Goal: Communication & Community: Answer question/provide support

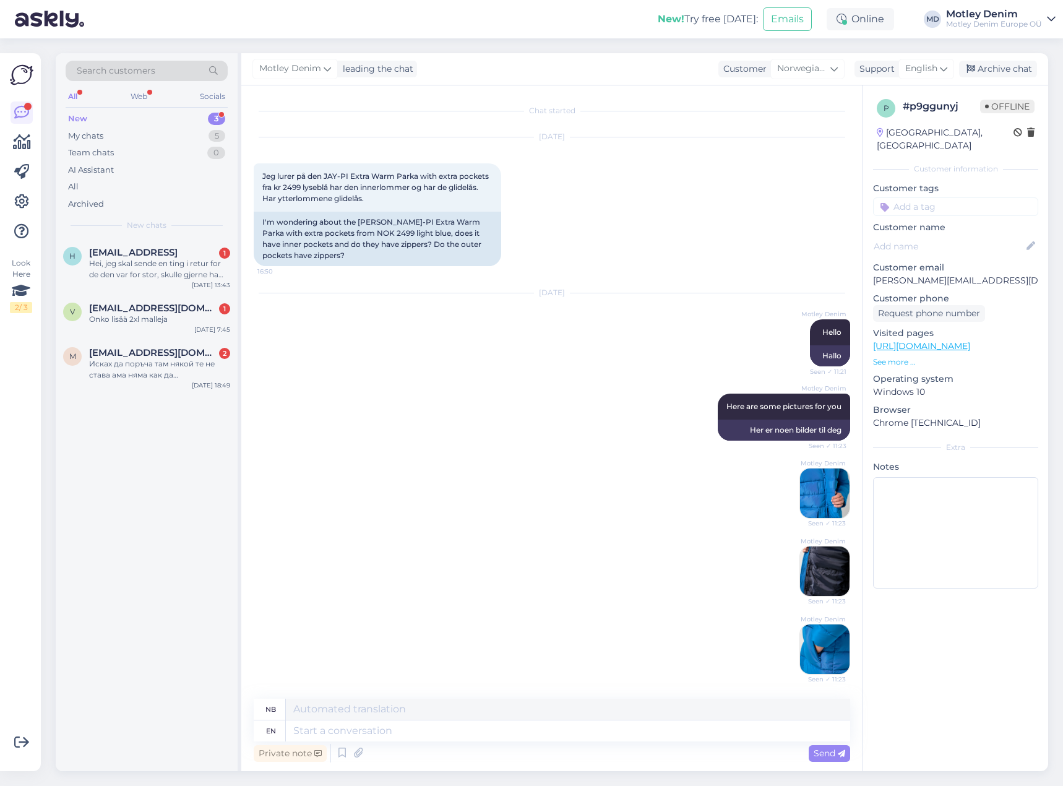
scroll to position [517, 0]
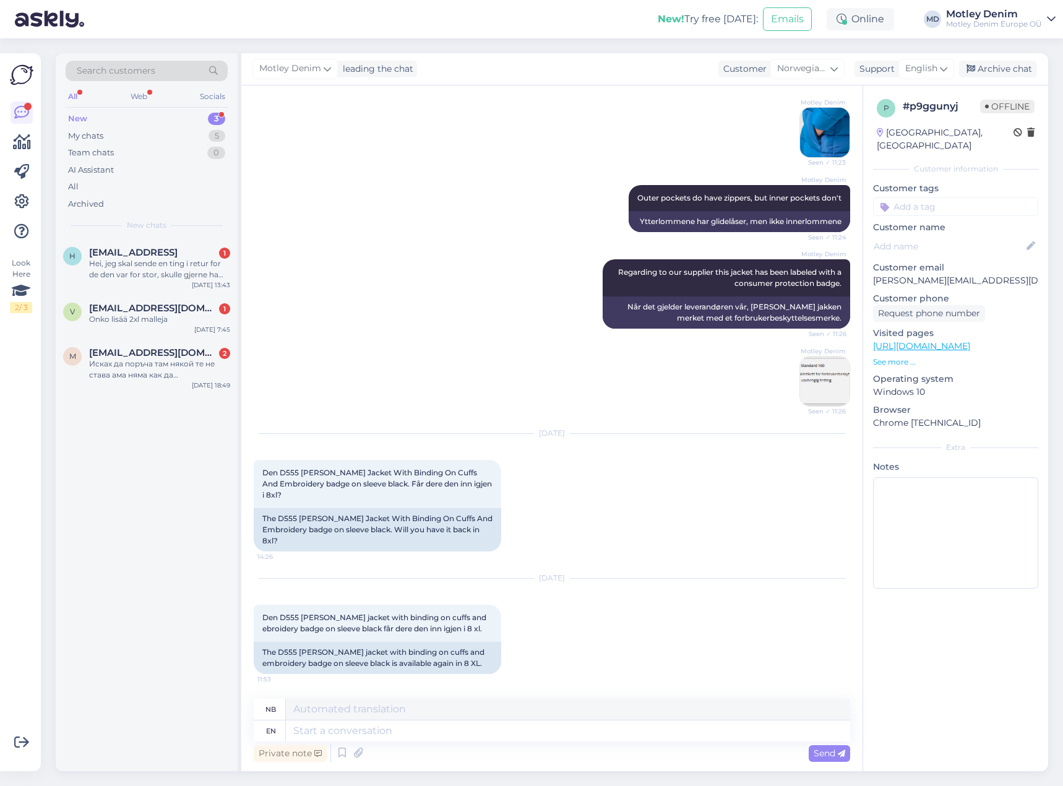
click at [421, 348] on div "Motley Denim Regarding to our supplier this jacket has been labeled with a cons…" at bounding box center [552, 333] width 596 height 174
click at [467, 384] on div "Motley Denim Regarding to our supplier this jacket has been labeled with a cons…" at bounding box center [552, 333] width 596 height 174
click at [507, 729] on textarea at bounding box center [568, 730] width 564 height 21
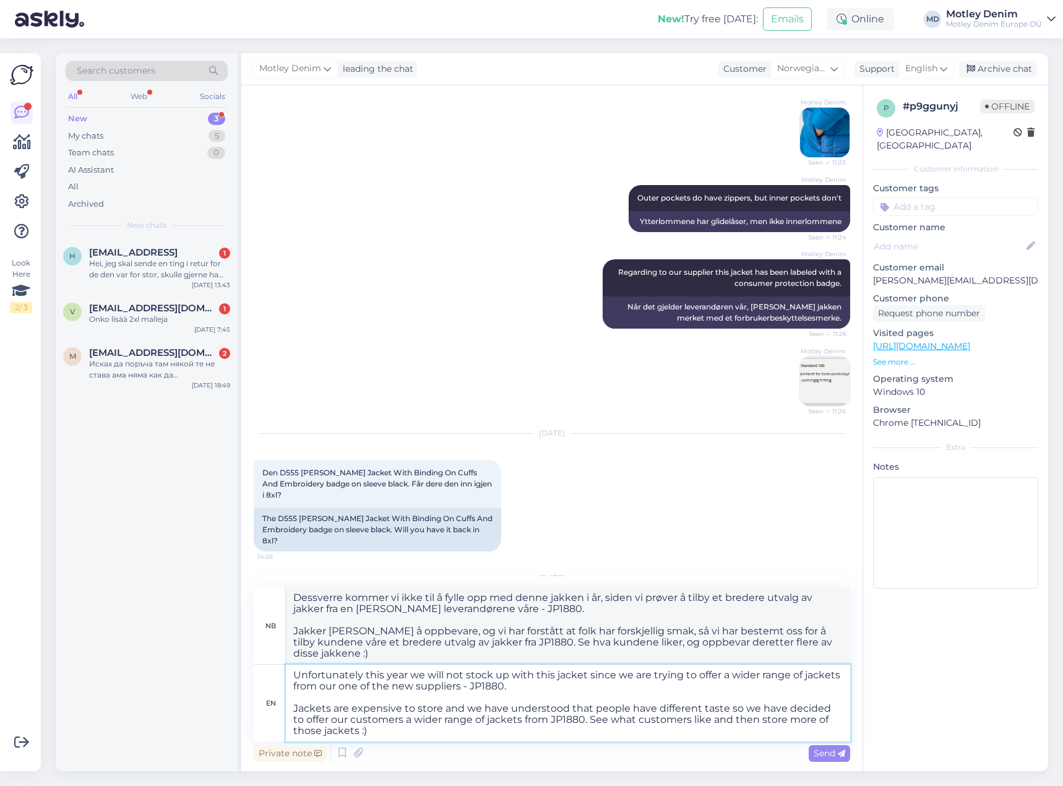
click at [413, 733] on textarea "Unfortunately this year we will not stock up with this jacket since we are tryi…" at bounding box center [568, 702] width 564 height 77
type textarea "Unfortunately this year we will not stock up with this jacket since we are tryi…"
click at [828, 752] on span "Send" at bounding box center [830, 752] width 32 height 11
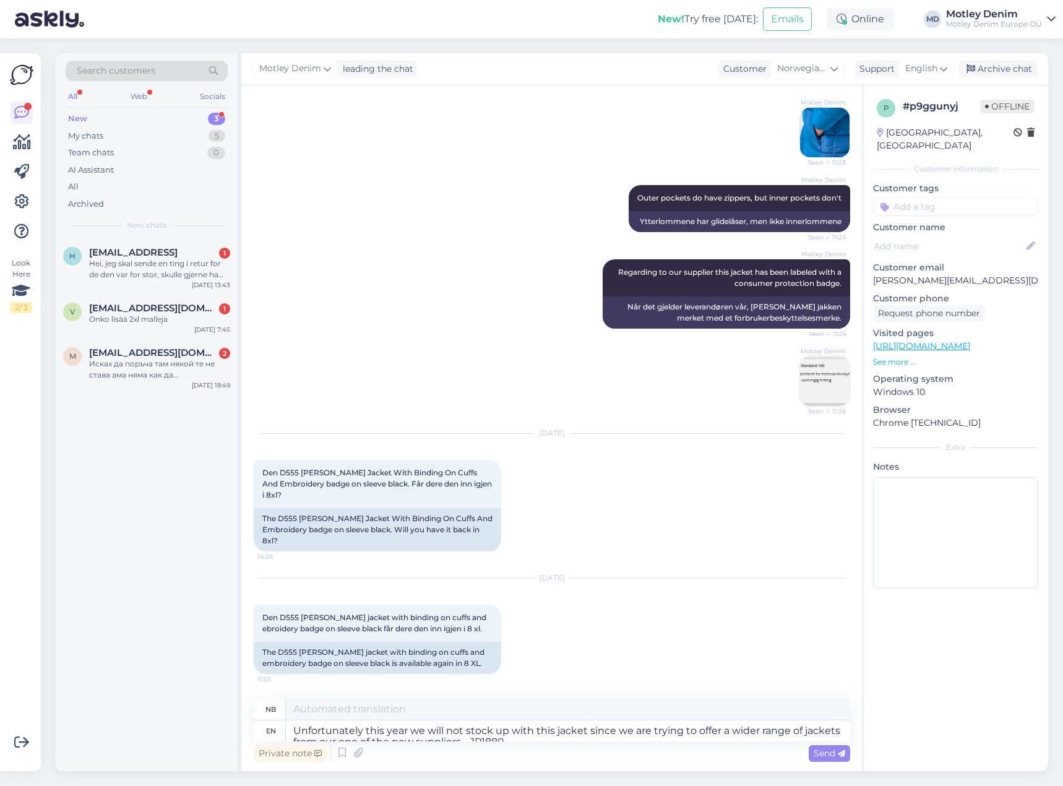
scroll to position [747, 0]
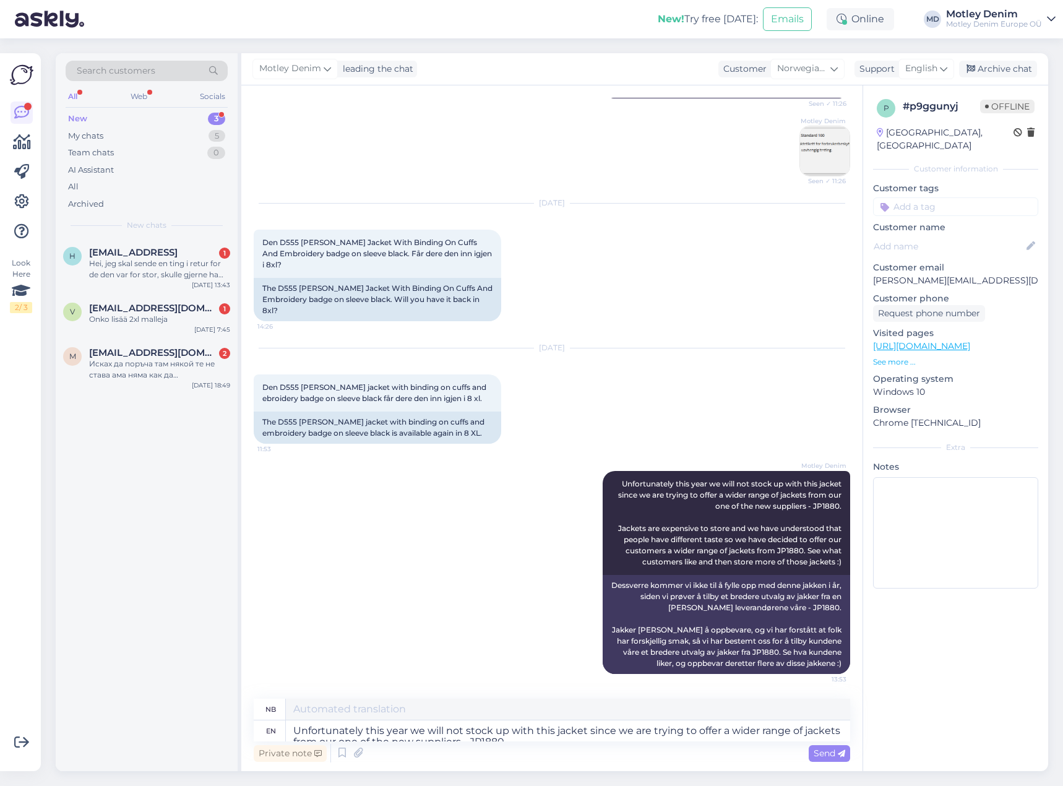
click at [537, 495] on div "[PERSON_NAME] Unfortunately this year we will not stock up with this jacket sin…" at bounding box center [552, 572] width 596 height 230
click at [554, 737] on textarea "Unfortunately this year we will not stock up with this jacket since we are tryi…" at bounding box center [568, 730] width 564 height 21
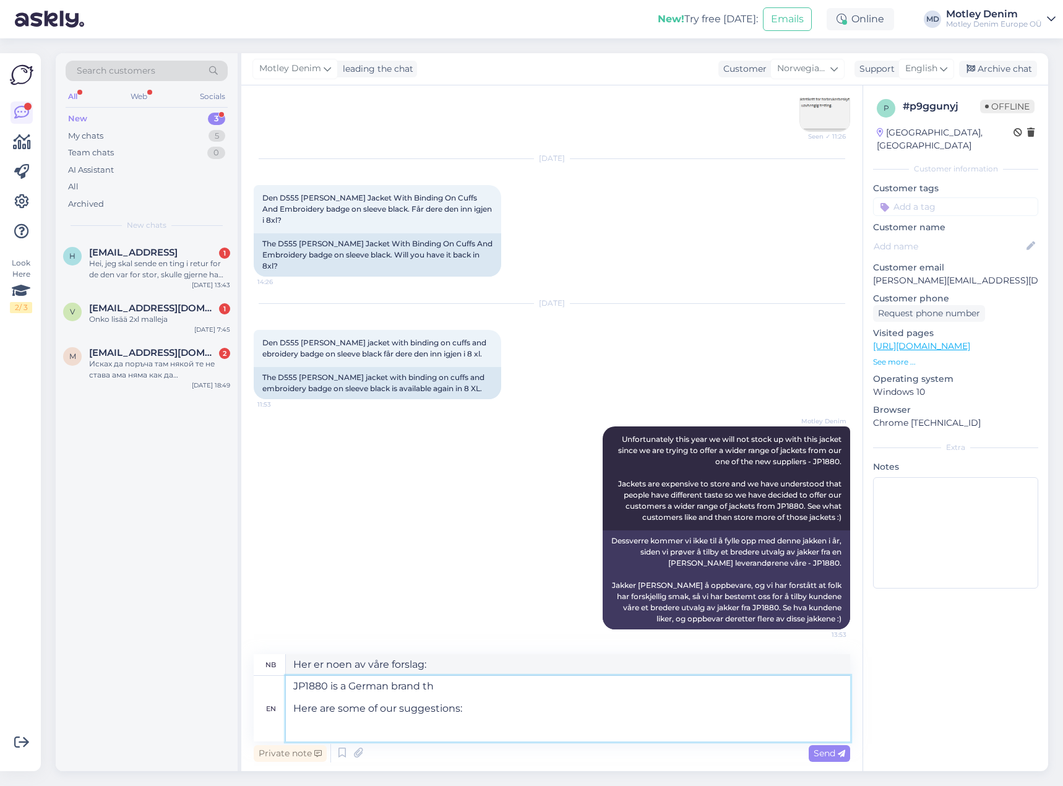
scroll to position [814, 0]
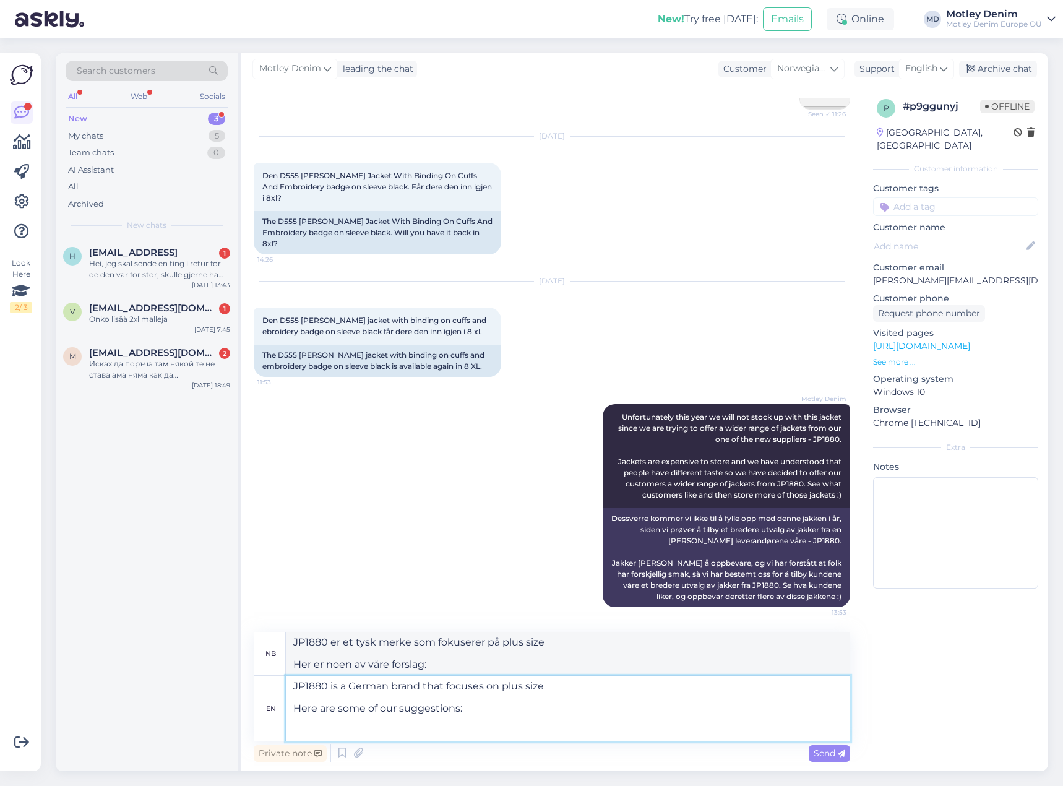
click at [391, 733] on textarea "JP1880 is a German brand that focuses on plus size Here are some of our suggest…" at bounding box center [568, 709] width 564 height 66
paste textarea "[URL][DOMAIN_NAME]"
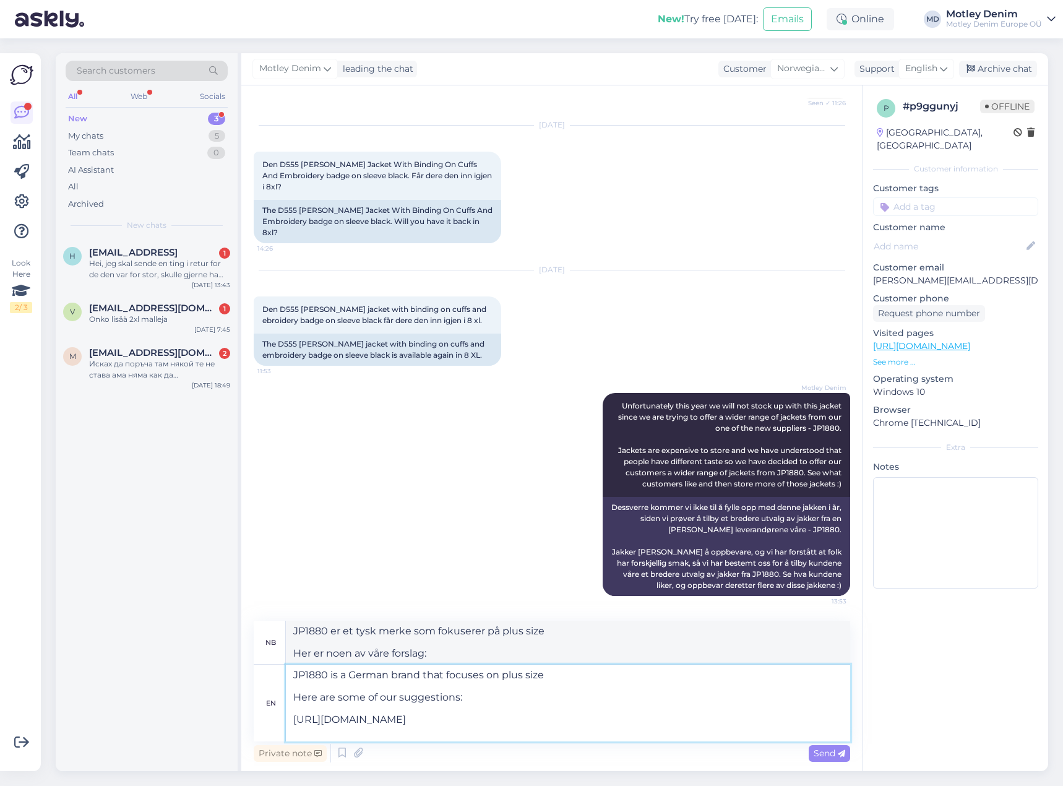
scroll to position [858, 0]
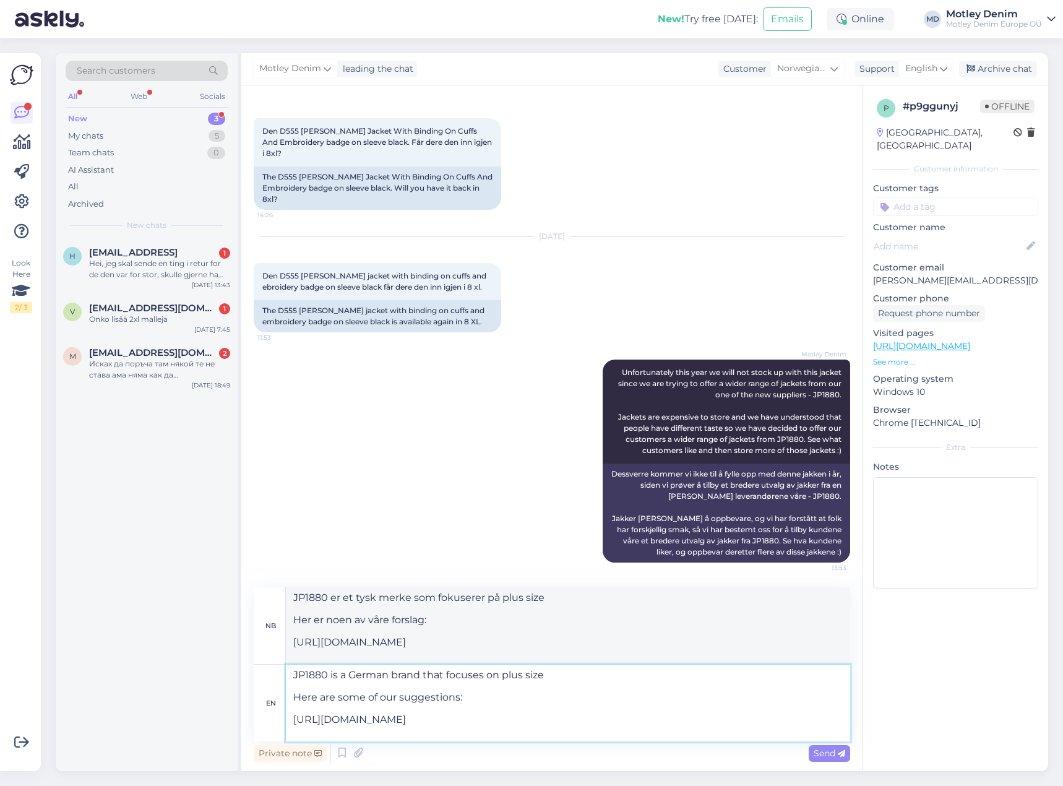
drag, startPoint x: 548, startPoint y: 678, endPoint x: 420, endPoint y: 676, distance: 128.1
click at [420, 676] on textarea "JP1880 is a German brand that focuses on plus size Here are some of our suggest…" at bounding box center [568, 702] width 564 height 77
type textarea "JP1880 is a German brand. Here are some of our suggestions: [URL][DOMAIN_NAME]"
click at [828, 755] on span "Send" at bounding box center [830, 752] width 32 height 11
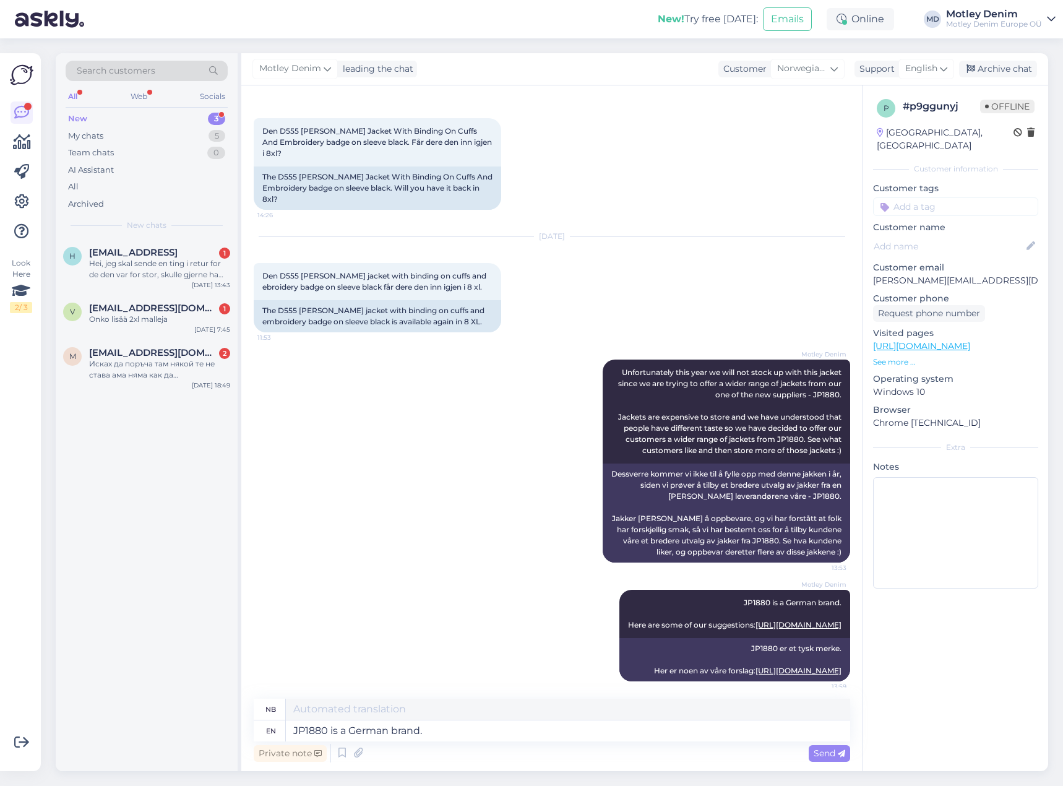
scroll to position [955, 0]
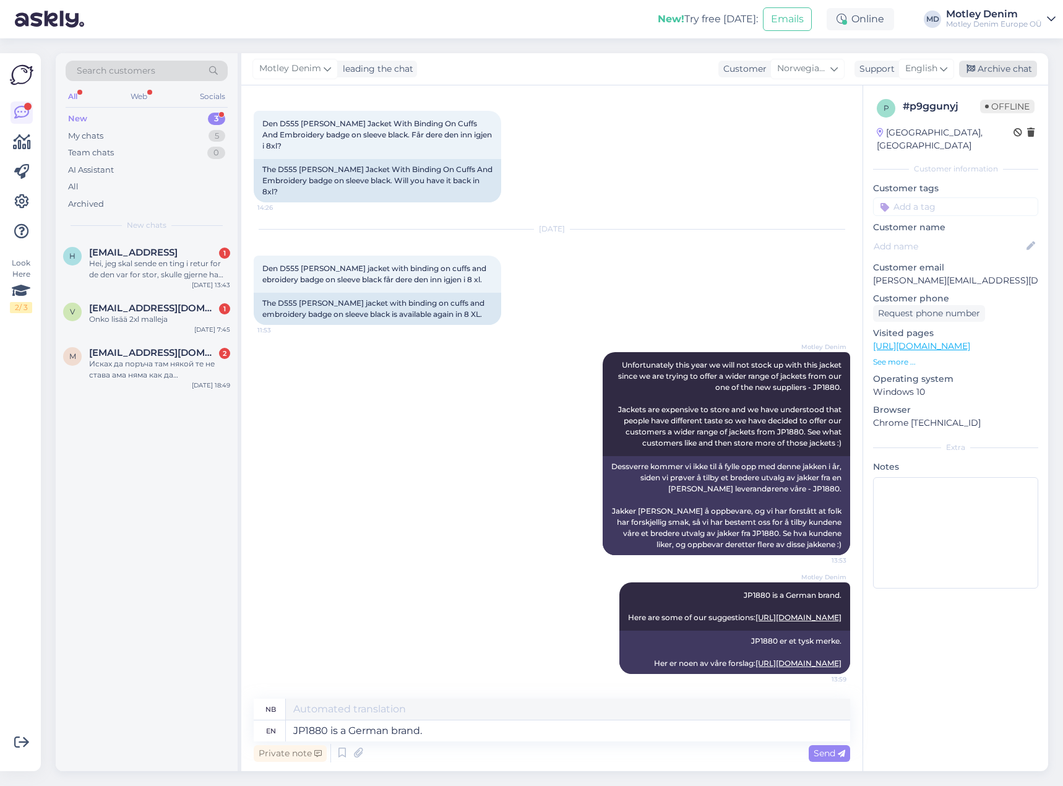
click at [992, 74] on div "Archive chat" at bounding box center [998, 69] width 78 height 17
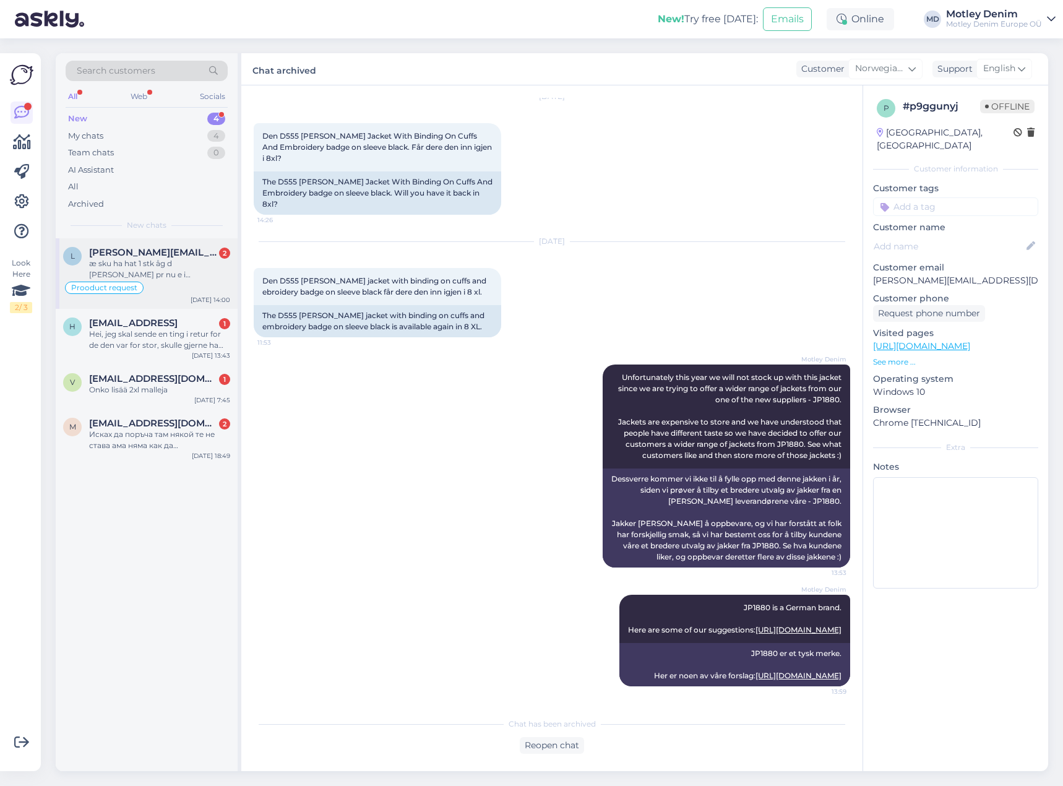
click at [122, 272] on div "æ sku ha hat 1 stk åg d [PERSON_NAME] pr nu e i handlekurven" at bounding box center [159, 269] width 141 height 22
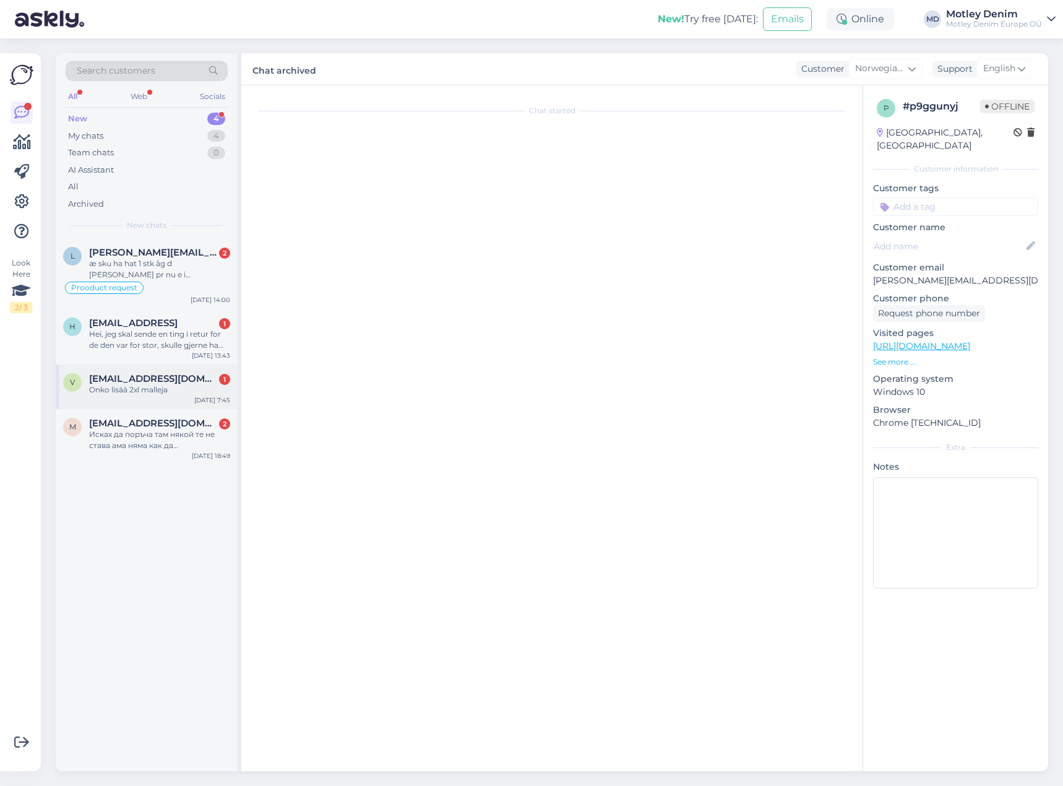
scroll to position [442, 0]
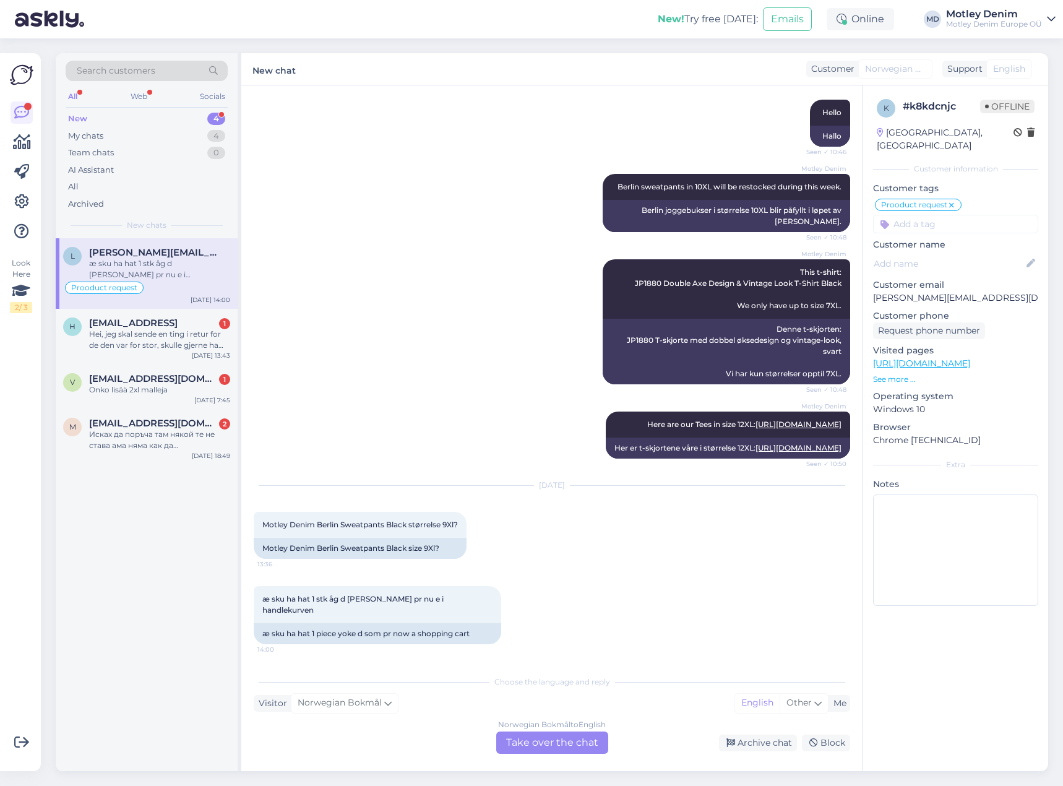
click at [542, 746] on div "Norwegian Bokmål to English Take over the chat" at bounding box center [552, 742] width 112 height 22
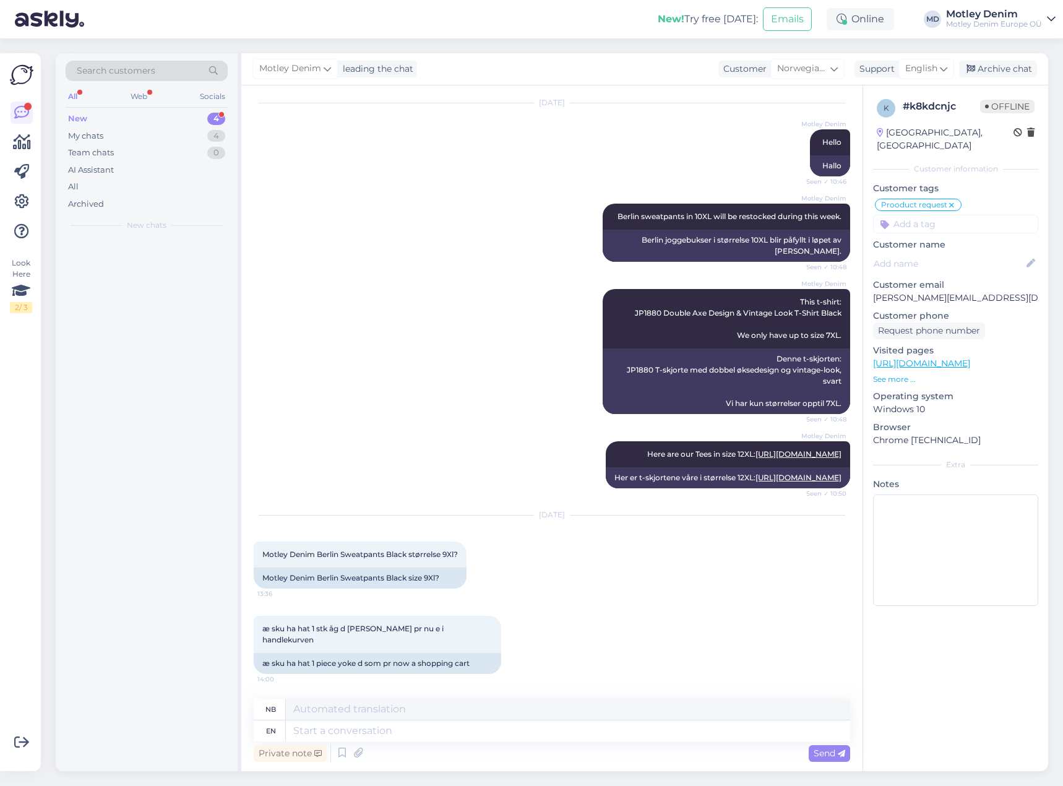
scroll to position [413, 0]
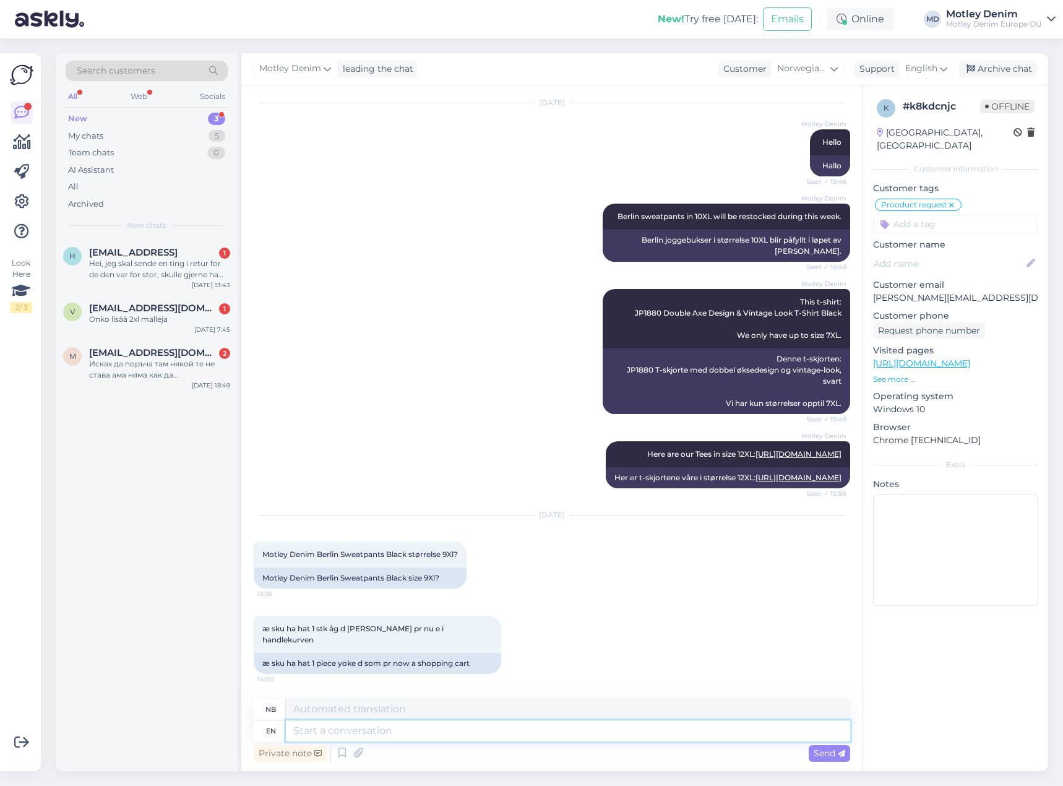
click at [453, 734] on textarea at bounding box center [568, 730] width 564 height 21
click at [267, 559] on span "Motley Denim Berlin Sweatpants Black størrelse 9Xl?" at bounding box center [360, 553] width 196 height 9
drag, startPoint x: 267, startPoint y: 567, endPoint x: 451, endPoint y: 565, distance: 184.4
click at [451, 559] on span "Motley Denim Berlin Sweatpants Black størrelse 9Xl?" at bounding box center [360, 553] width 196 height 9
copy span "Motley Denim Berlin Sweatpants Black størrelse 9Xl"
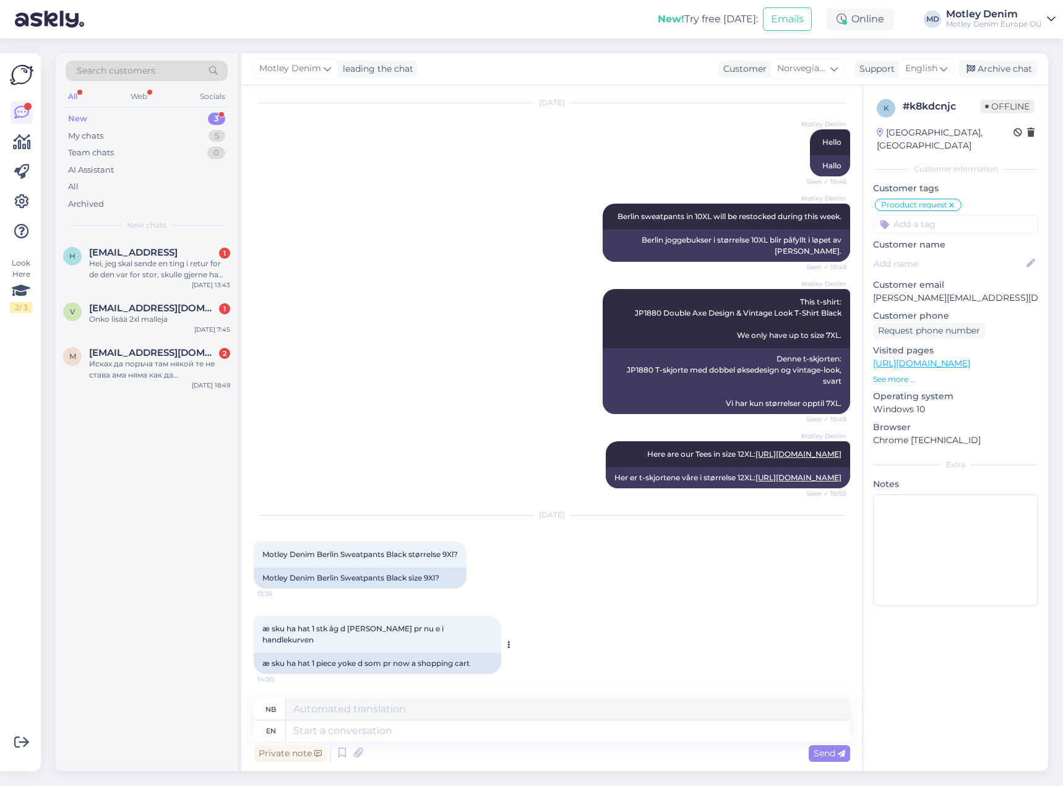
click at [265, 638] on span "æ sku ha hat 1 stk åg d [PERSON_NAME] pr nu e i handlekurven" at bounding box center [353, 634] width 183 height 20
drag, startPoint x: 265, startPoint y: 638, endPoint x: 440, endPoint y: 642, distance: 175.7
click at [440, 642] on span "æ sku ha hat 1 stk åg d [PERSON_NAME] pr nu e i handlekurven" at bounding box center [353, 634] width 183 height 20
copy div "æ sku ha hat 1 stk åg d [PERSON_NAME] pr nu e i handlekurven 14:00"
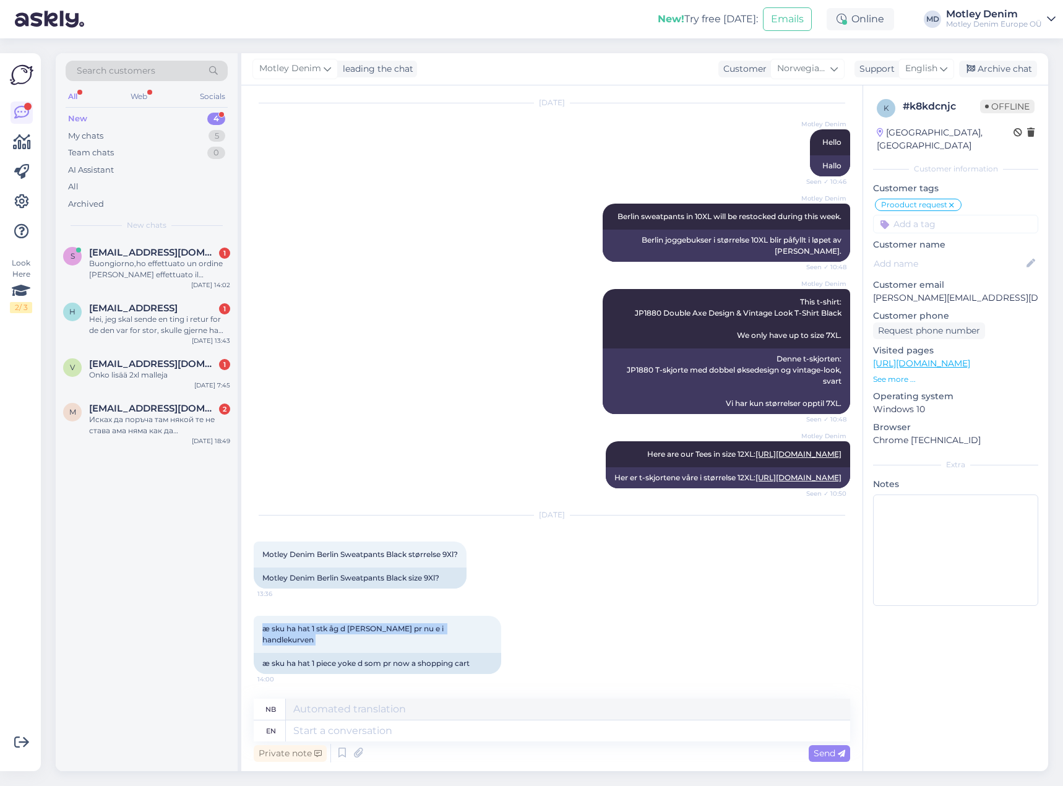
click at [901, 374] on p "See more ..." at bounding box center [955, 379] width 165 height 11
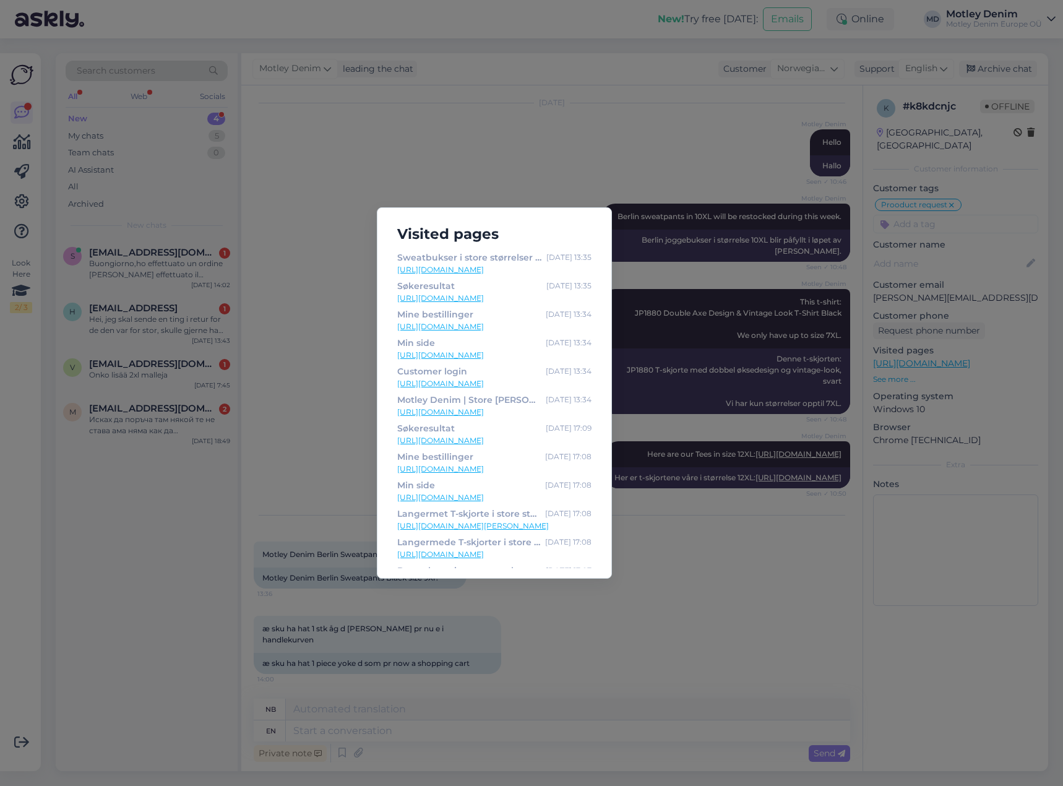
click at [748, 476] on div "Visited pages Sweatbukser i store størrelser Motley Denim [GEOGRAPHIC_DATA] Swe…" at bounding box center [531, 393] width 1063 height 786
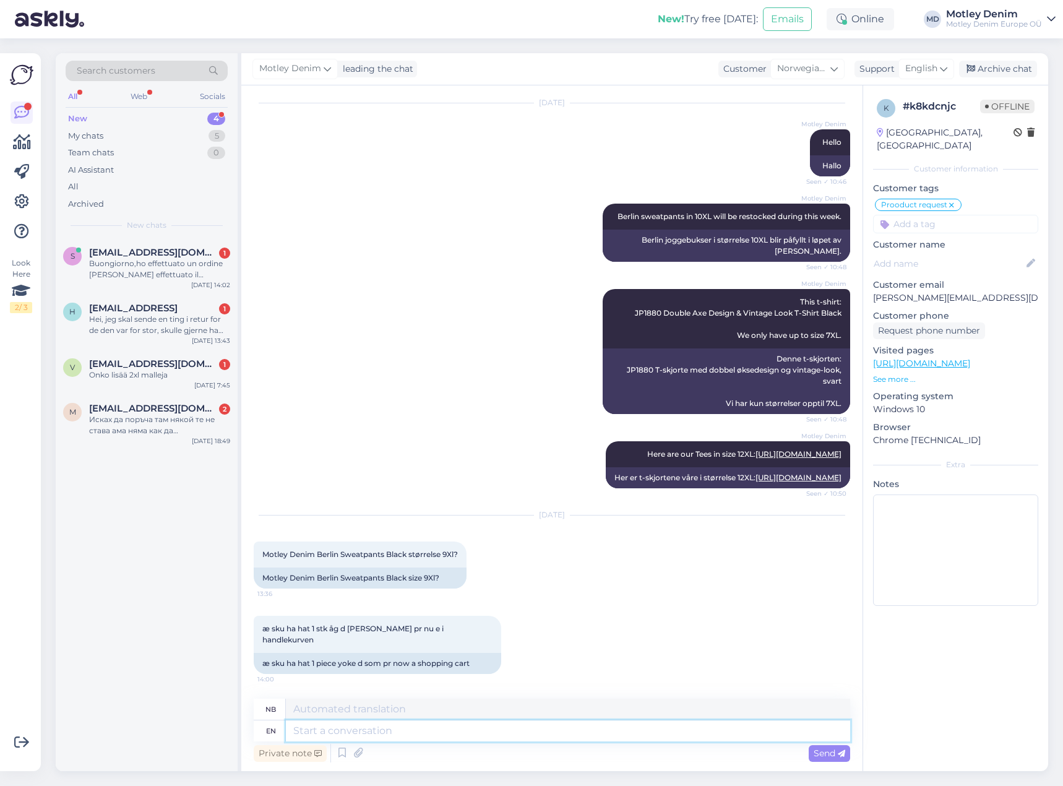
click at [470, 736] on textarea at bounding box center [568, 730] width 564 height 21
type textarea "Hello"
type textarea "Hallo"
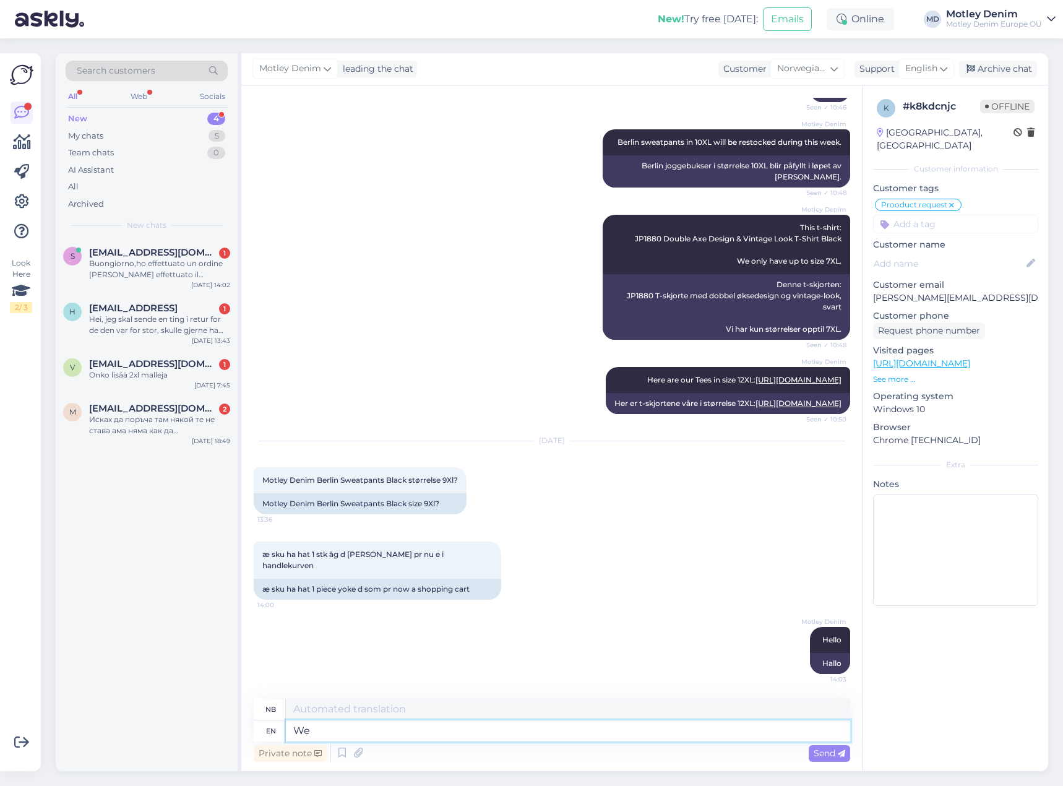
type textarea "We d"
type textarea "Vi"
type textarea "We don't s"
type textarea "Vi gjør ikke"
type textarea "We don't sell"
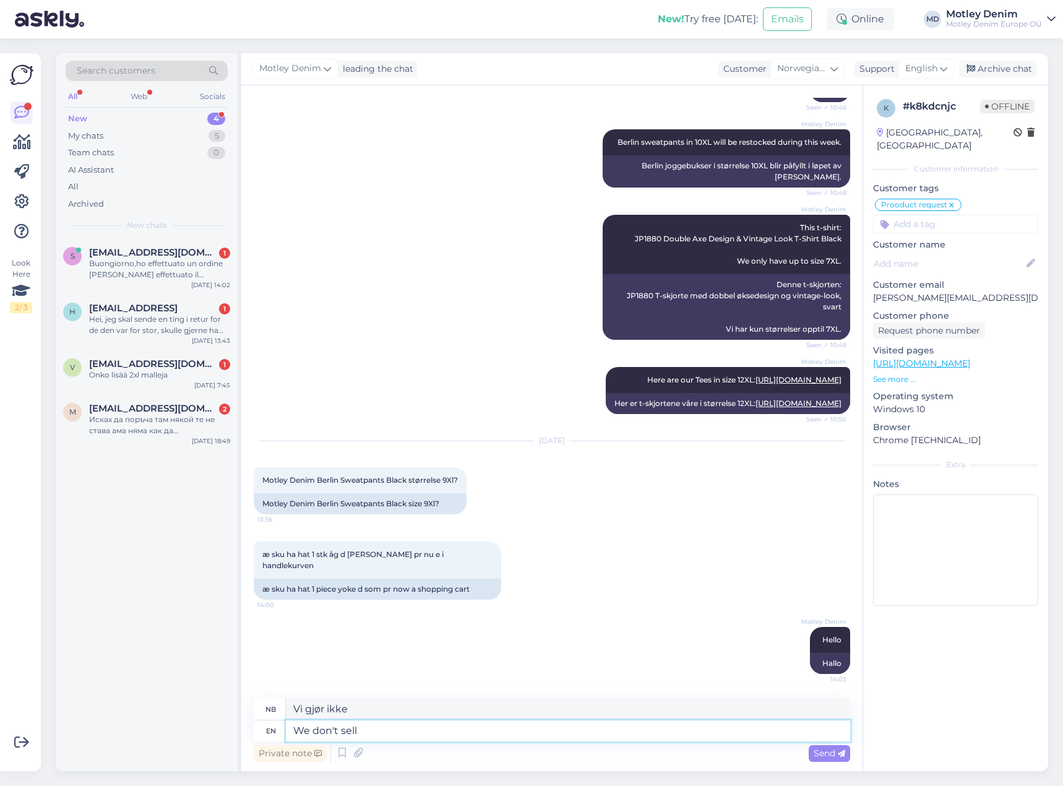
type textarea "Vi selger ikke"
click at [271, 514] on div "Motley Denim Berlin Sweatpants Black size 9Xl?" at bounding box center [360, 503] width 213 height 21
drag, startPoint x: 271, startPoint y: 515, endPoint x: 393, endPoint y: 512, distance: 121.9
click at [393, 512] on div "Motley Denim Berlin Sweatpants Black size 9Xl?" at bounding box center [360, 503] width 213 height 21
click at [291, 514] on div "Motley Denim Berlin Sweatpants Black size 9Xl?" at bounding box center [360, 503] width 213 height 21
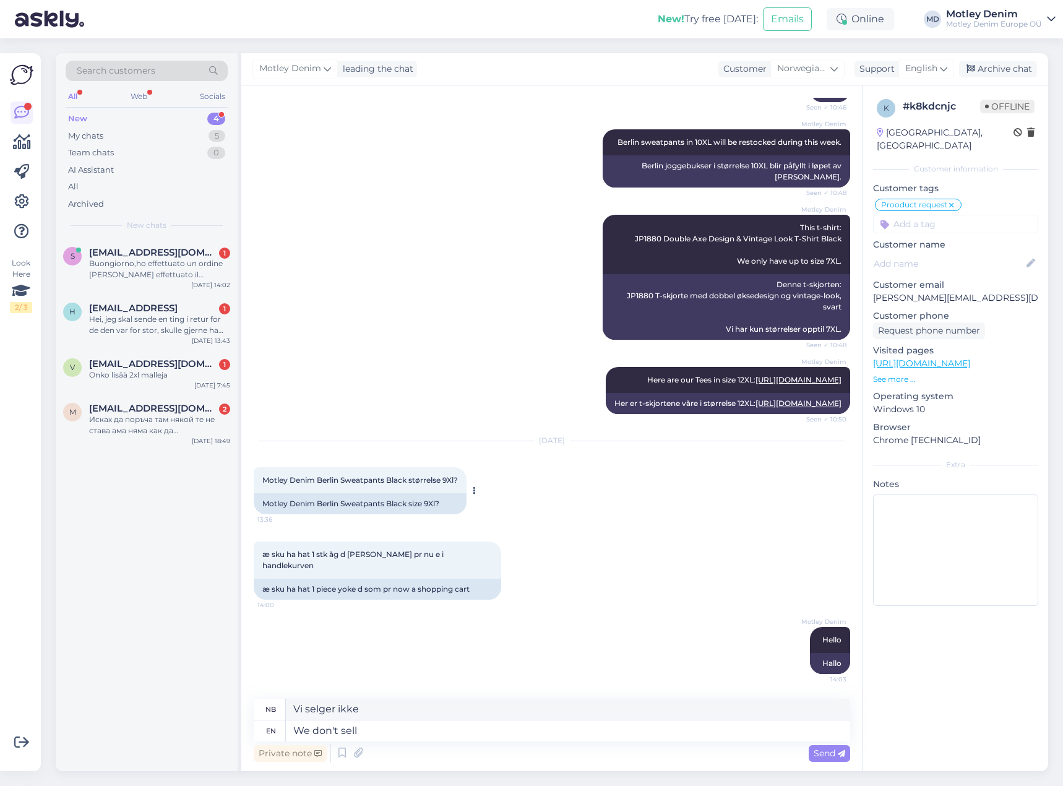
click at [272, 514] on div "Motley Denim Berlin Sweatpants Black size 9Xl?" at bounding box center [360, 503] width 213 height 21
drag, startPoint x: 272, startPoint y: 518, endPoint x: 421, endPoint y: 538, distance: 150.3
click at [431, 513] on div "Motley Denim Berlin Sweatpants Black size 9Xl?" at bounding box center [360, 503] width 213 height 21
copy div "Motley Denim Berlin Sweatpants Black size 9Xl"
click at [397, 733] on textarea "We don't sell" at bounding box center [568, 730] width 564 height 21
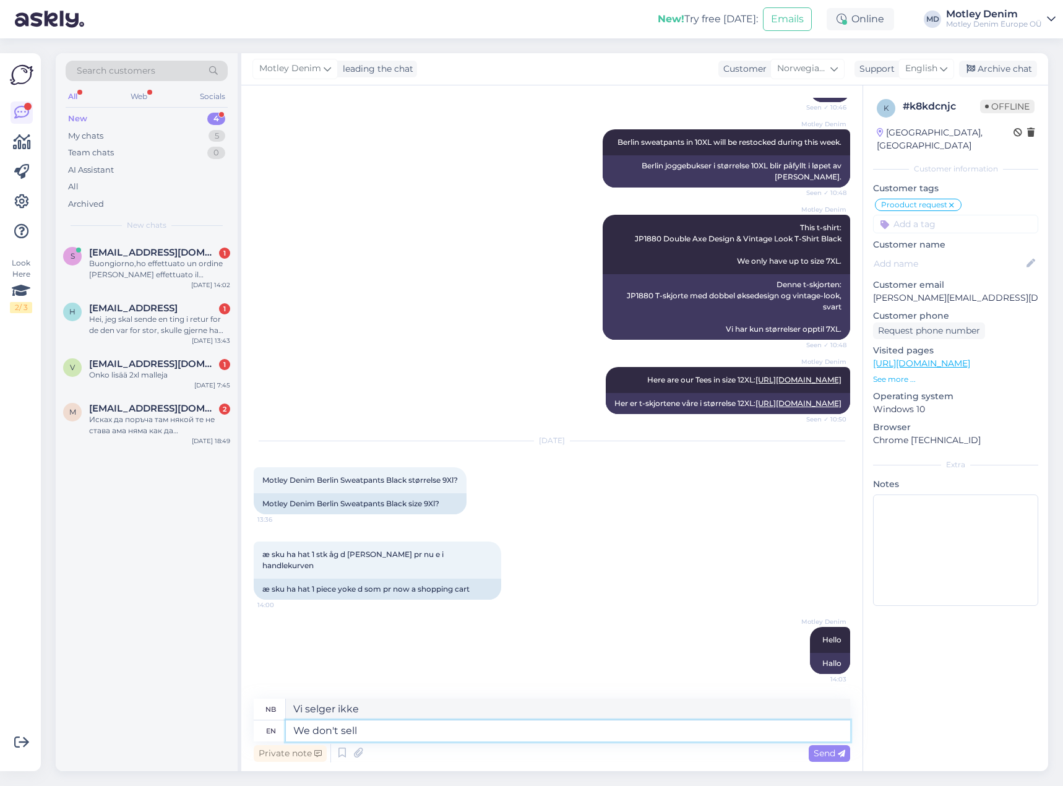
paste textarea "Motley Denim Berlin Sweatpants Black size 9Xl"
type textarea "We don't sell Motley Denim Berlin Sweatpants Black size 9Xl"
type textarea "Vi selger ikke Motley Denim Berlin joggebukser i svart, størrelse 9XL."
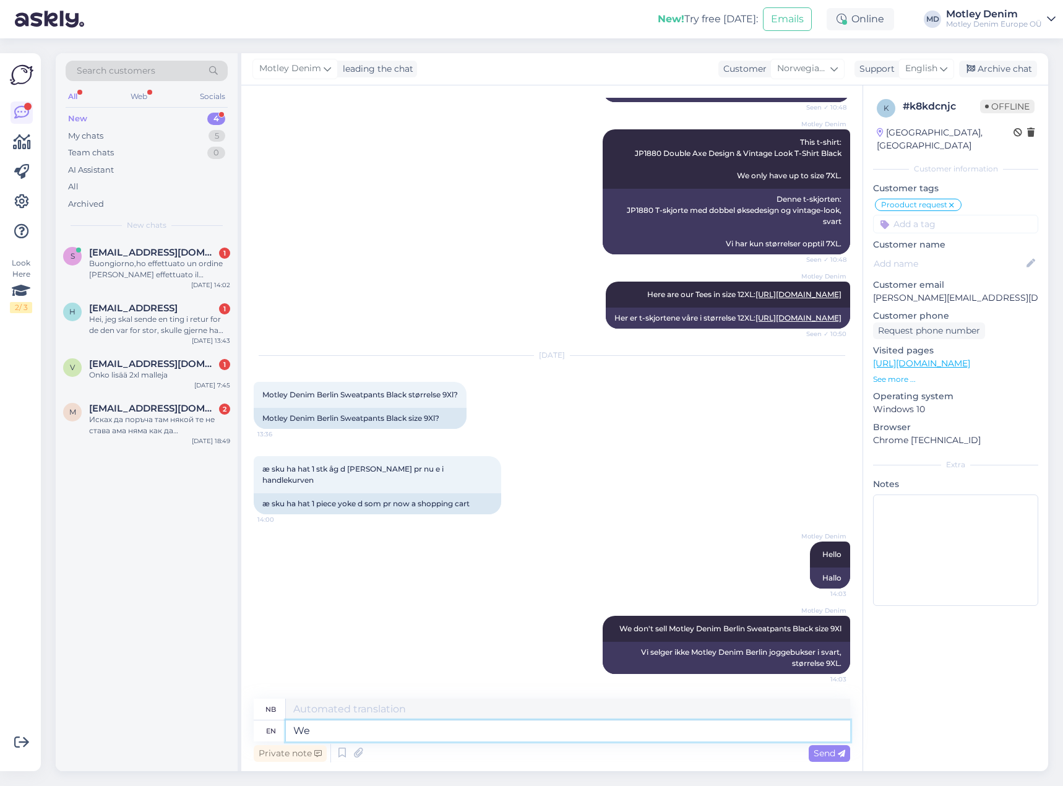
type textarea "We"
type textarea "Vi"
type textarea "We only s"
type textarea "Vi bare"
type textarea "We only sell"
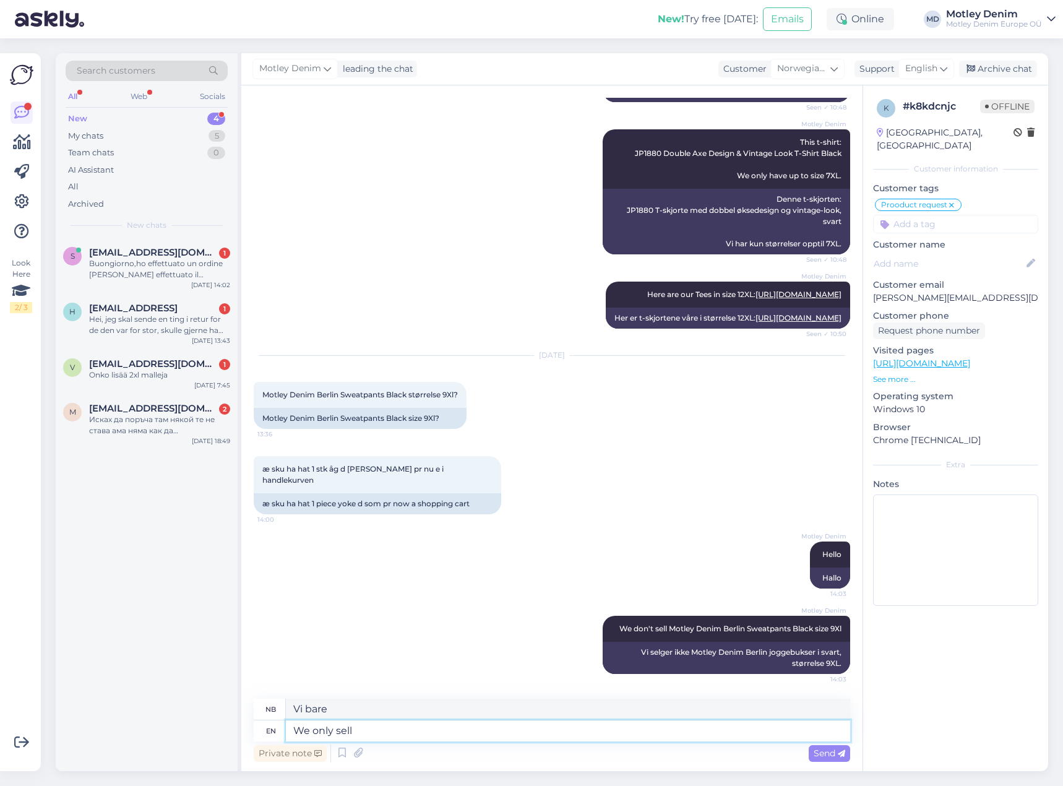
type textarea "Vi [PERSON_NAME]"
type textarea "We only sell 8XL"
type textarea "Vi [PERSON_NAME] 8XL"
type textarea "We only sell 8XL and"
type textarea "Vi [PERSON_NAME] 8XL og"
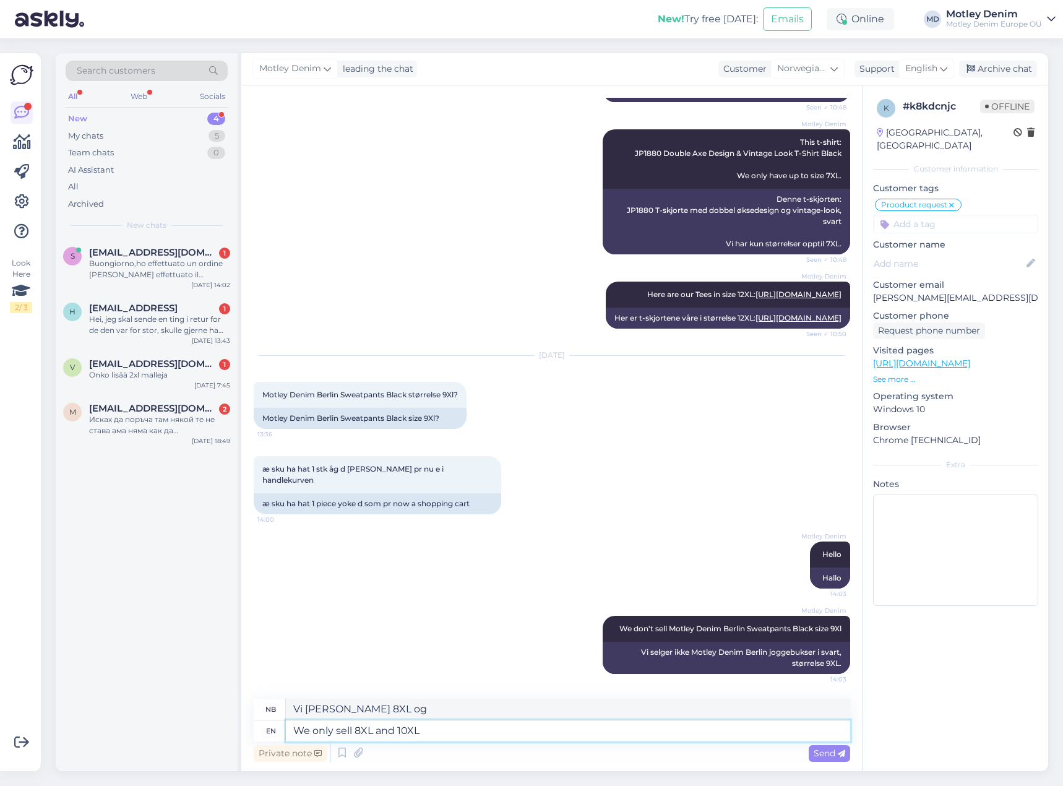
type textarea "We only sell 8XL and 10XL."
type textarea "Vi [PERSON_NAME] 8XL og 10XL."
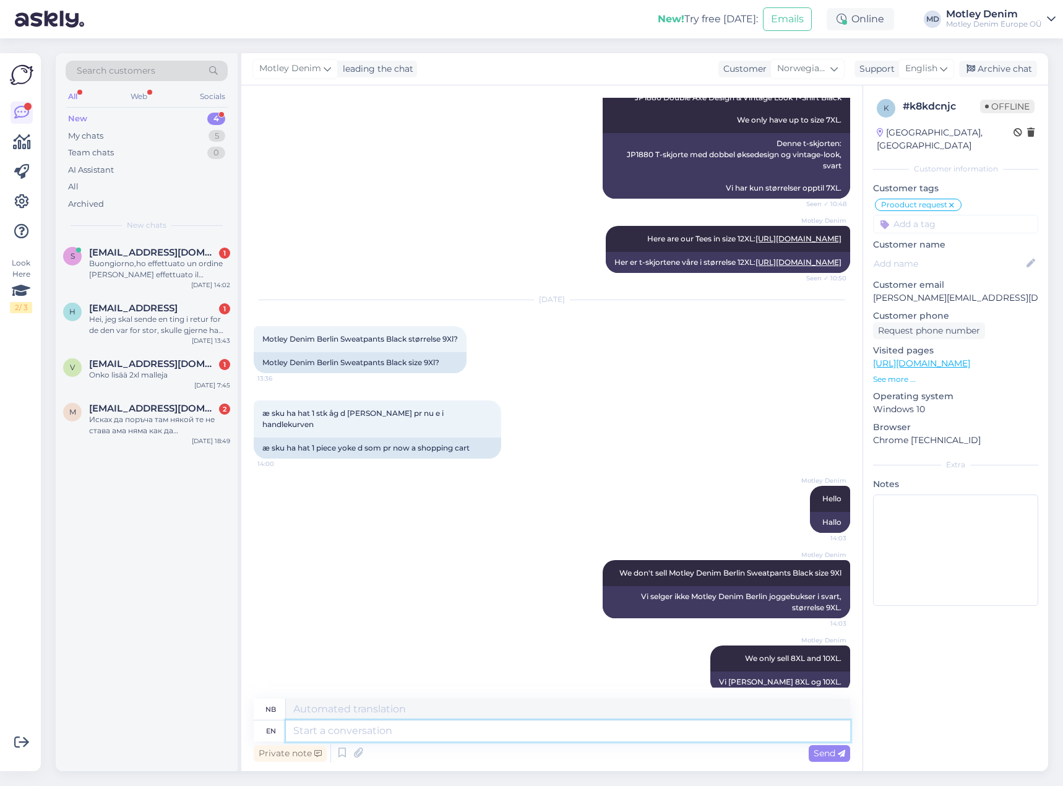
scroll to position [647, 0]
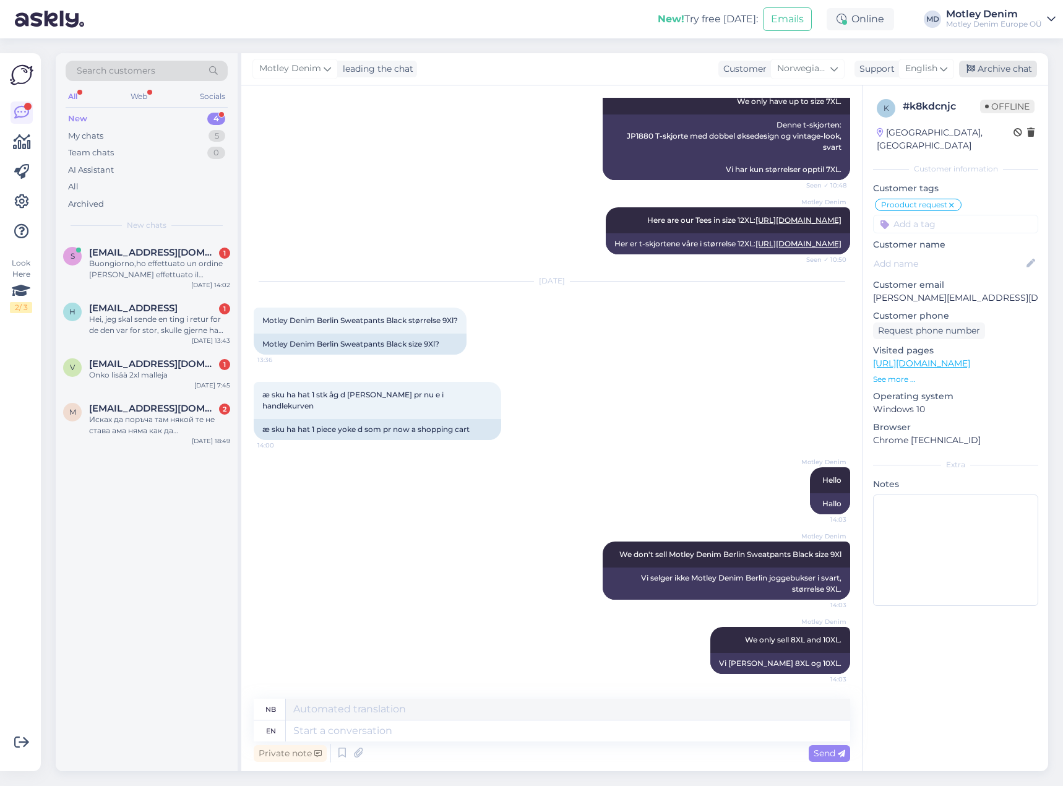
click at [1006, 64] on div "Archive chat" at bounding box center [998, 69] width 78 height 17
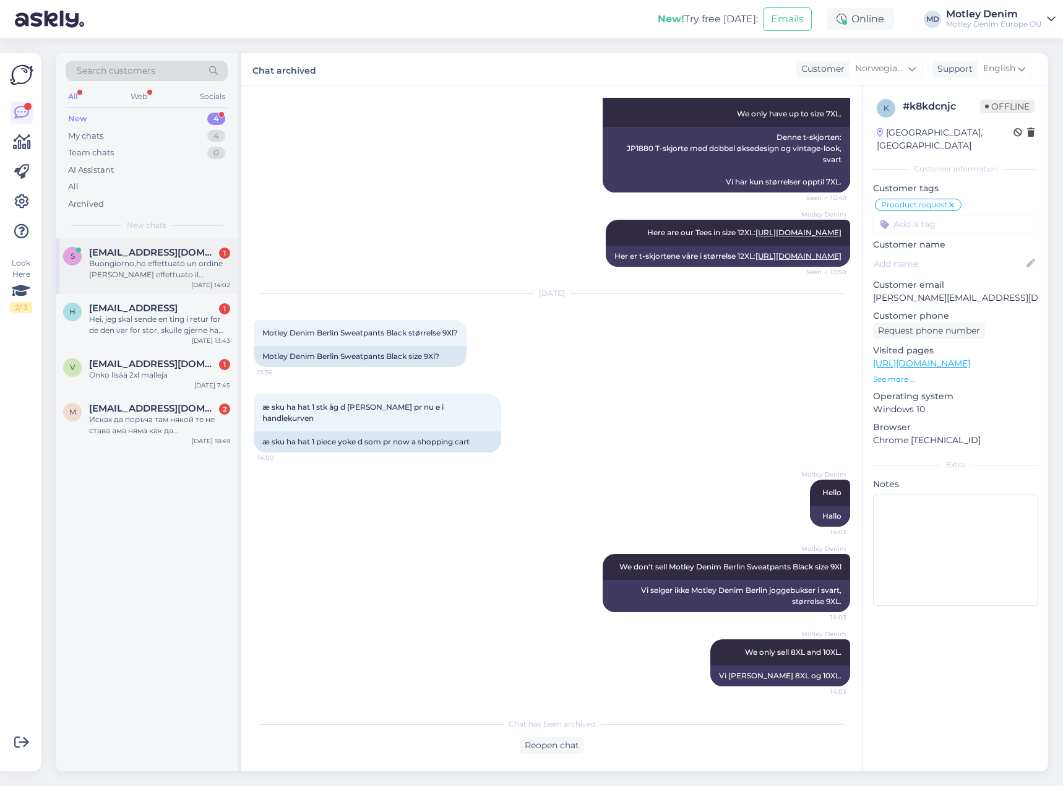
click at [155, 258] on div "Buongiorno,ho effettuato un ordine [PERSON_NAME] effettuato il pagamento, adess…" at bounding box center [159, 269] width 141 height 22
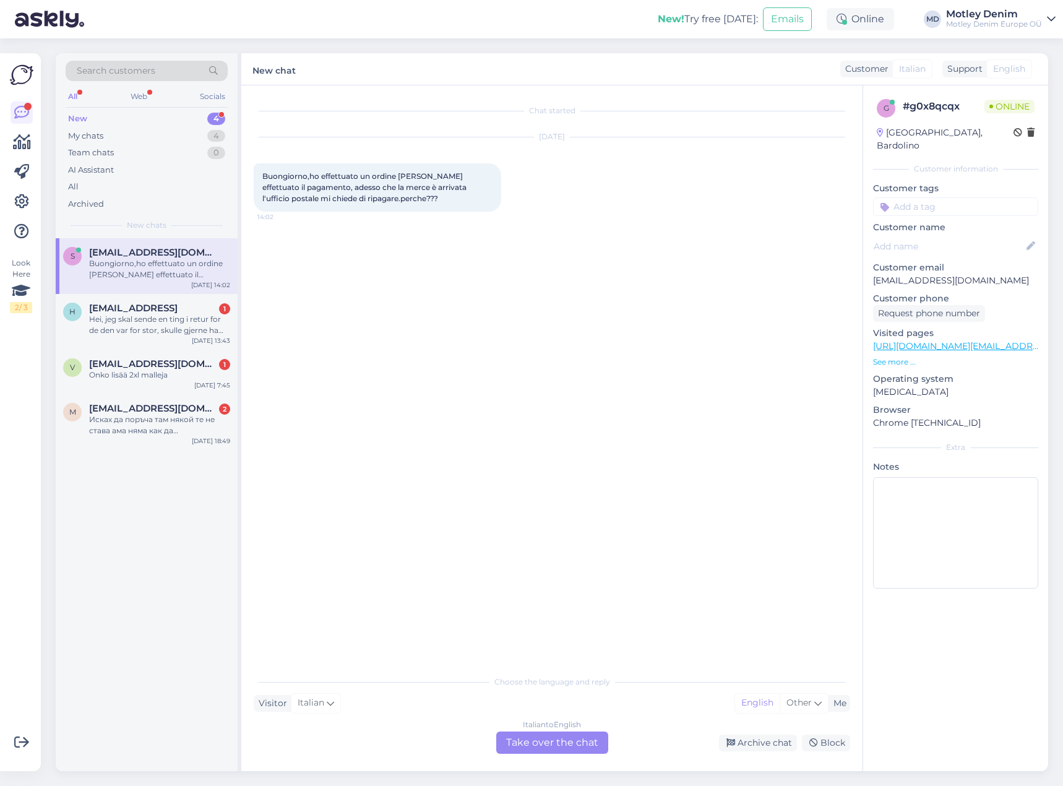
scroll to position [0, 0]
click at [570, 745] on div "Italian to English Take over the chat" at bounding box center [552, 742] width 112 height 22
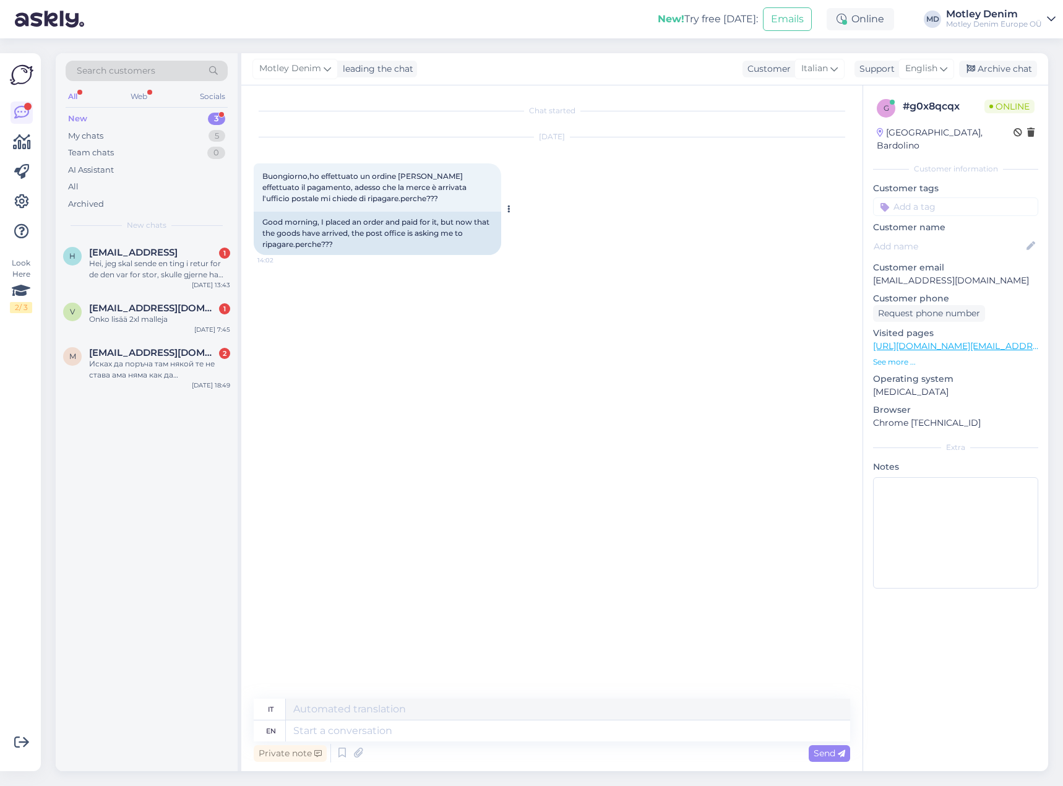
click at [270, 176] on span "Buongiorno,ho effettuato un ordine [PERSON_NAME] effettuato il pagamento, adess…" at bounding box center [365, 187] width 206 height 32
drag, startPoint x: 270, startPoint y: 176, endPoint x: 387, endPoint y: 197, distance: 118.3
click at [387, 197] on div "Buongiorno,ho effettuato un ordine [PERSON_NAME] effettuato il pagamento, adess…" at bounding box center [377, 187] width 247 height 48
copy div "Buongiorno,ho effettuato un ordine [PERSON_NAME] effettuato il pagamento, adess…"
click at [384, 298] on div "Chat started [DATE] Buongiorno,ho effettuato un ordine [PERSON_NAME] effettuato…" at bounding box center [558, 393] width 608 height 590
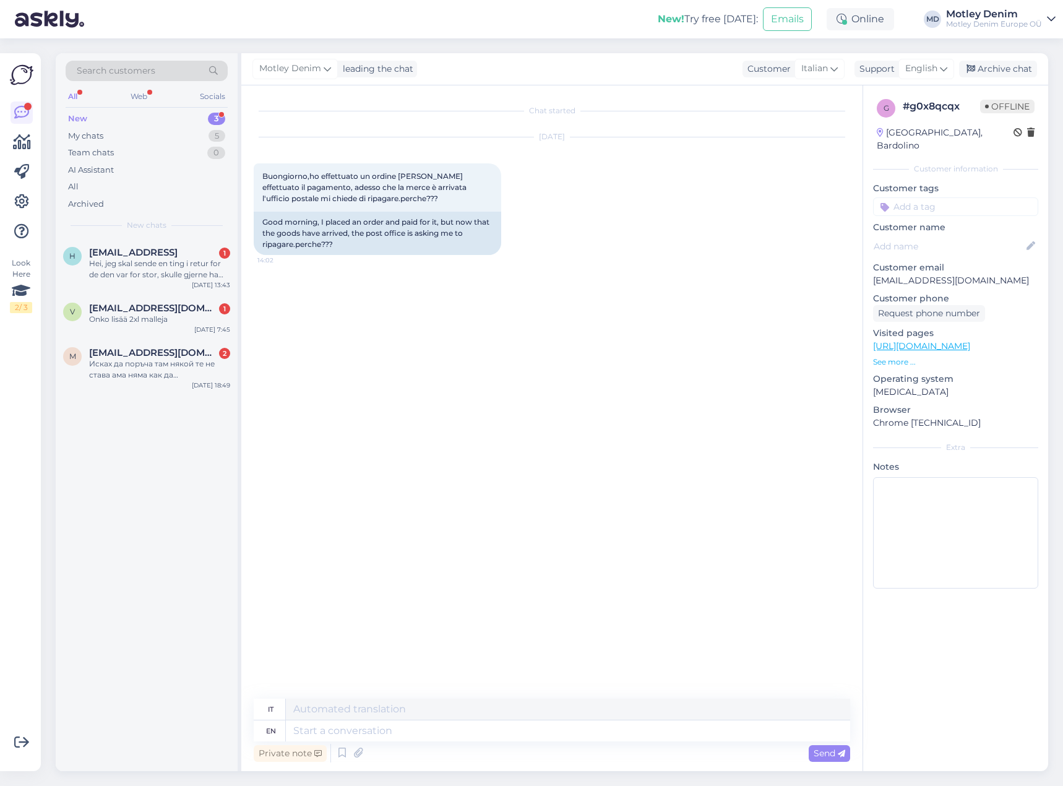
click at [907, 274] on p "[EMAIL_ADDRESS][DOMAIN_NAME]" at bounding box center [955, 280] width 165 height 13
drag, startPoint x: 907, startPoint y: 269, endPoint x: 995, endPoint y: 267, distance: 87.9
click at [995, 274] on p "[EMAIL_ADDRESS][DOMAIN_NAME]" at bounding box center [955, 280] width 165 height 13
copy p "[EMAIL_ADDRESS][DOMAIN_NAME]"
click at [448, 403] on div "Chat started [DATE] Buongiorno,ho effettuato un ordine [PERSON_NAME] effettuato…" at bounding box center [558, 393] width 608 height 590
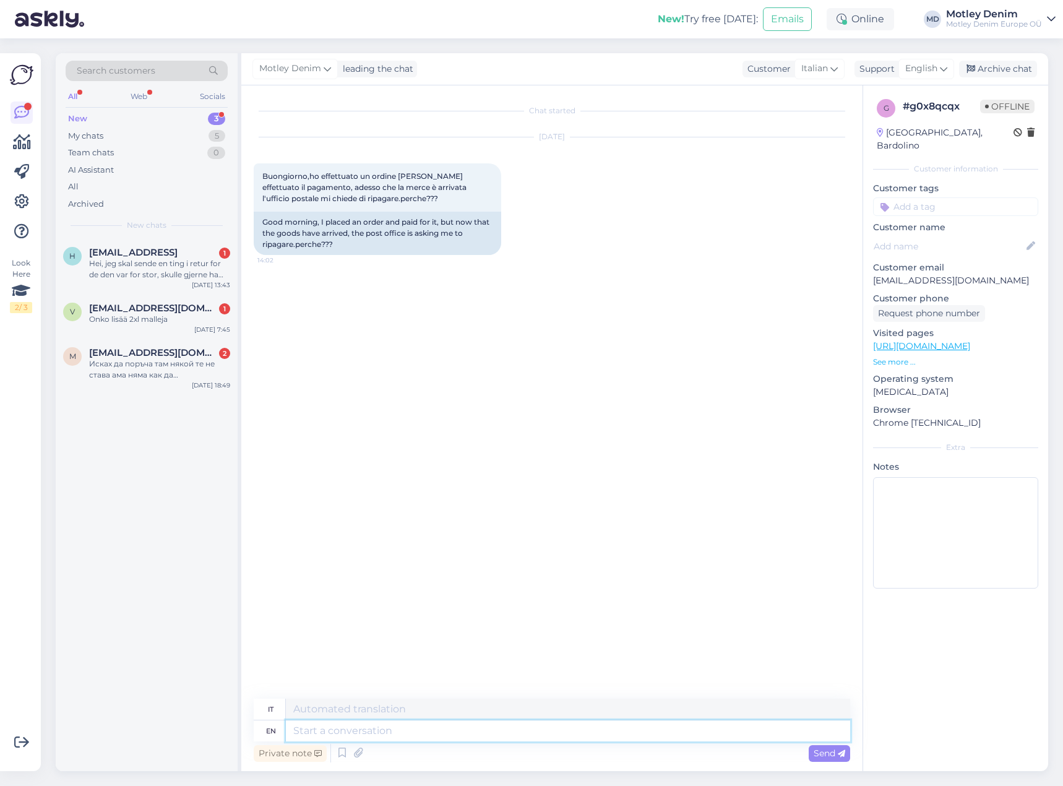
click at [397, 724] on textarea at bounding box center [568, 730] width 564 height 21
click at [465, 728] on textarea at bounding box center [568, 730] width 564 height 21
type textarea "Hello"
type textarea "Ciao"
type textarea "We"
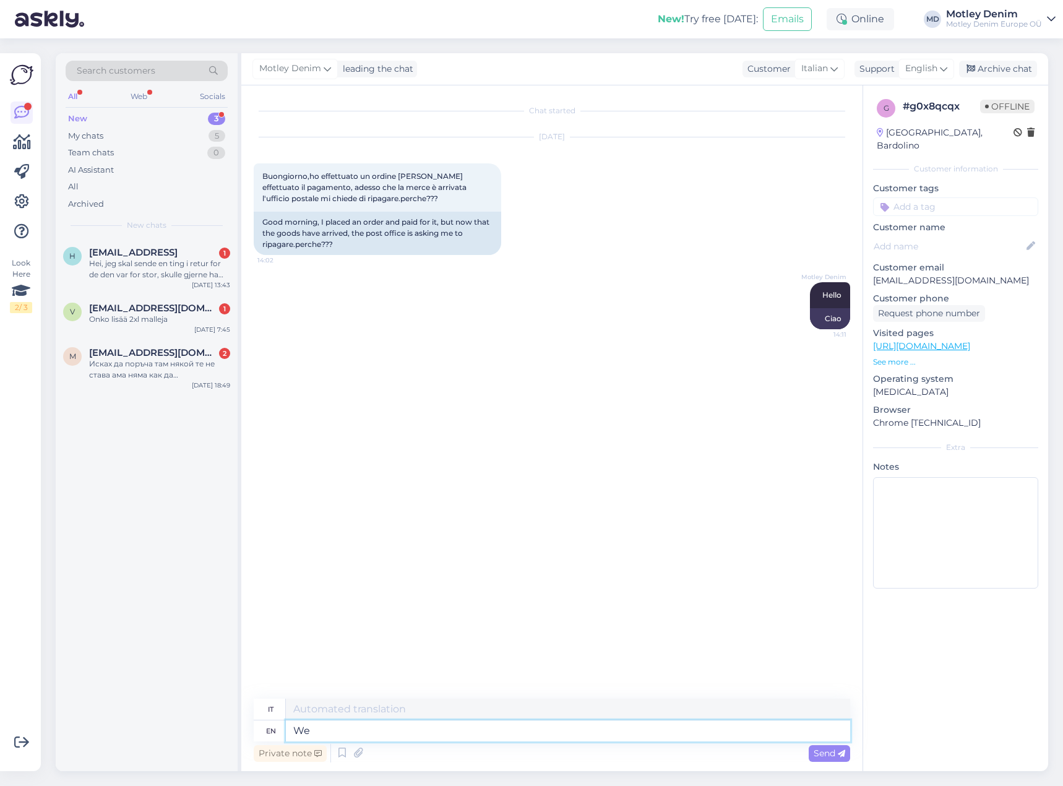
type textarea "Noi"
type textarea "W"
type textarea "It s"
type textarea "Esso"
type textarea "It se"
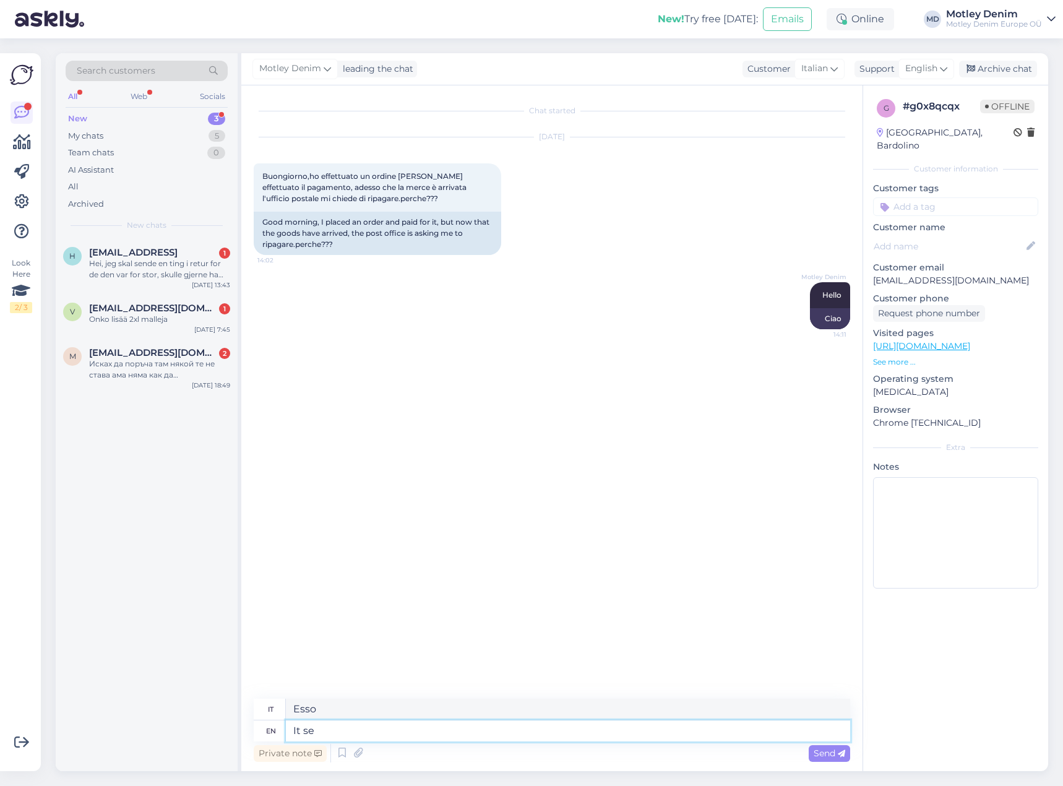
type textarea "Sembra"
type textarea "Q"
type textarea "We a"
type textarea "Noi"
type textarea "We apologize. I"
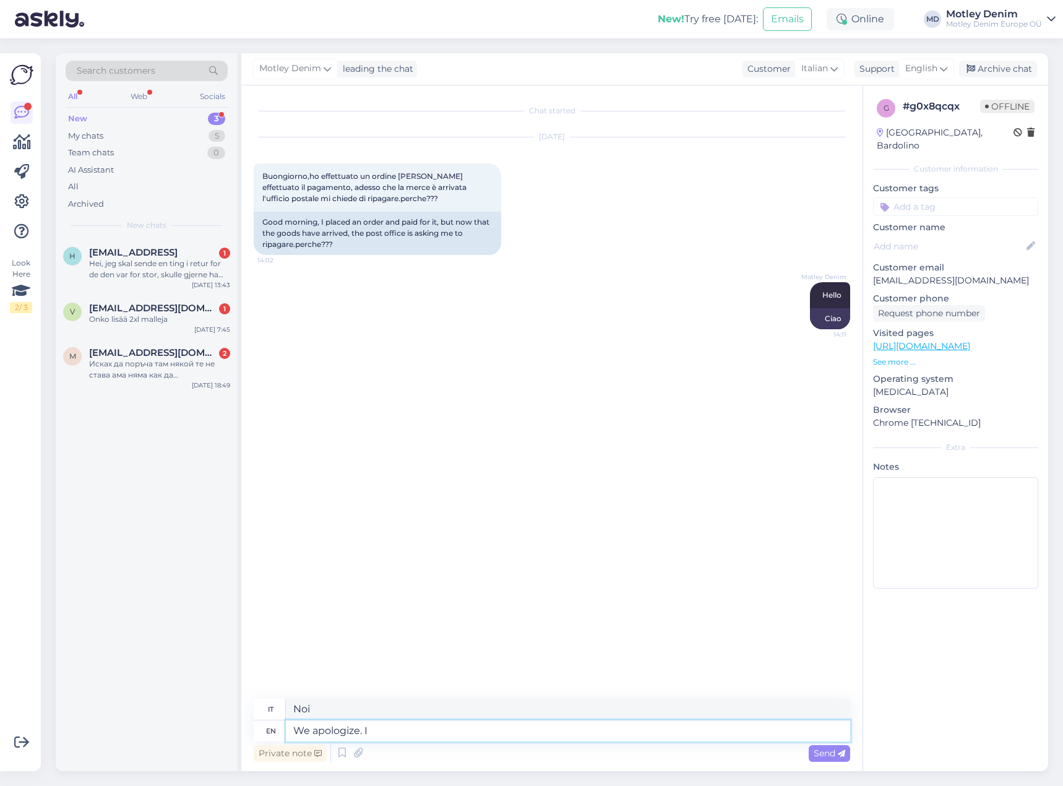
type textarea "Ci scusiamo."
type textarea "We apologize. It seems t"
type textarea "Ci scusiamo. [GEOGRAPHIC_DATA]"
type textarea "We apologize. It seems that"
type textarea "Ci scusiamo. Sembra che"
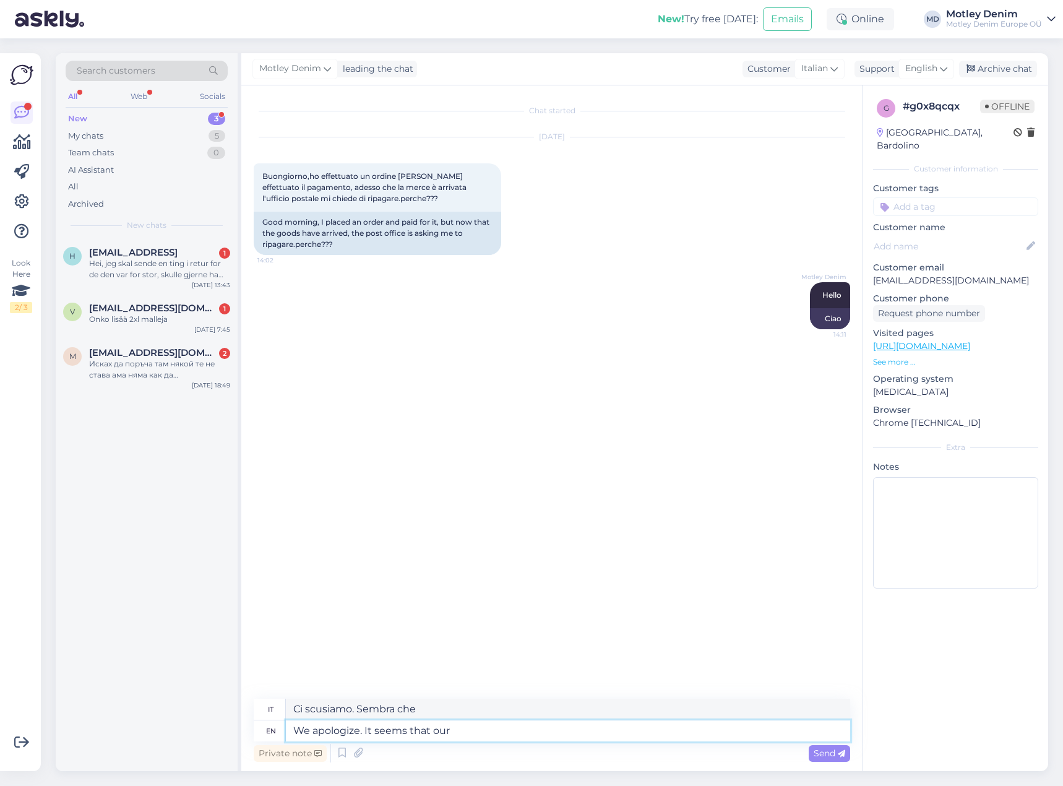
type textarea "We apologize. It seems that our"
type textarea "Ci scusiamo. Sembra che o"
type textarea "We apologize. It seems that our wa"
type textarea "Ci scusiamo. Sembra che il nostro"
type textarea "We apologize. It seems that our warehouse"
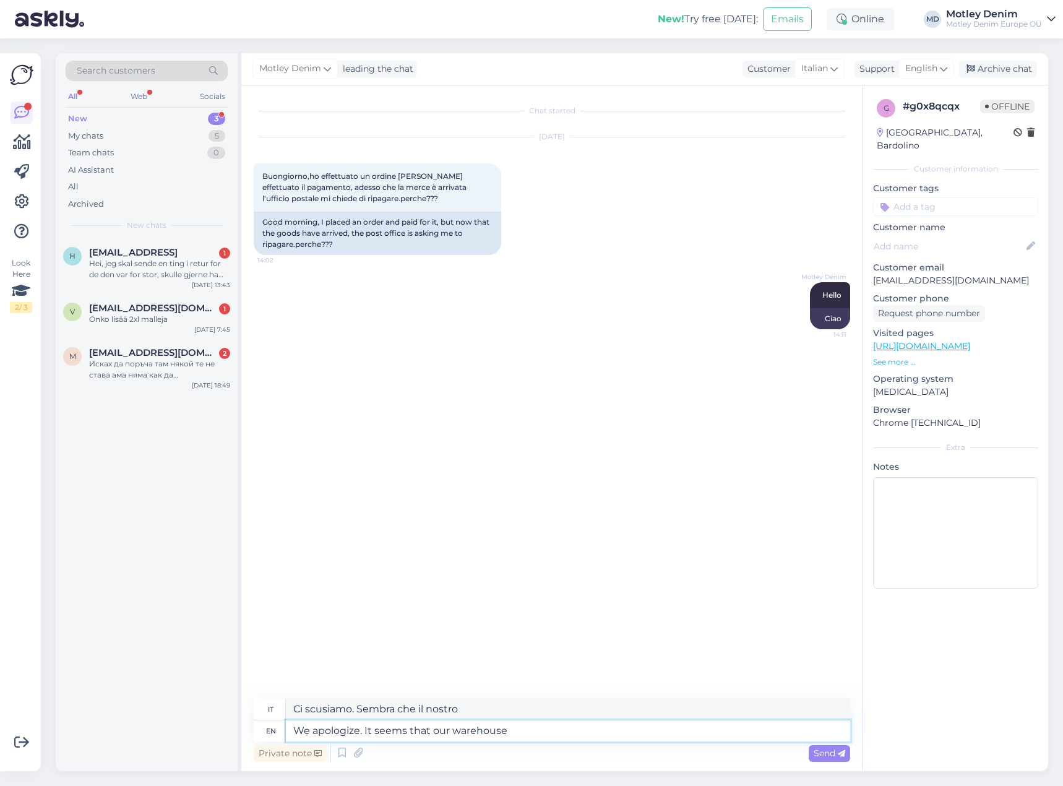
type textarea "Ci scusiamo. Sembra che il nostro magazzino"
type textarea "We apologize. It seems that our warehouse has"
type textarea "Ci scusiamo. Sembra che il nostro magazzino abbia"
type textarea "We apologize. It seems that our warehouse has made a"
type textarea "Ci scusiamo. Sembra che il nostro magazzino abbia fatto"
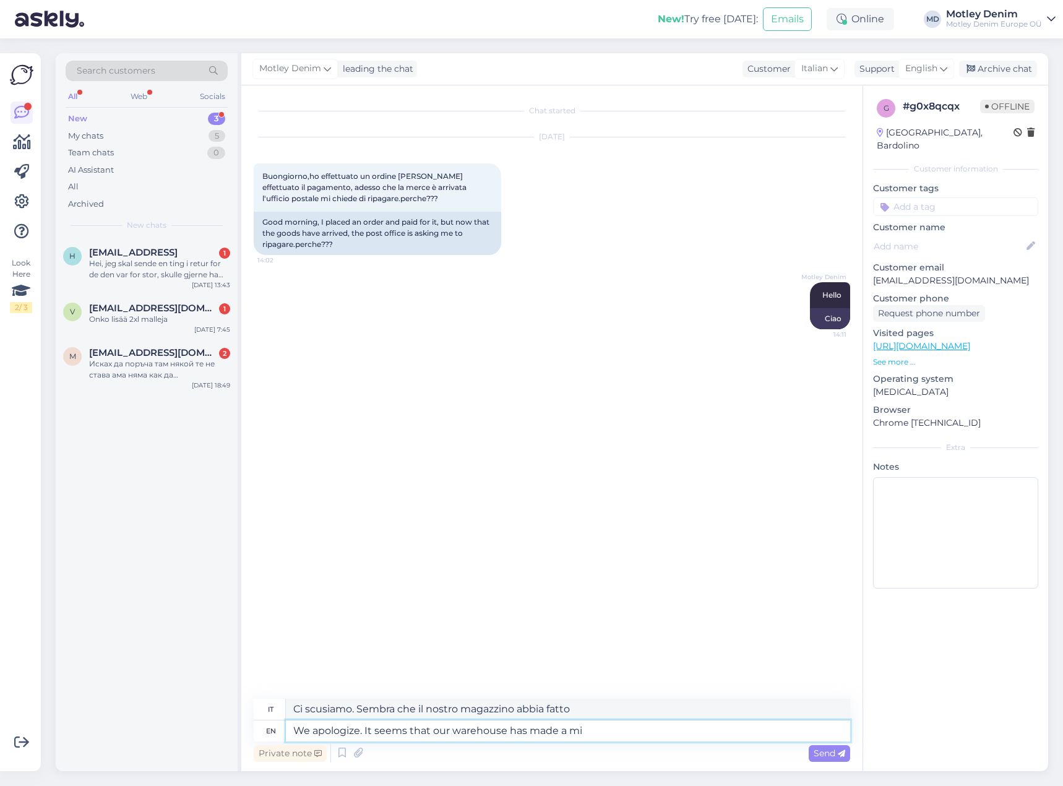
type textarea "We apologize. It seems that our warehouse has made a mis"
type textarea "Ci scusiamo. Sembra che il nostro magazzino abbia fatto un"
type textarea "We apologize. It seems that our warehouse has made a mistake"
type textarea "Ci scusiamo. Sembra che il nostro magazzino abbia [PERSON_NAME] un errore."
type textarea "We apologize. It seems that our warehouse has made a mistake."
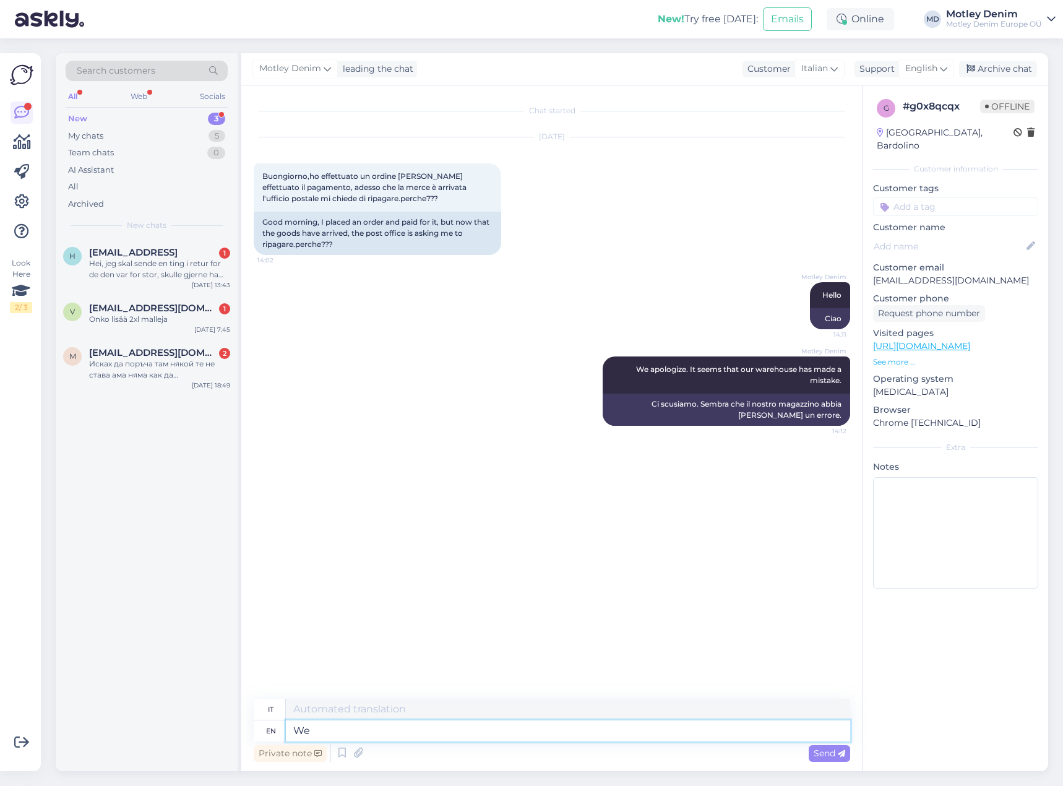
type textarea "We c"
type textarea "Noi"
type textarea "We can ca"
type textarea "Noi possiamo"
type textarea "We can can"
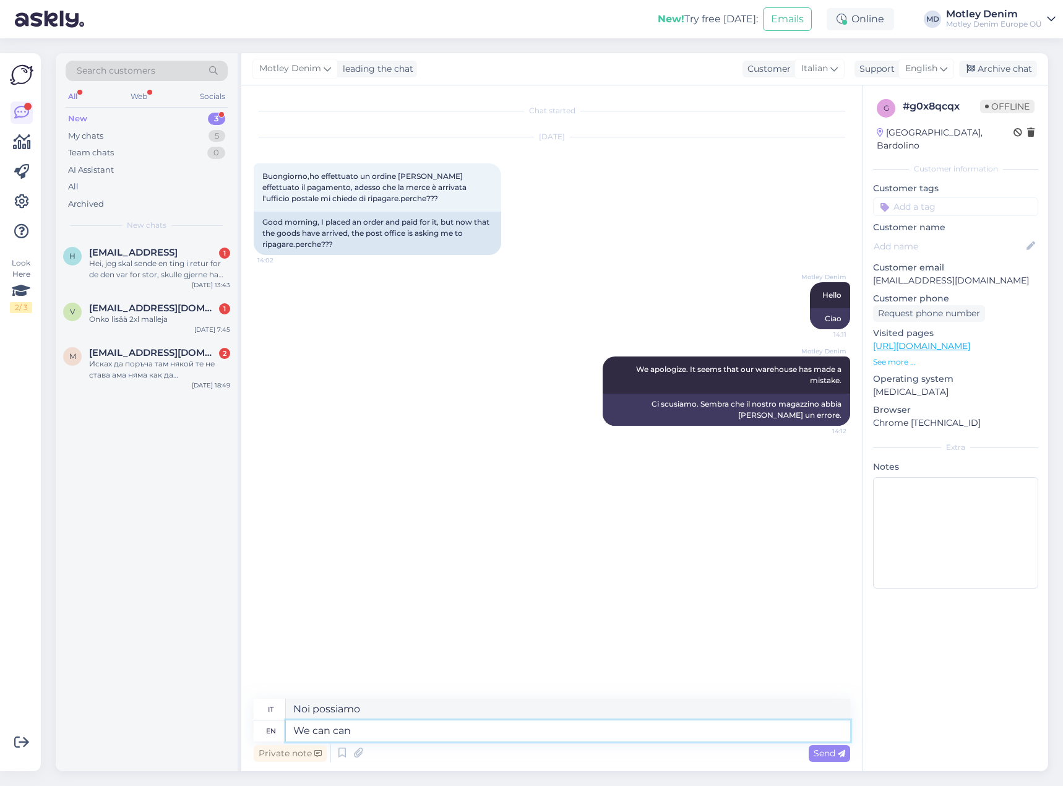
type textarea "Possiamo, possiamo"
type textarea "We can"
type textarea "Noi possiamo"
type textarea "We can refund th"
type textarea "Possiamo rimborsare"
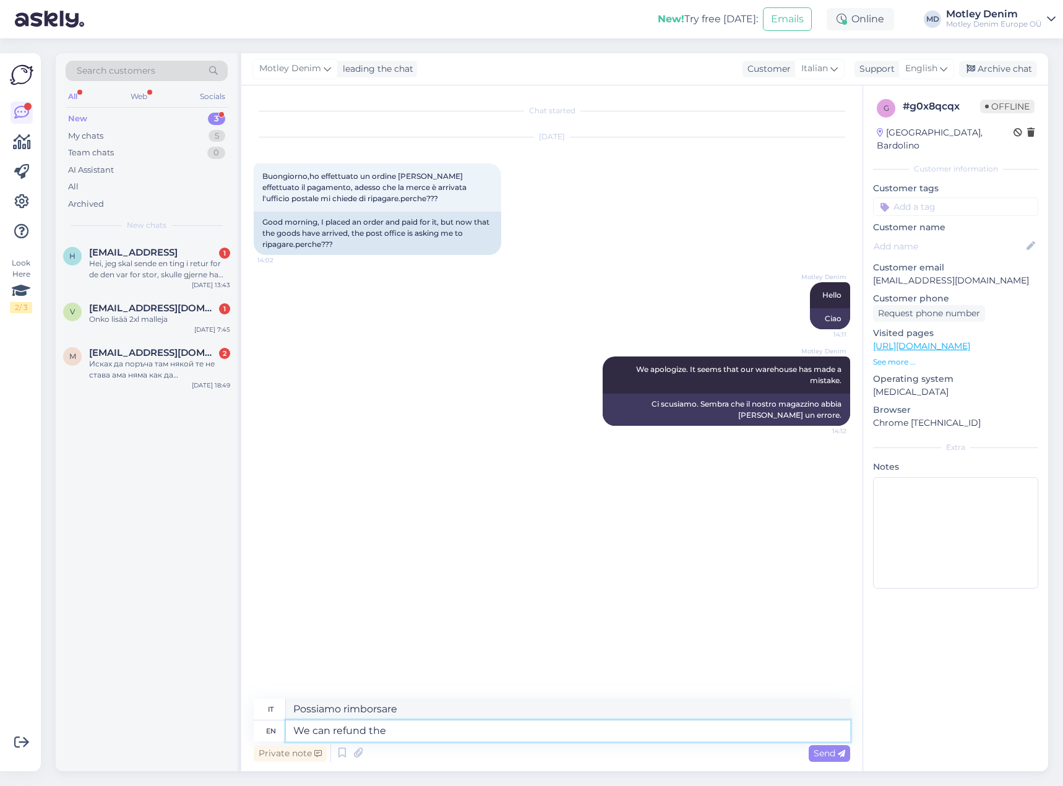
type textarea "We can refund the"
type textarea "Possiamo rimborsare il"
type textarea "We can refund"
type textarea "Possiamo rimborsare"
type textarea "We can refund the on"
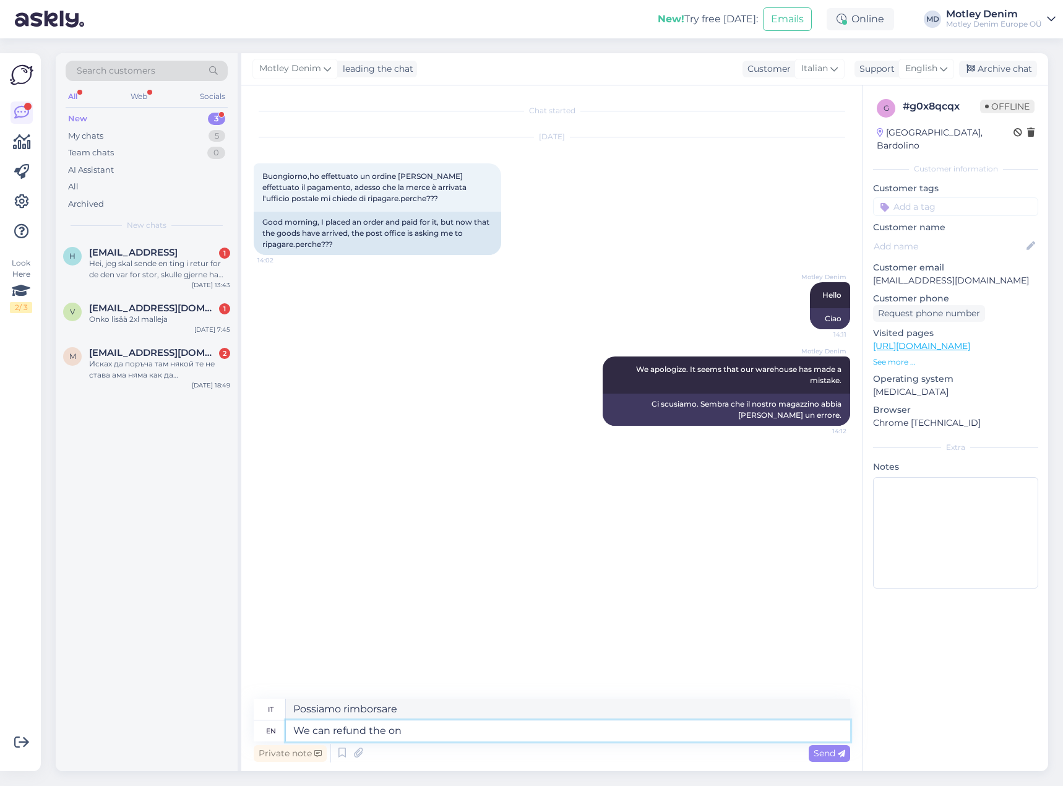
type textarea "Possiamo rimborsare il"
type textarea "We can refund the online p"
type textarea "Possiamo rimborsare l'online"
type textarea "We can refund the online payment an"
type textarea "Possiamo rimborsare il pagamento online"
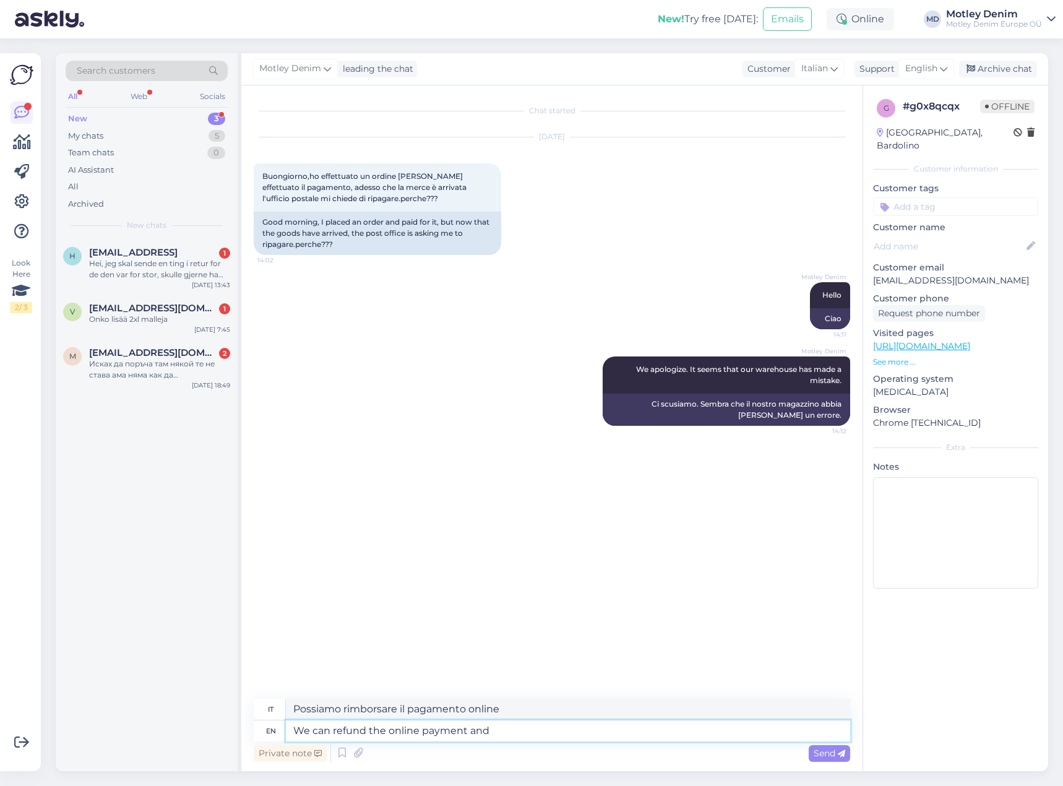
type textarea "We can refund the online payment and y"
type textarea "Possiamo rimborsare il pagamento online e"
type textarea "We can refund the online payment and you on"
type textarea "Possiamo rimborsare il pagamento online e tu"
type textarea "We can refund the online payment and you only"
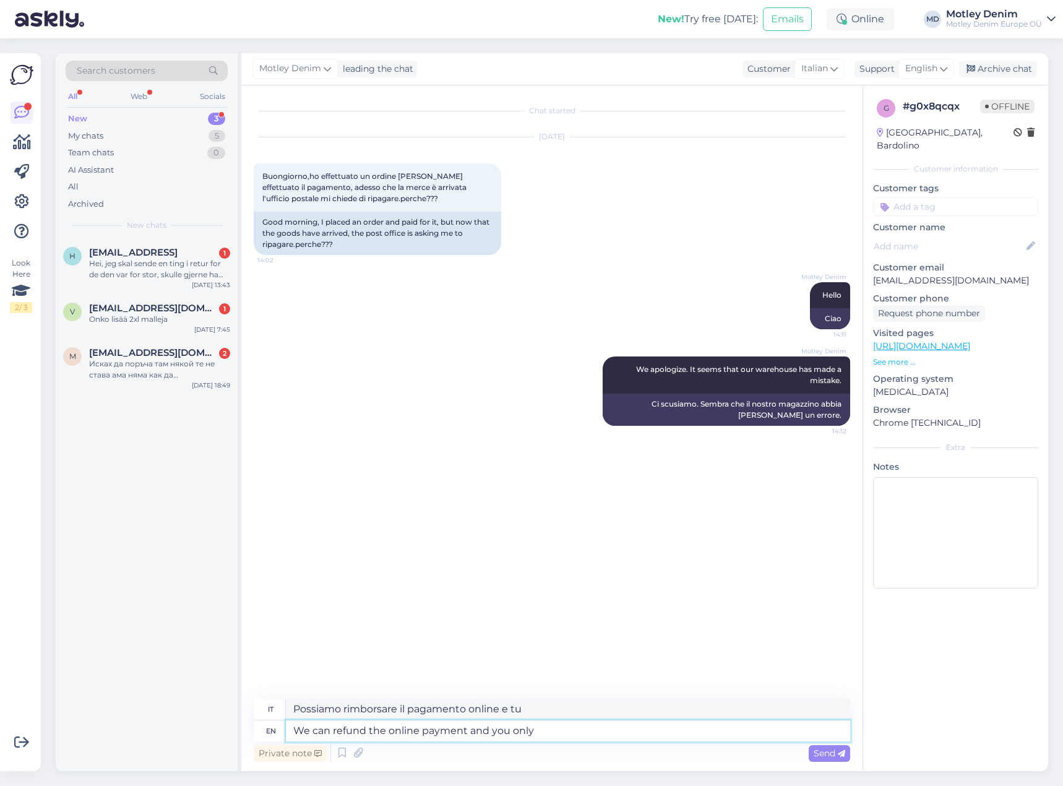
type textarea "Possiamo rimborsare il pagamento online e solo tu"
type textarea "We can refund the online payment and you only pay t"
type textarea "Possiamo rimborsare il pagamento online e tu paghi solo"
type textarea "We can refund the online payment and you only pay the"
type textarea "Possiamo rimborsare il pagamento online e tu paghi solo il"
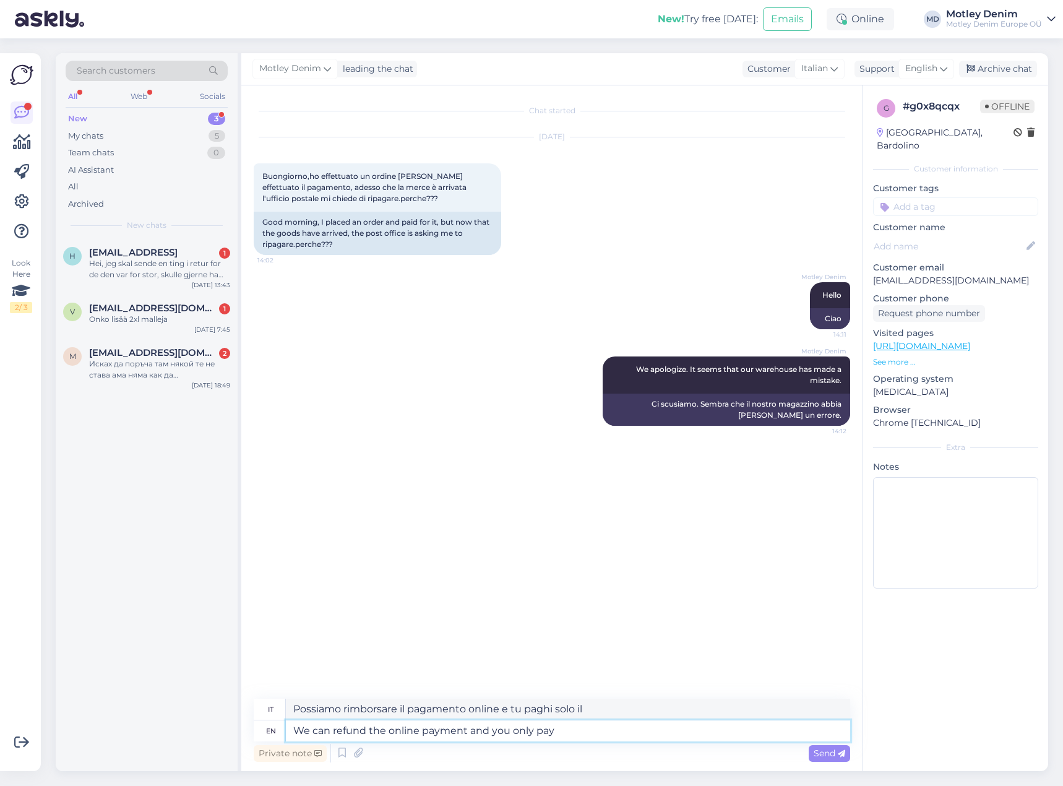
type textarea "We can refund the online payment and you only pay t"
type textarea "Possiamo rimborsare il pagamento online e tu paghi solo"
type textarea "We can refund the online payment and you only pay to t"
type textarea "Possiamo rimborsare il pagamento online e tu paghi solo per"
type textarea "We can refund the online payment and you only pay to the"
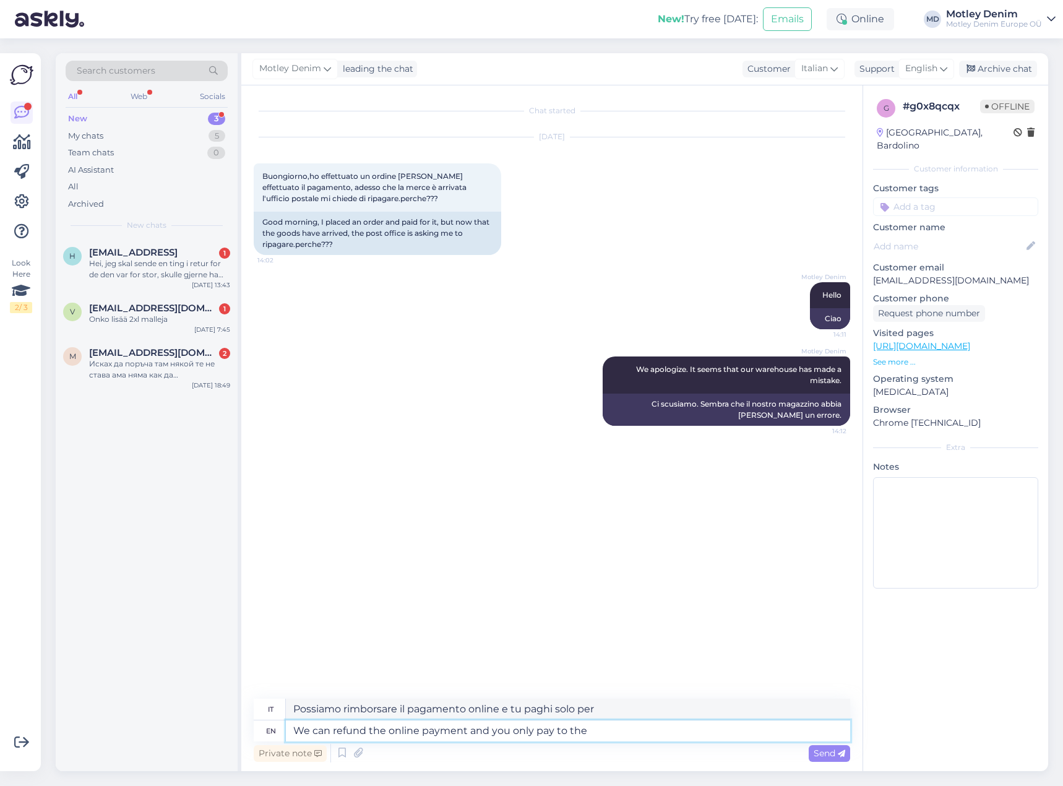
type textarea "Possiamo rimborsare il pagamento online e tu paghi solo al"
type textarea "We can refund the online payment and you only pay to the post of"
type textarea "Possiamo rimborsare il pagamento online e tu paghi solo [PERSON_NAME]"
type textarea "We can refund the online payment and you only pay to the post office."
type textarea "Possiamo rimborsare il pagamento online e tu pagherai solo all'ufficio postale."
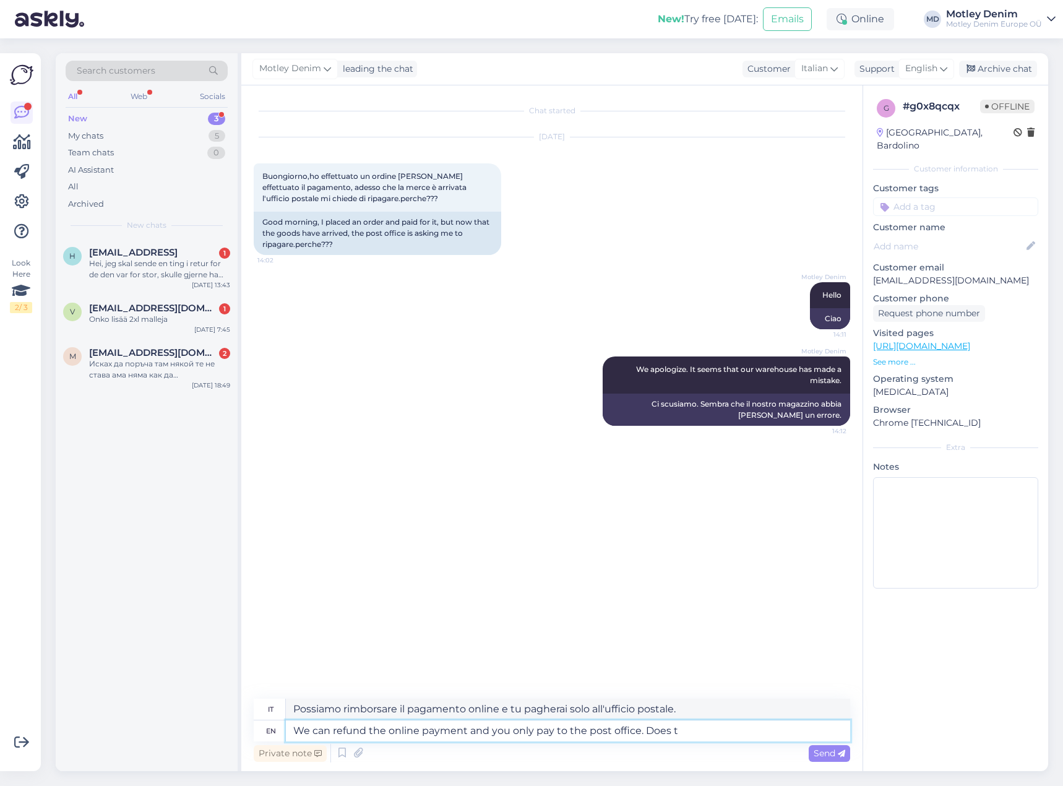
type textarea "We can refund the online payment and you only pay to the post office. Does th"
type textarea "Possiamo rimborsare il pagamento online e tu paghi solo all'ufficio postale."
type textarea "We can refund the online payment and you only pay to the post office. Does that…"
type textarea "Possiamo rimborsare il pagamento online e tu paghi solo all'ufficio postale. È …"
type textarea "We can refund the online payment and you only pay to the post office. Does that…"
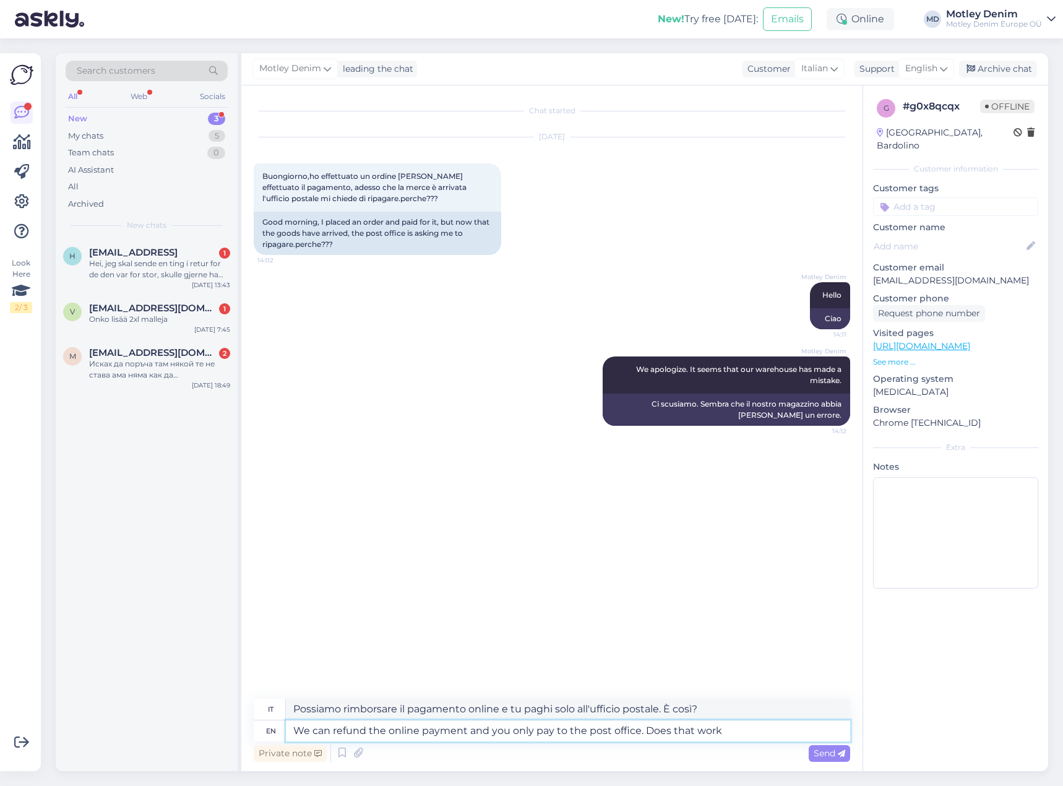
type textarea "Possiamo rimborsare il pagamento online e tu paghi solo all'ufficio postale. Fu…"
type textarea "We can refund the online payment and you only pay to the post office. Does that…"
type textarea "Possiamo rimborsare il pagamento online e tu paghi solo all'ufficio postale. Fu…"
type textarea "We can refund the online payment and you only pay to the post office. Does that…"
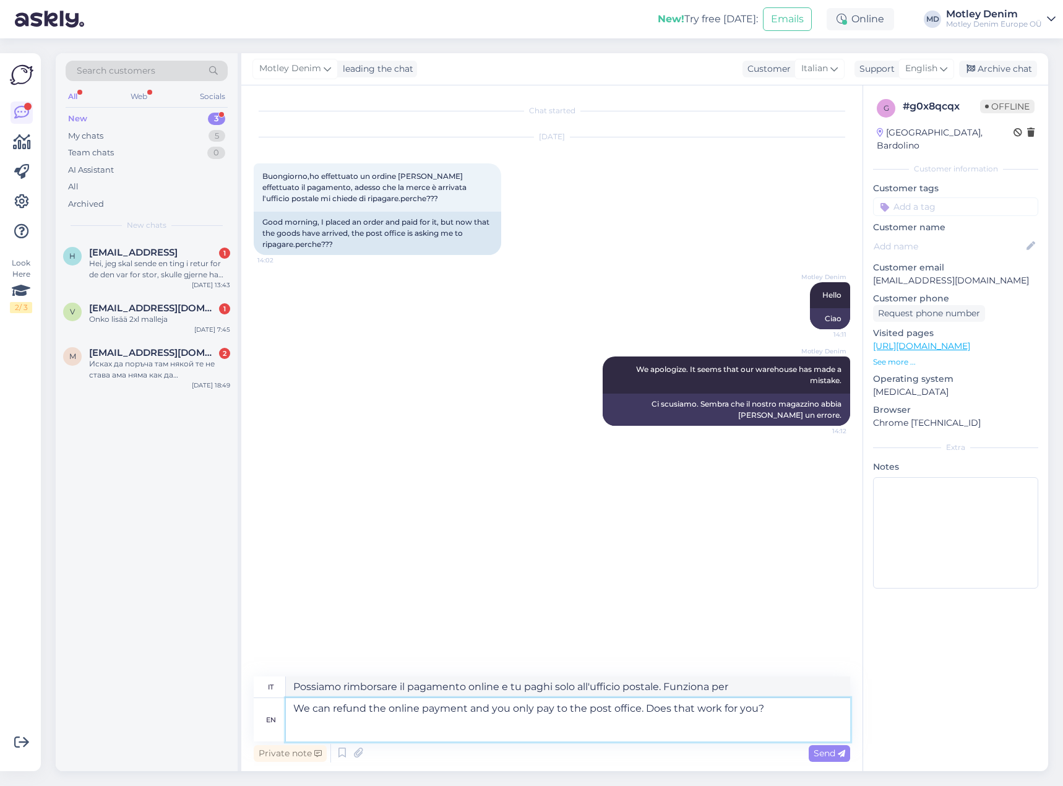
type textarea "Possiamo rimborsarti il pagamento online e tu pagherai solo all'ufficio postale…"
type textarea "We can refund the online payment and you only pay to the post office. Does that…"
type textarea "Possiamo rimborsare il pagamento online e tu paghi solo all'ufficio postale. Va…"
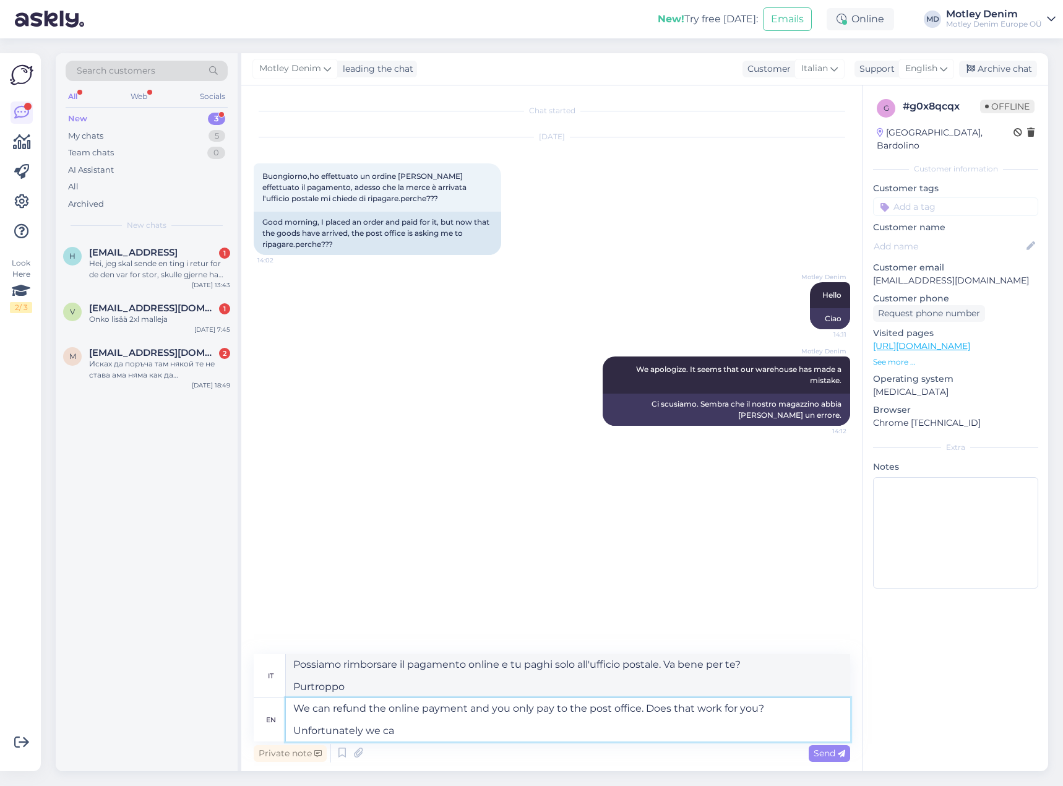
type textarea "We can refund the online payment and you only pay to the post office. Does that…"
type textarea "Possiamo rimborsare il pagamento online e tu paghi solo all'ufficio postale. Va…"
type textarea "We can refund the online payment and you only pay to the post office. Does that…"
type textarea "Possiamo rimborsare il pagamento online e tu paghi solo all'ufficio postale. Va…"
type textarea "We can refund the online payment and you only pay to the post office. Does that…"
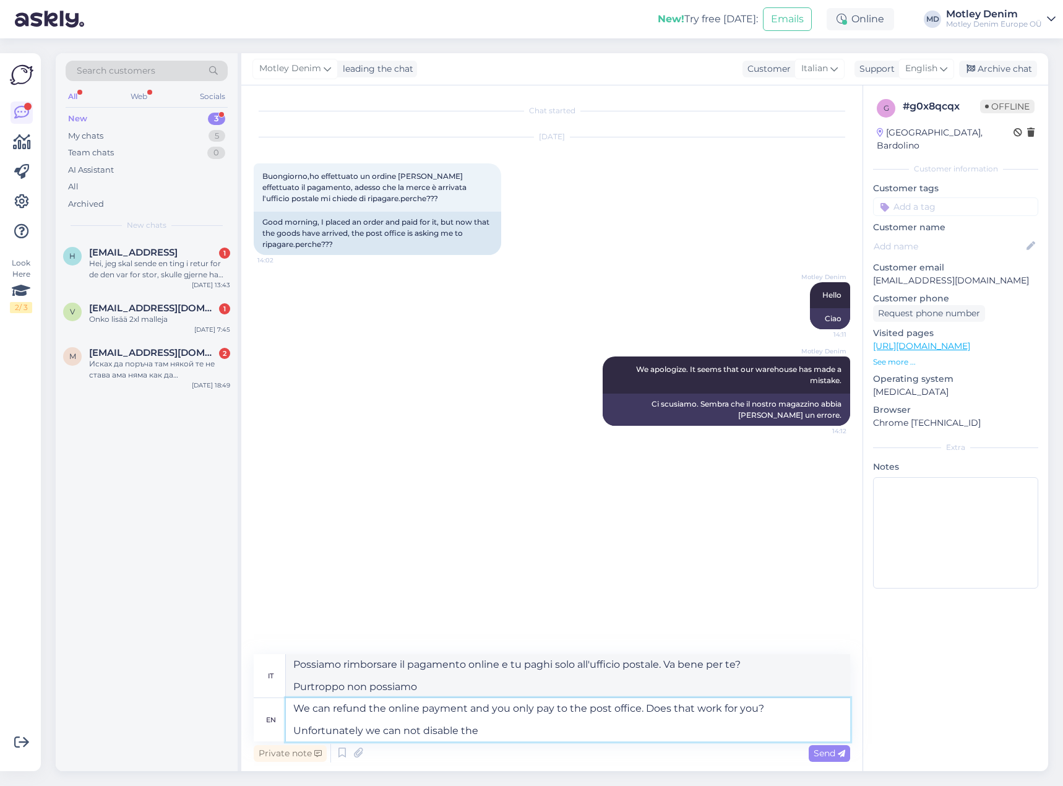
type textarea "Possiamo rimborsare il pagamento online e tu paghi solo all'ufficio postale. Fu…"
type textarea "We can refund the online payment and you only pay to the post office. Does that…"
type textarea "Possiamo rimborsare il pagamento online e tu paghi solo all'ufficio postale. Fu…"
type textarea "We can refund the online payment and you only pay to the post office. Does that…"
type textarea "Possiamo rimborsare il pagamento online e tu paghi solo all'ufficio postale. Va…"
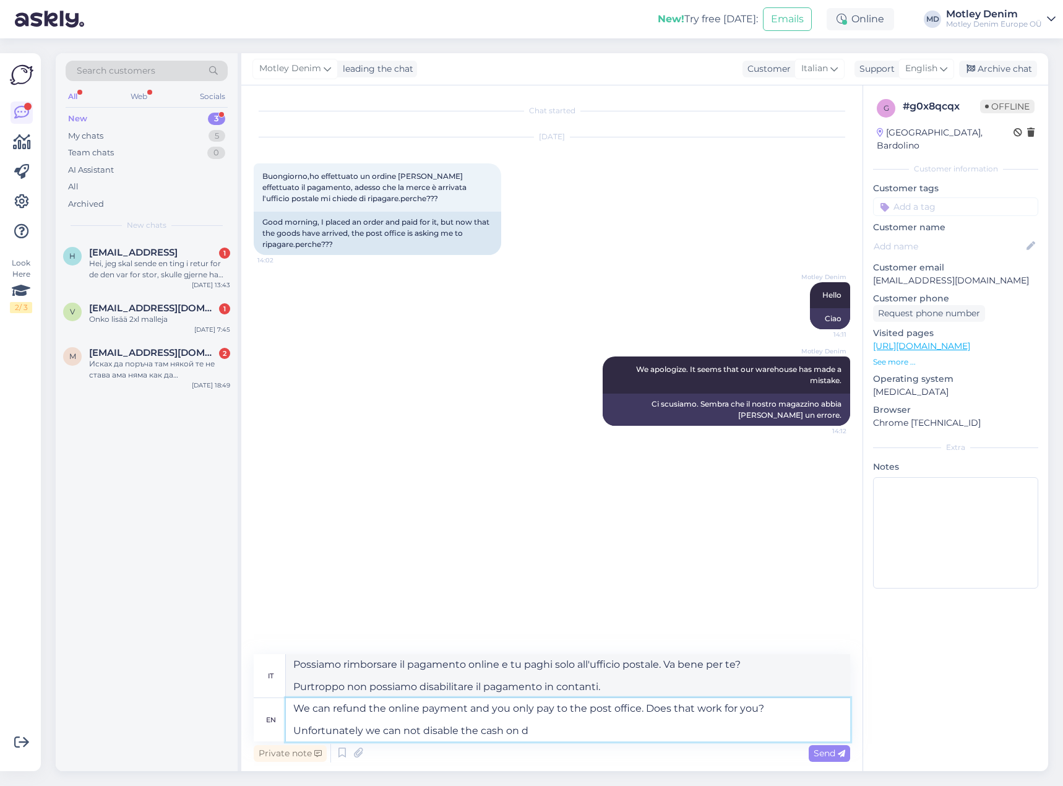
type textarea "We can refund the online payment and you only pay to the post office. Does that…"
type textarea "Possiamo rimborsare il pagamento online e tu paghi solo all'ufficio postale. Fu…"
type textarea "We can refund the online payment and you only pay to the post office. Does that…"
type textarea "Possiamo rimborsare il pagamento online e tu paghi solo all'ufficio postale. Va…"
type textarea "We can refund the online payment and you only pay to the post office. Does that…"
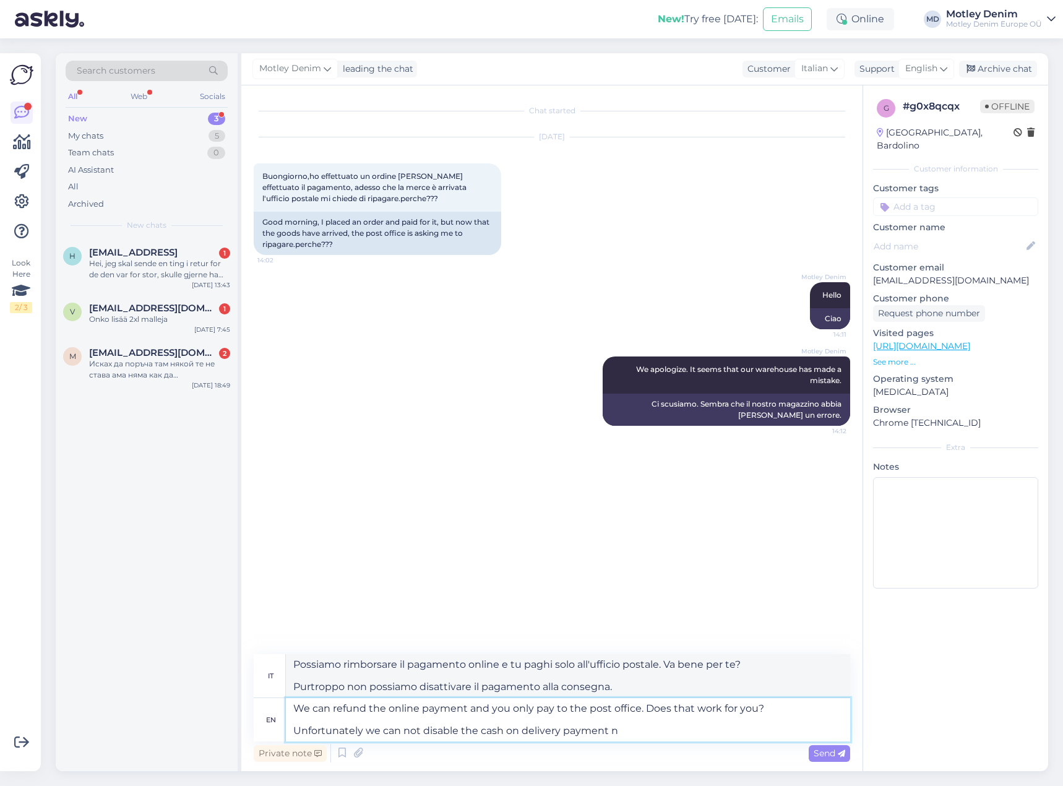
type textarea "Possiamo rimborsare il pagamento online e tu paghi solo all'ufficio postale. Va…"
type textarea "We can refund the online payment and you only pay to the post office. Does that…"
type textarea "Possiamo rimborsare il pagamento online e tu paghi solo all'ufficio postale. Va…"
type textarea "We can refund the online payment and you only pay to the post office. Does that…"
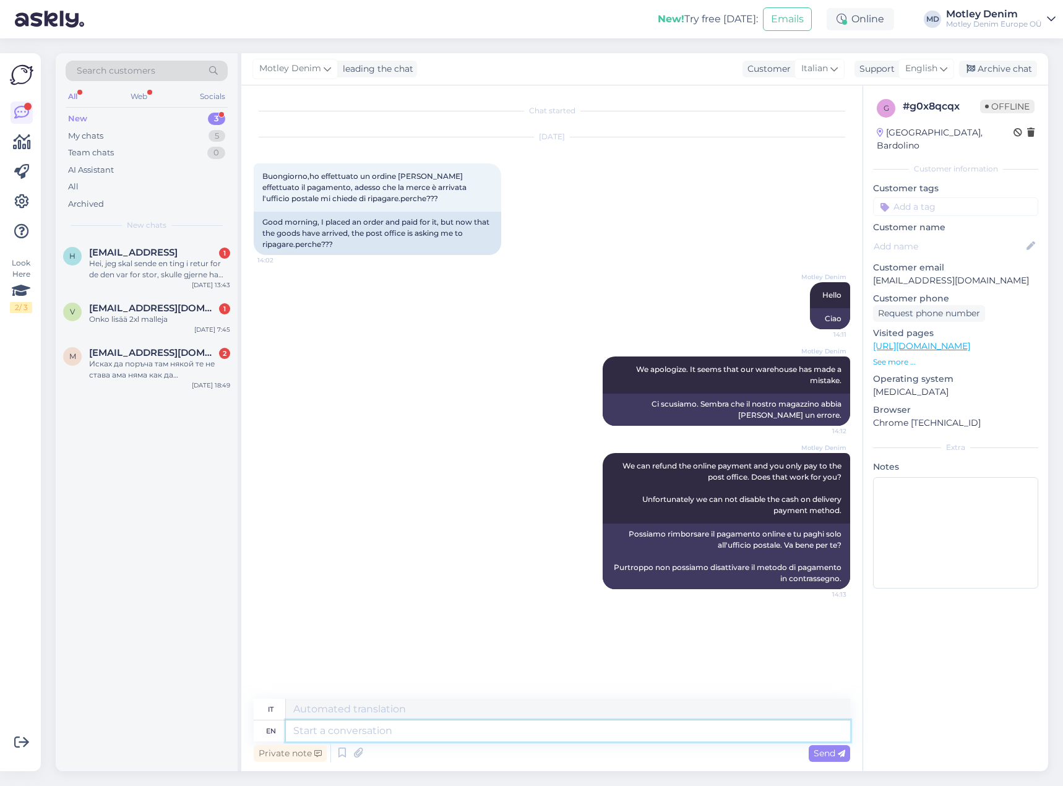
click at [623, 726] on textarea at bounding box center [568, 730] width 564 height 21
type textarea "Please l"
type textarea "Per favore"
type textarea "Please let"
type textarea "Per favore, lascia"
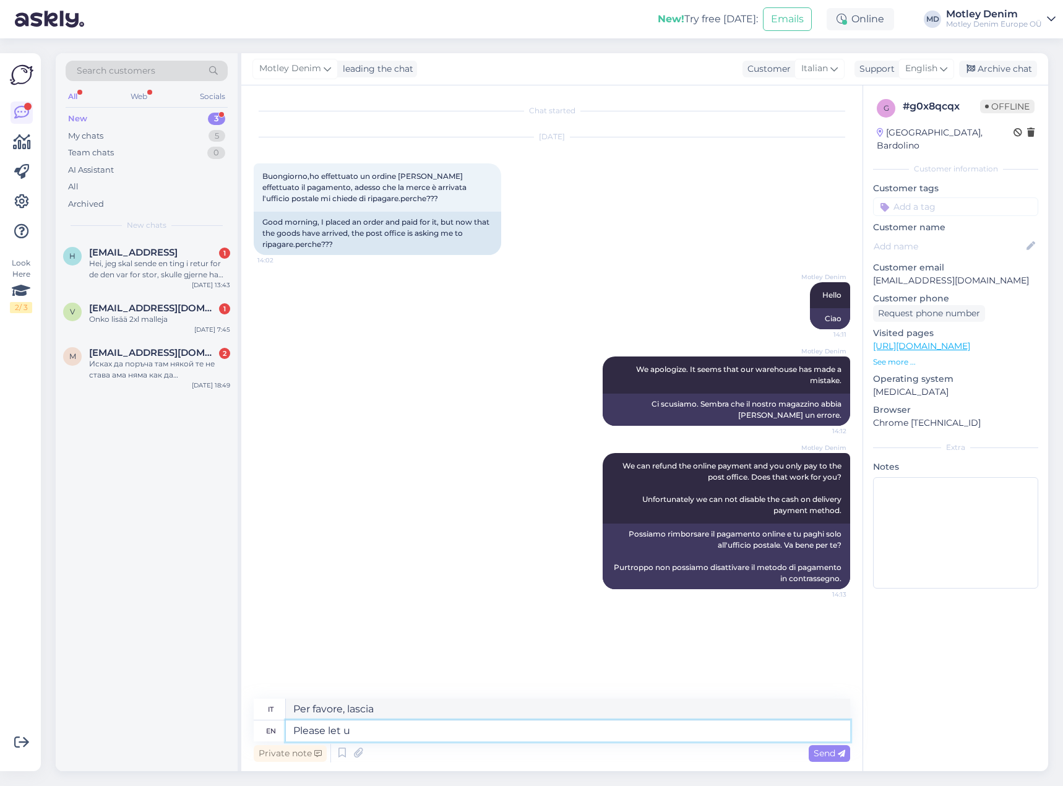
type textarea "Please let us"
type textarea "Per favore fateci sapere"
type textarea "Please let us know"
type textarea "Per favore fatecelo sapere"
type textarea "Please let us know it this is ok"
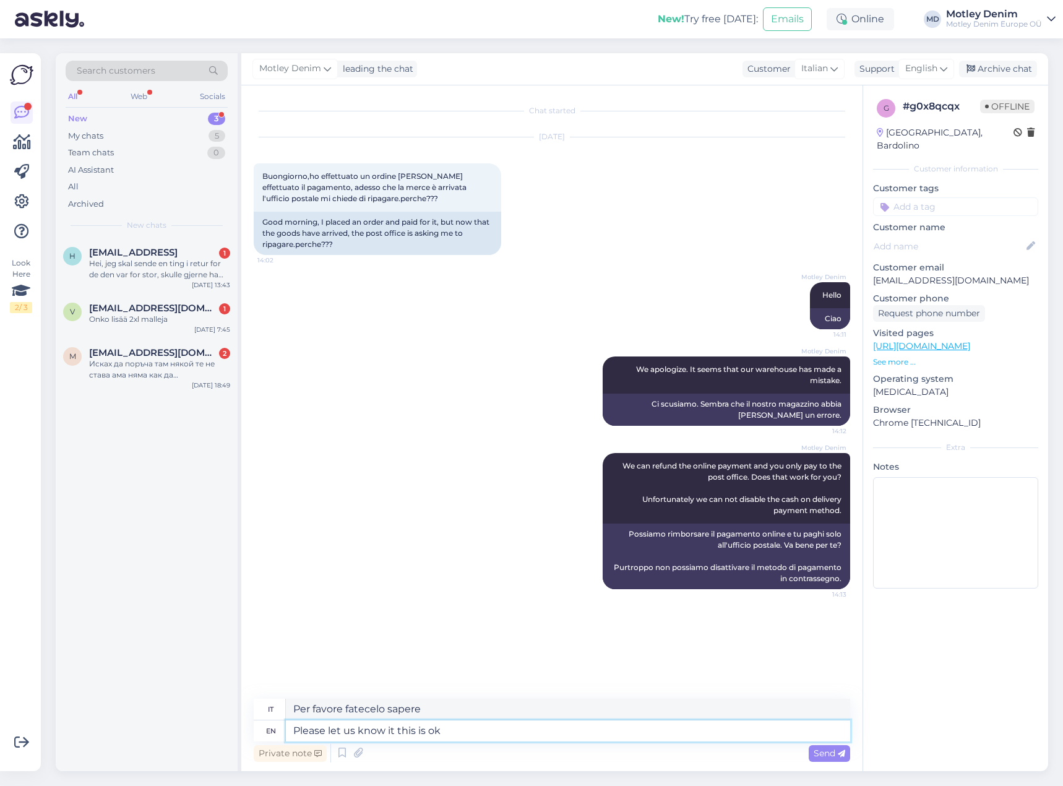
type textarea "Per favore fatecelo sapere se questo è"
type textarea "Please let us know it this is okay"
type textarea "Per favore fateci sapere se va bene"
type textarea "Please let us know it this is okay or w"
type textarea "Per favore fateci sapere se va bene o"
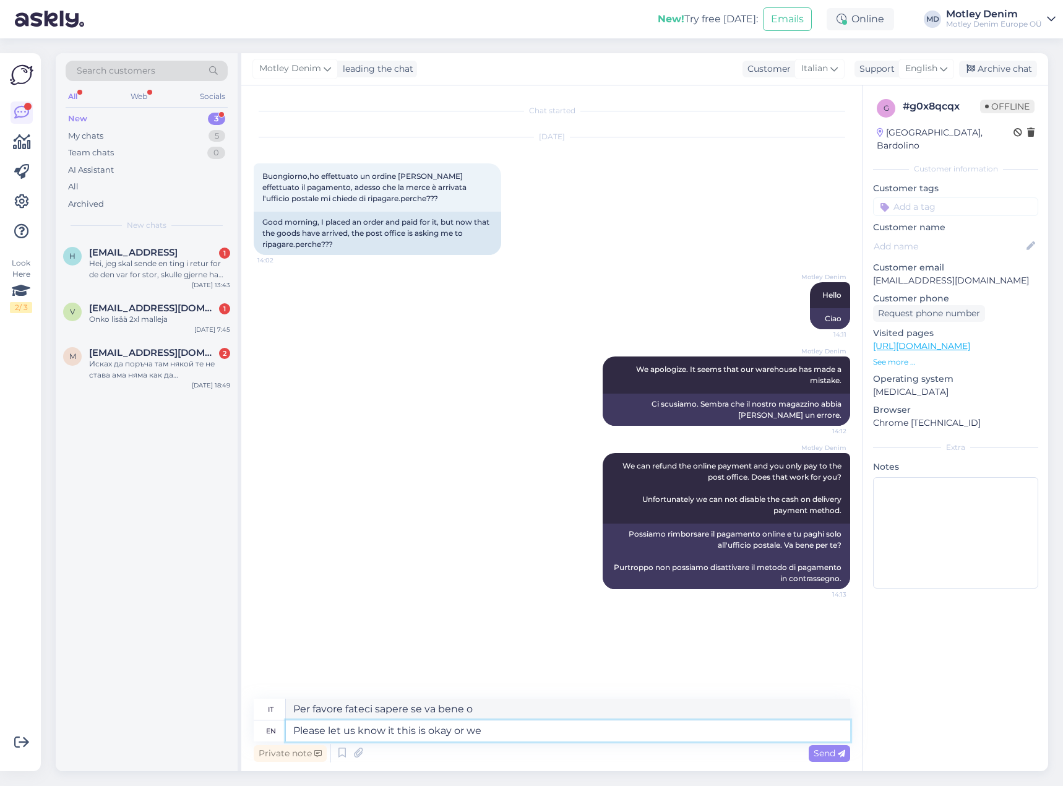
type textarea "Please let us know it this is okay or we"
type textarea "Per favore fateci sapere se va bene o no"
click at [536, 735] on textarea "Please let us know it this is okay or we" at bounding box center [568, 730] width 564 height 21
type textarea "Please let us know it this is okay or"
type textarea "Per favore fateci sapere se va bene o"
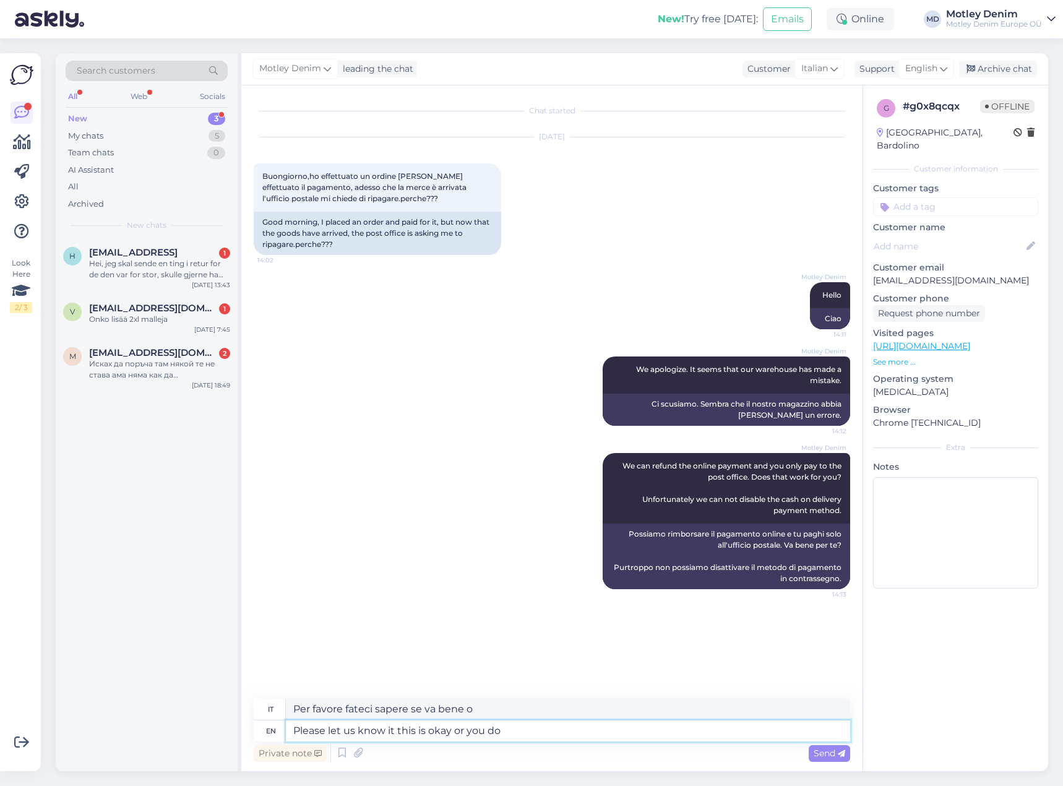
type textarea "Please let us know it this is okay or you don"
type textarea "Per favore fateci sapere se va bene o se"
type textarea "Please let us know it this is okay or you don't"
type textarea "Per favore fateci sapere se va bene o no"
type textarea "Please let us know it this is okay or you don't p"
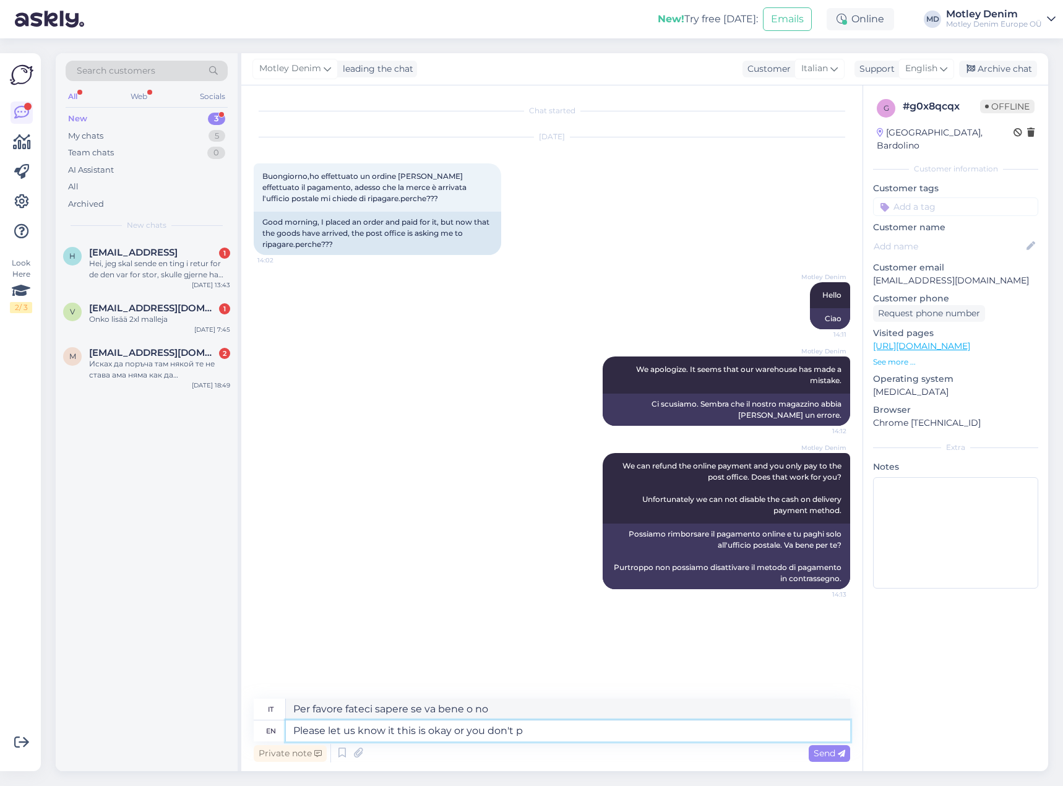
type textarea "Per favore facci sapere se va bene o no"
type textarea "Please let us know it this is okay or you don't pick th"
type textarea "Per favore facci sapere se va bene o se non vuoi scegliere"
type textarea "Please let us know it this is okay or you don't pick this"
type textarea "Per favore facci sapere se va bene o se non lo scegli"
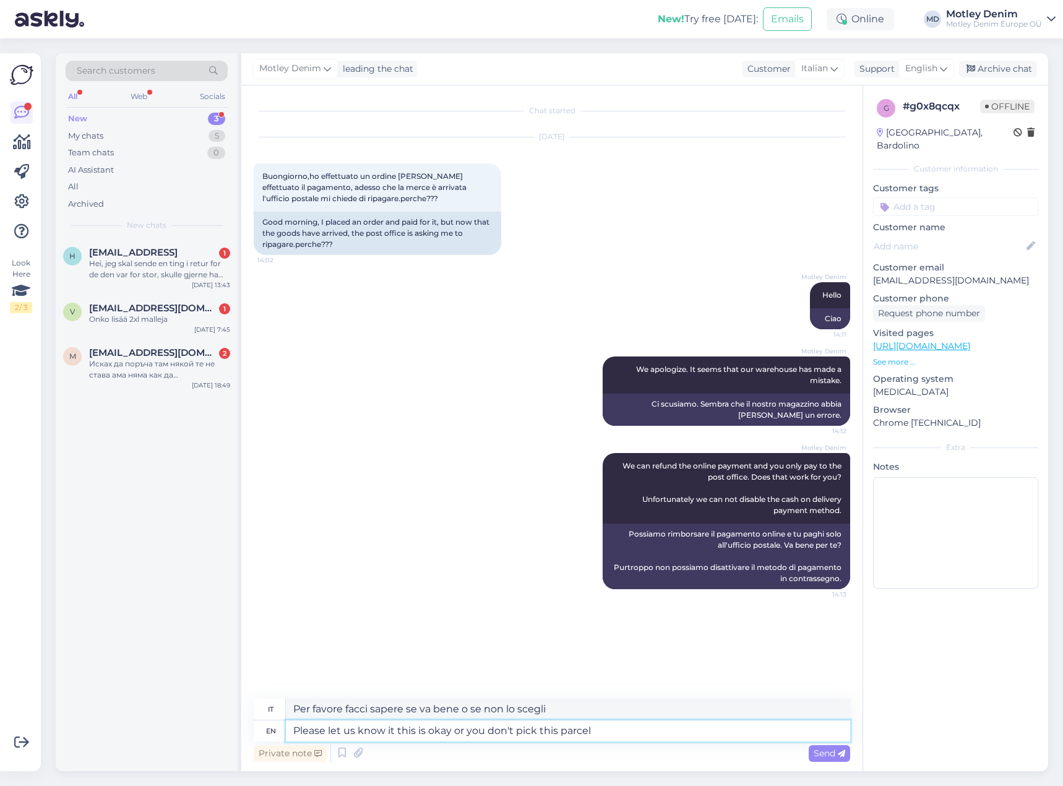
type textarea "Please let us know it this is okay or you don't pick this parcel a"
type textarea "Per favore facci sapere se va bene o se non ritiri questo pacco"
type textarea "Please let us know it this is okay or you don't pick this parcel up and we s"
type textarea "Per favore fateci sapere se va bene o se non ritirate questo pacco e"
type textarea "Please let us know it this is okay or you don't pick this parcel up and we se"
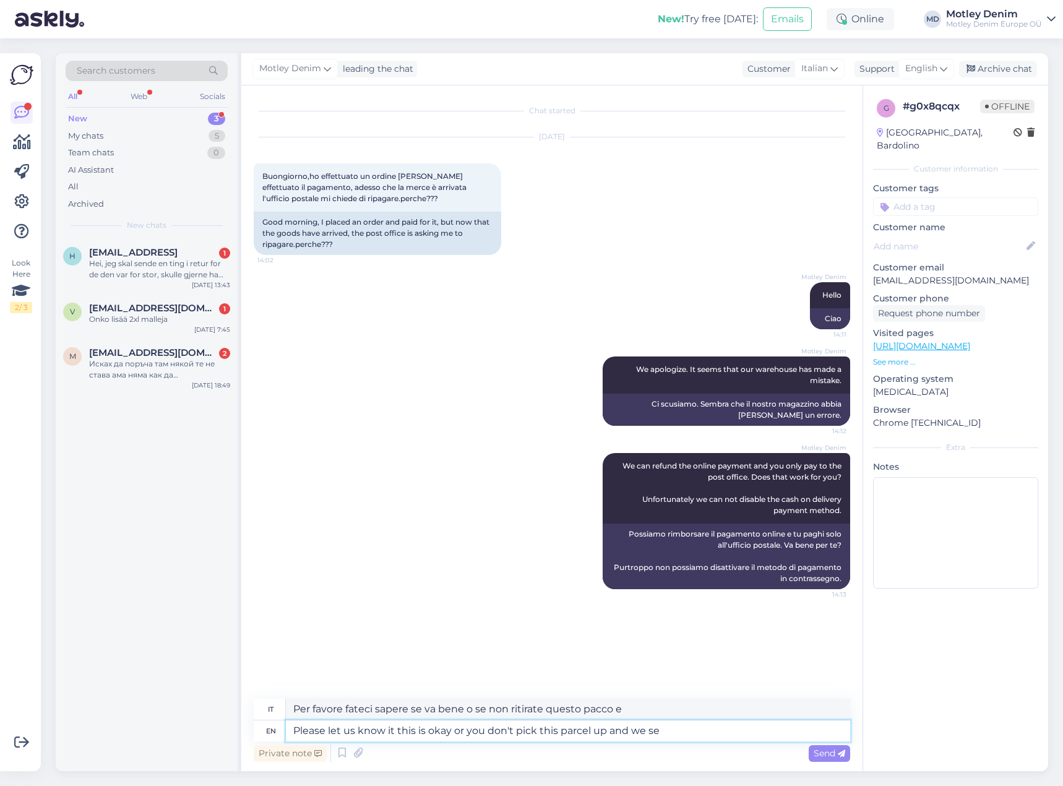
type textarea "Per favore fateci sapere se va bene o se non ritirate questo pacco e noi"
type textarea "Please let us know it this is okay or you don't pick this parcel up and we send…"
type textarea "Per favore fateci sapere se va bene o se non ritirate questo pacco e lo spedire…"
type textarea "Please let us know it this is okay or you don't pick this parcel up and we send…"
type textarea "Per favore fateci sapere se va bene o se non ritirate questo pacco e noi invier…"
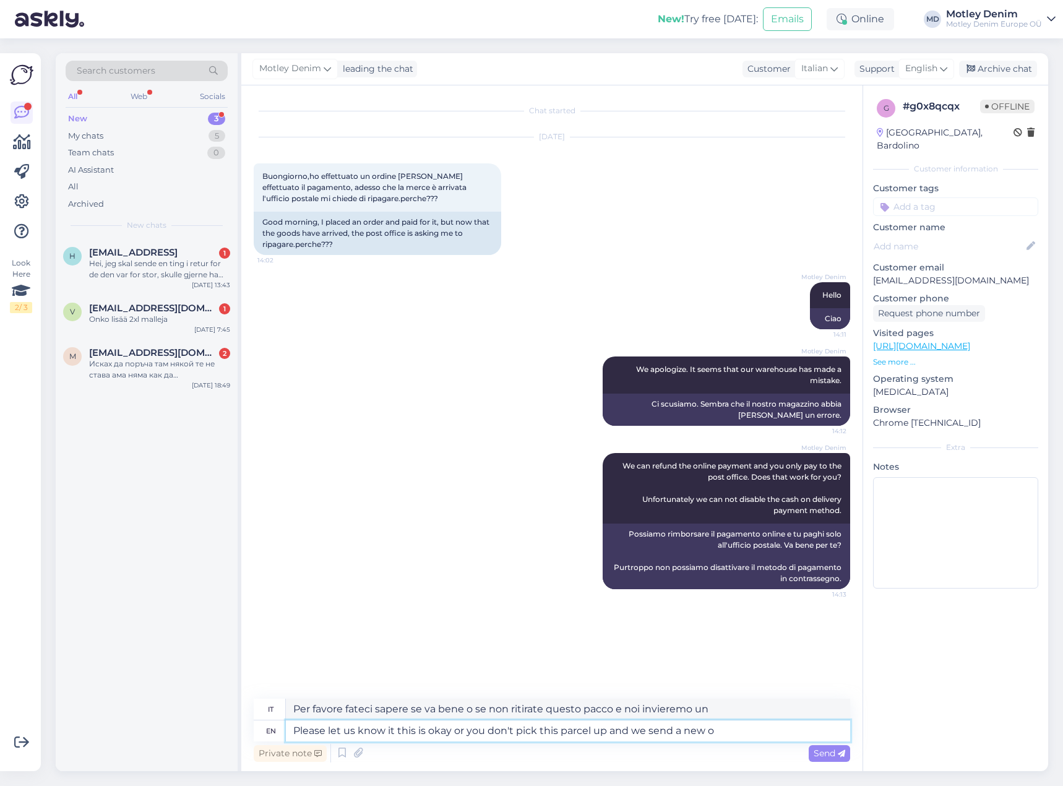
type textarea "Please let us know it this is okay or you don't pick this parcel up and we send…"
type textarea "Per favore fateci sapere se va bene o se non ritirate questo pacco e ne inviere…"
type textarea "Please let us know it this is okay or you don't pick this parcel up and we send…"
type textarea "[PERSON_NAME] sapere se va bene, altrimenti non ritirate il pacco e ne invierem…"
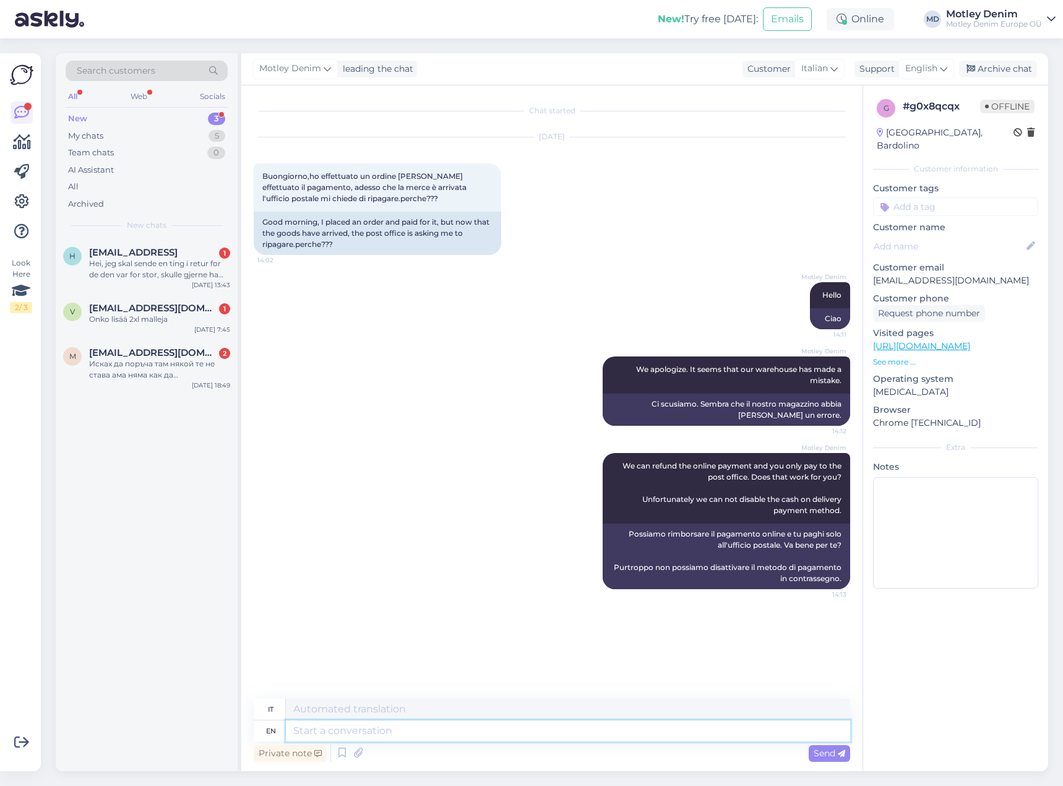
scroll to position [12, 0]
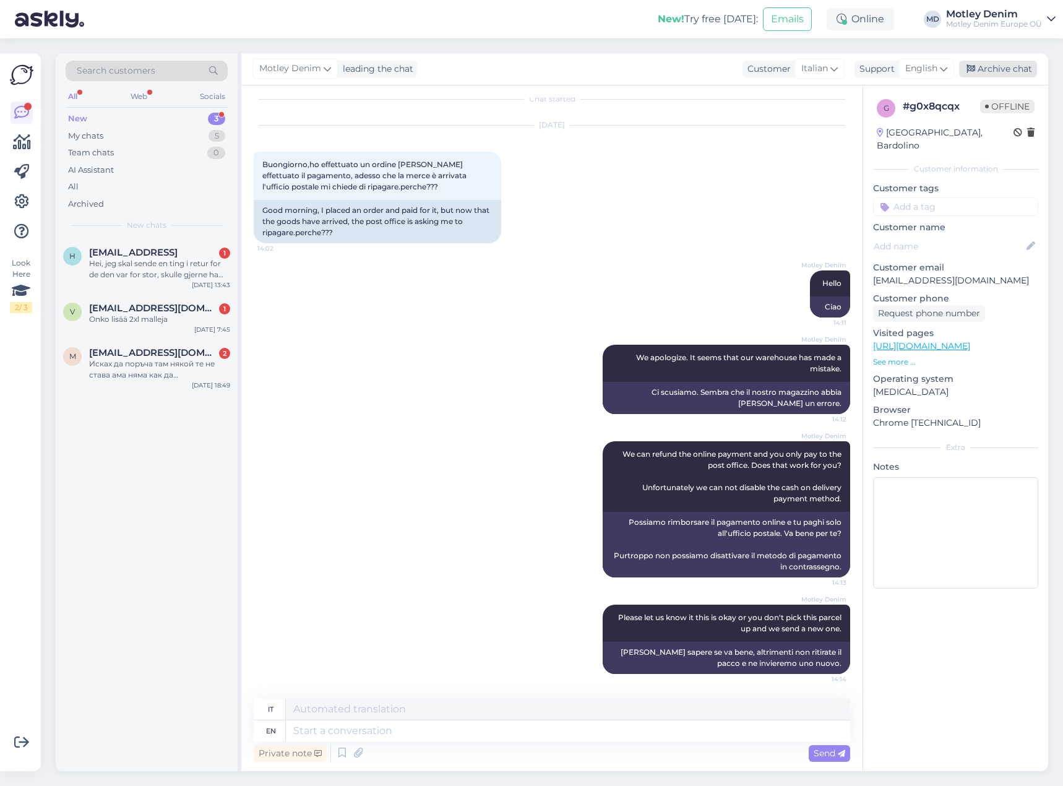
click at [987, 65] on div "Archive chat" at bounding box center [998, 69] width 78 height 17
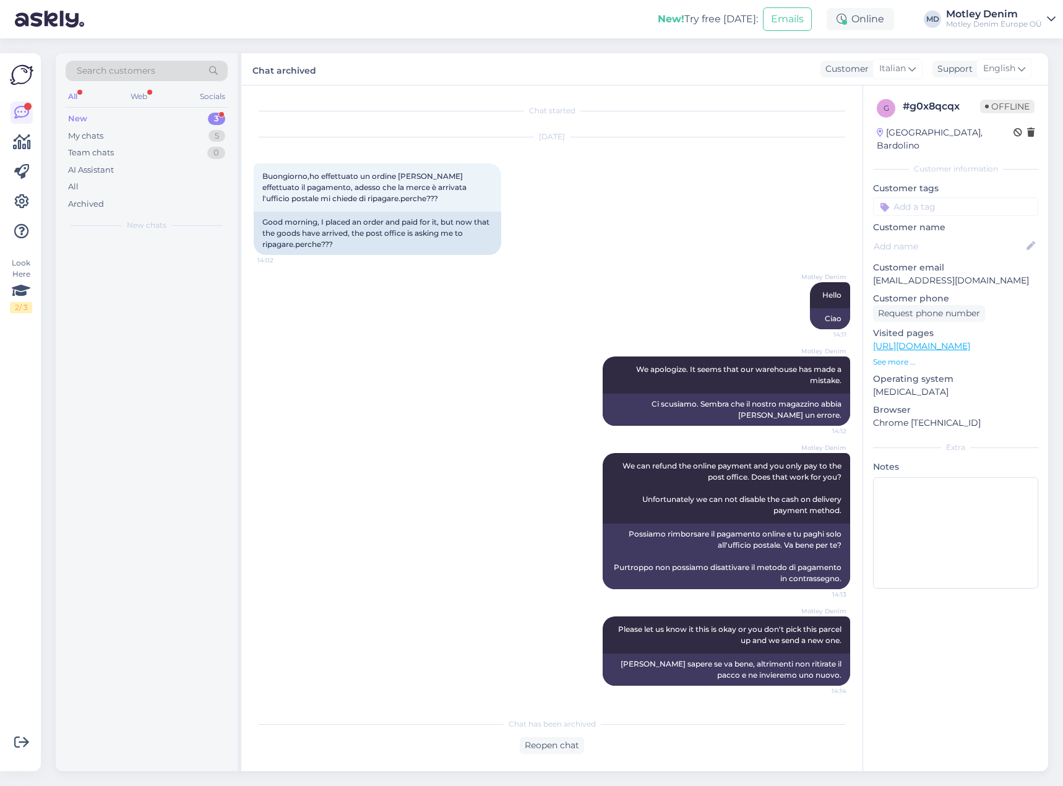
scroll to position [0, 0]
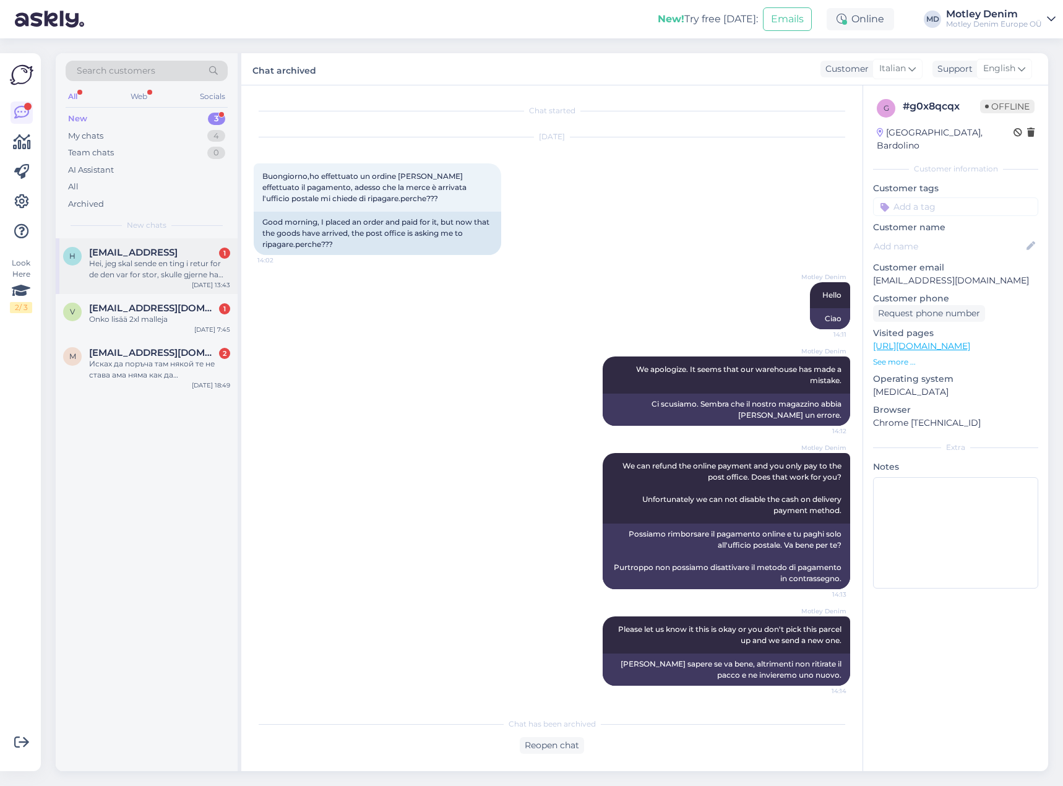
click at [155, 265] on div "Hei, jeg skal sende en ting i retur for de den var for stor, skulle gjerne ha b…" at bounding box center [159, 269] width 141 height 22
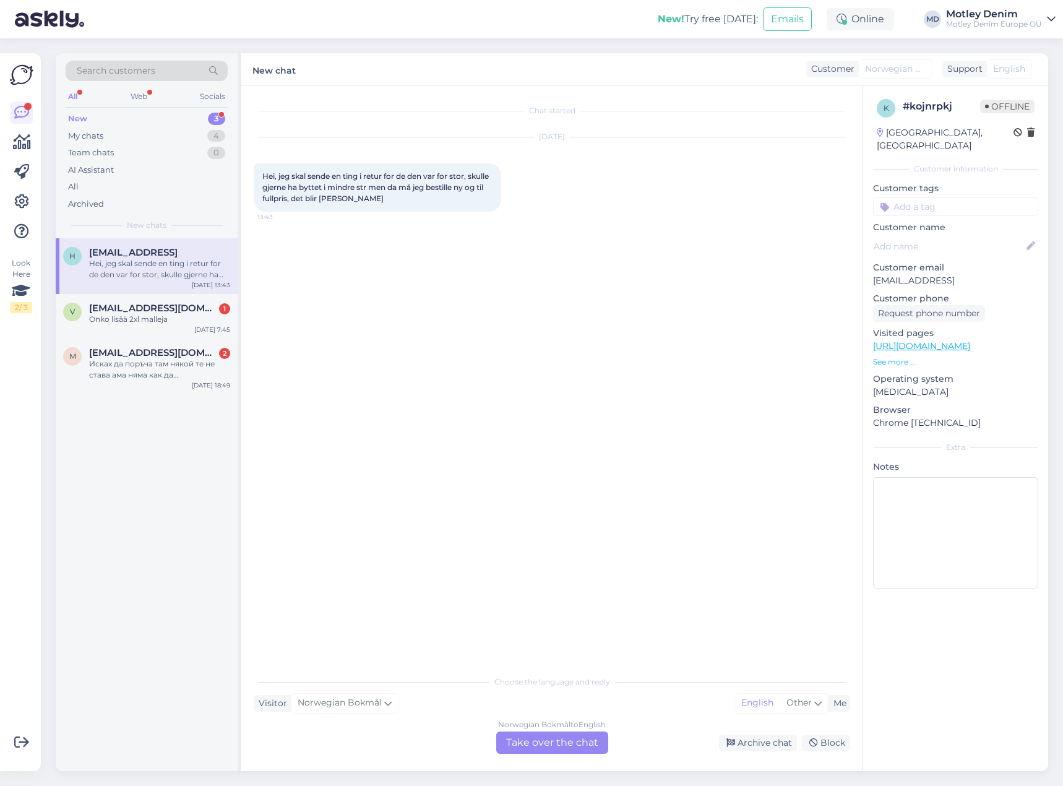
click at [564, 738] on div "Norwegian Bokmål to English Take over the chat" at bounding box center [552, 742] width 112 height 22
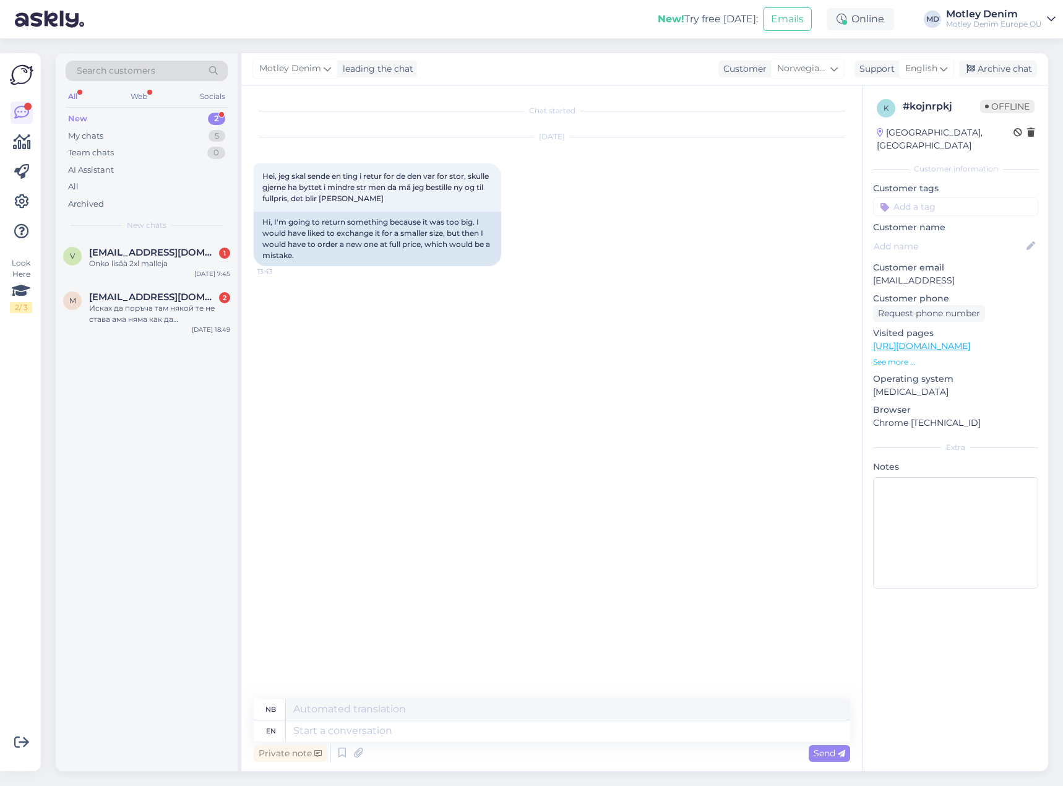
drag, startPoint x: 310, startPoint y: 290, endPoint x: 319, endPoint y: 292, distance: 8.9
click at [311, 291] on div "Chat started [DATE] Hei, jeg skal sende en ting i retur for de den var for stor…" at bounding box center [558, 393] width 608 height 590
click at [408, 730] on textarea at bounding box center [568, 730] width 564 height 21
type textarea "What"
type textarea "Hva"
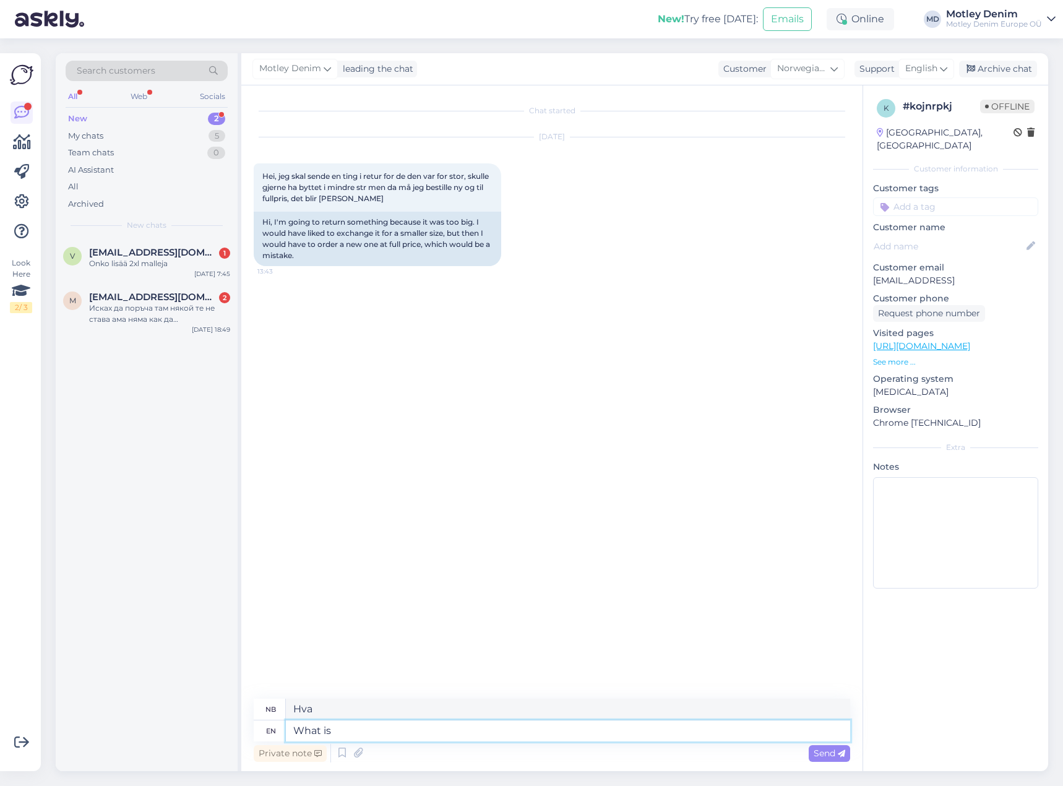
type textarea "What is t"
type textarea "Hva er"
type textarea "What is the size t"
type textarea "Hva er størrelsen"
type textarea "What is the size that"
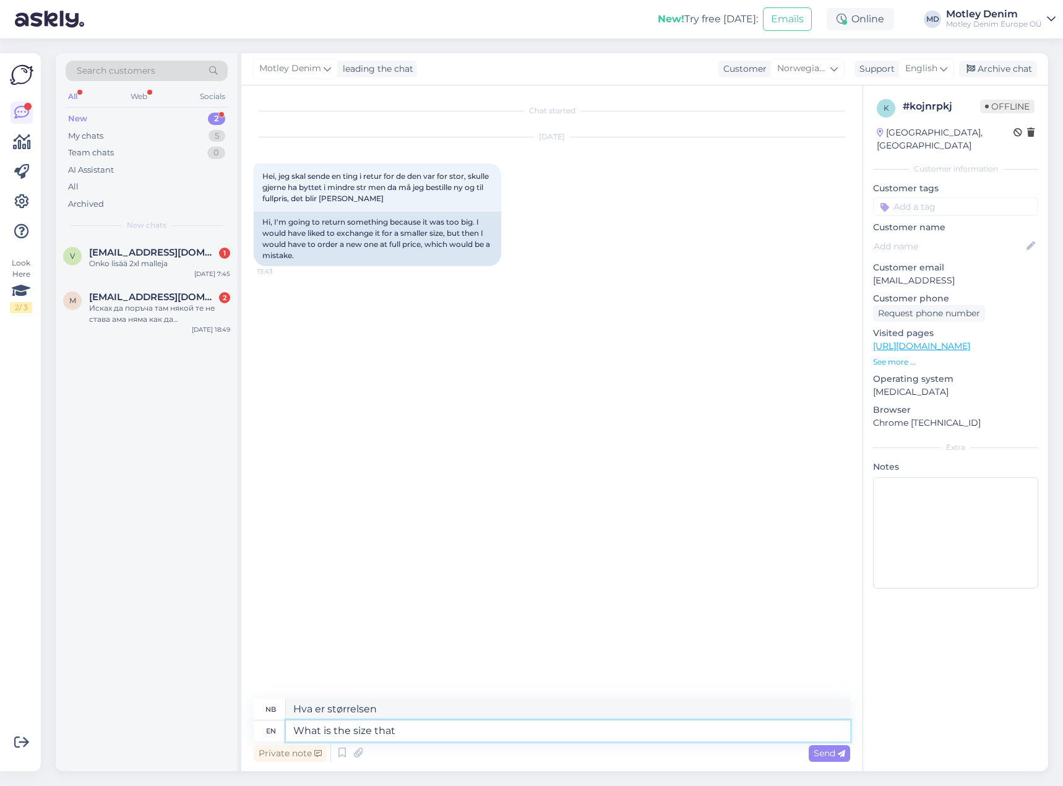
type textarea "Hva er størrelsen som"
type textarea "What is the size that you"
type textarea "Hva er størrelsen du"
type textarea "What is the size that you prefer"
type textarea "Hvilken størrelse foretrekker du"
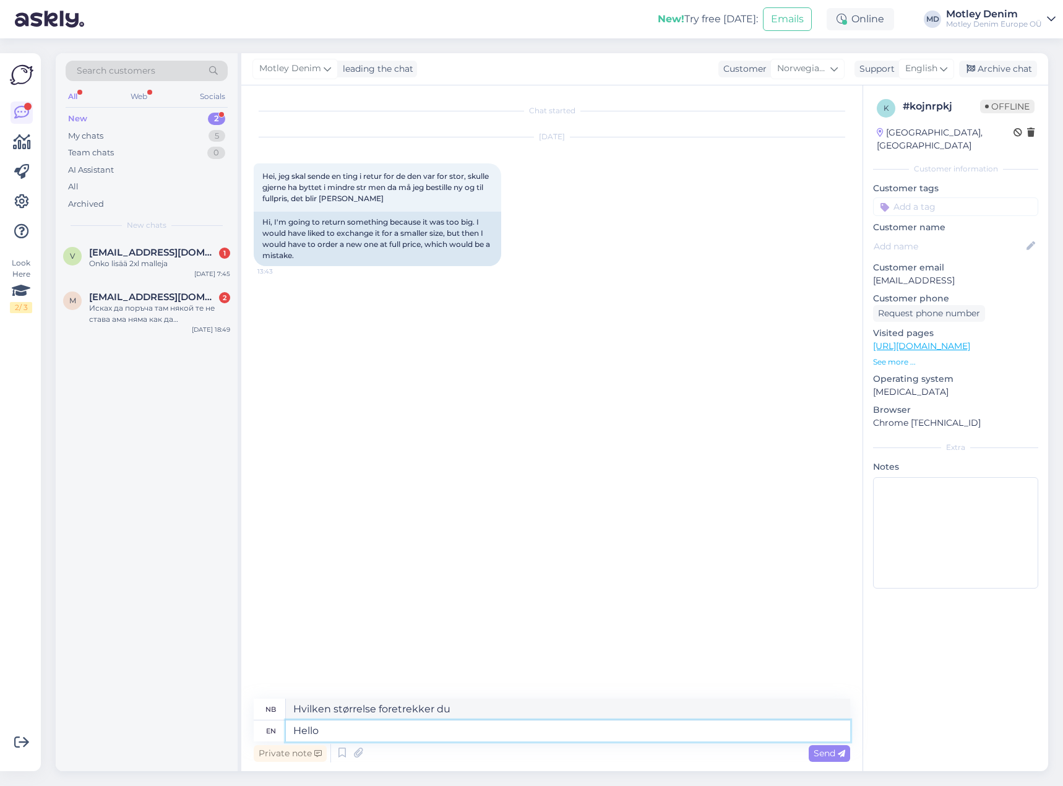
type textarea "Hello!"
type textarea "Hvilken størrelse foretrekker du?"
type textarea "Hello!"
type textarea "Hallo!"
type textarea "Hello! What si"
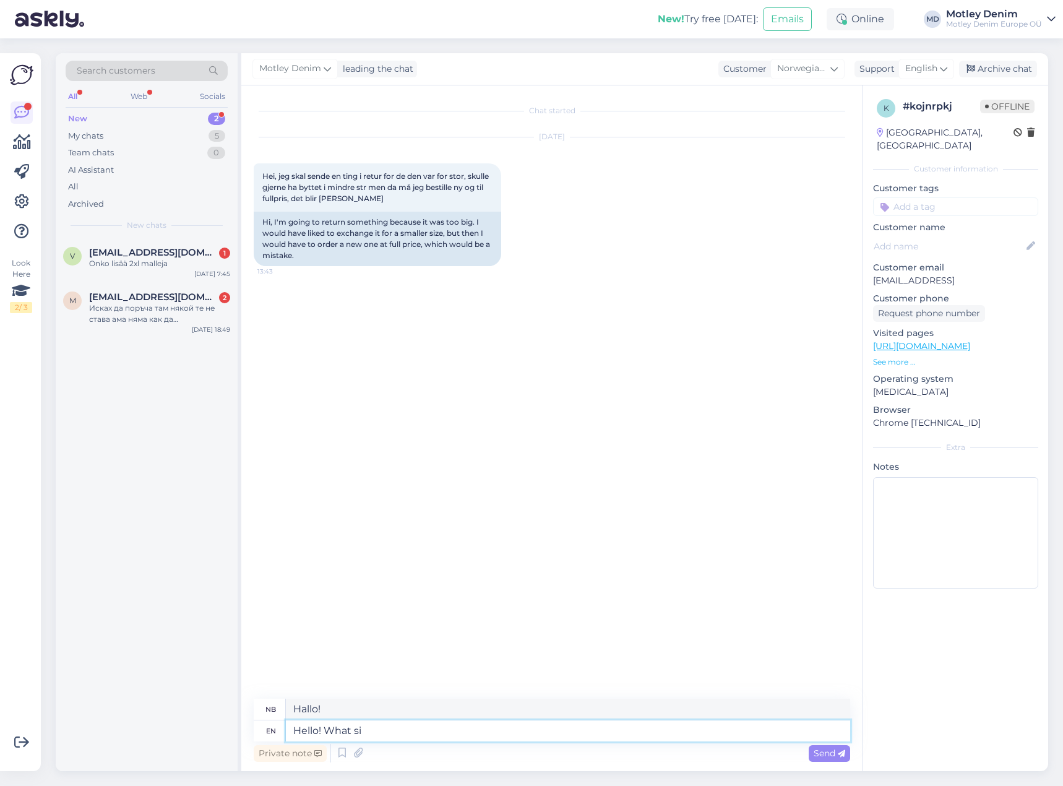
type textarea "Hallo! Hva"
type textarea "Hello! What size wo"
type textarea "Hallo! Hvilken størrelse"
type textarea "Hello! What size would y"
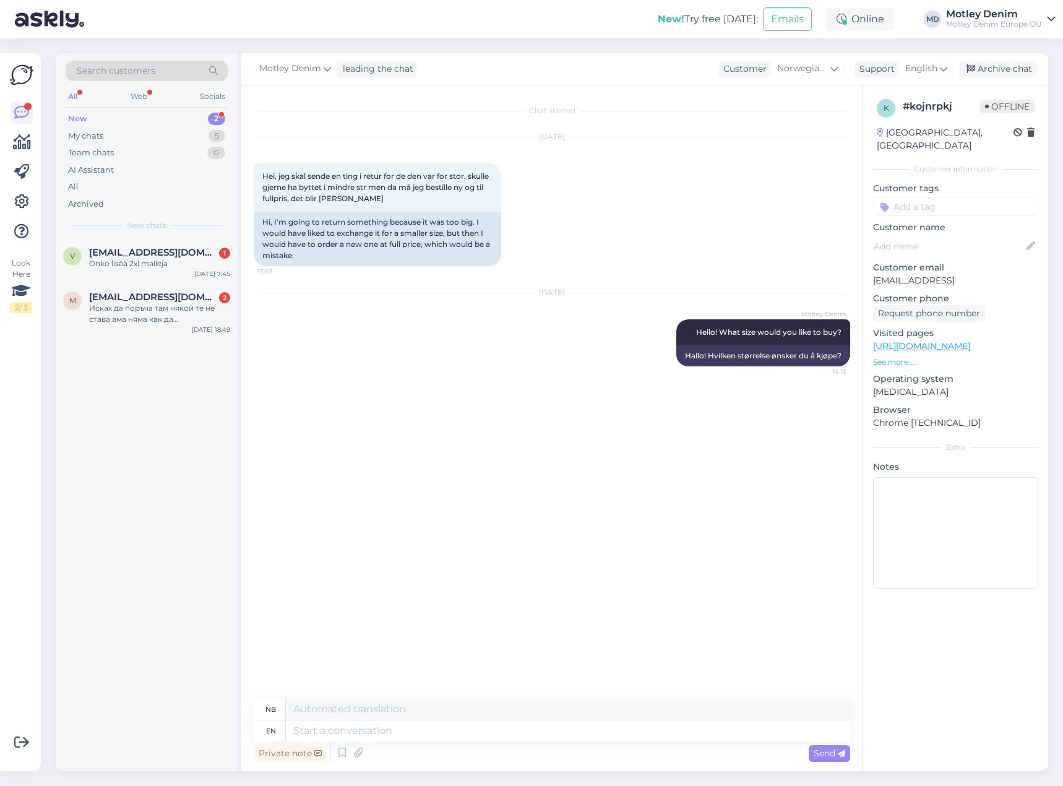
click at [883, 274] on p "[EMAIL_ADDRESS]" at bounding box center [955, 280] width 165 height 13
drag, startPoint x: 883, startPoint y: 270, endPoint x: 457, endPoint y: 238, distance: 427.5
click at [963, 274] on p "[EMAIL_ADDRESS]" at bounding box center [955, 280] width 165 height 13
copy p "[EMAIL_ADDRESS]"
click at [470, 332] on div "[DATE] Motley Denim Hello! What size would you like to buy? 14:15 Hallo! Hvilke…" at bounding box center [552, 330] width 596 height 100
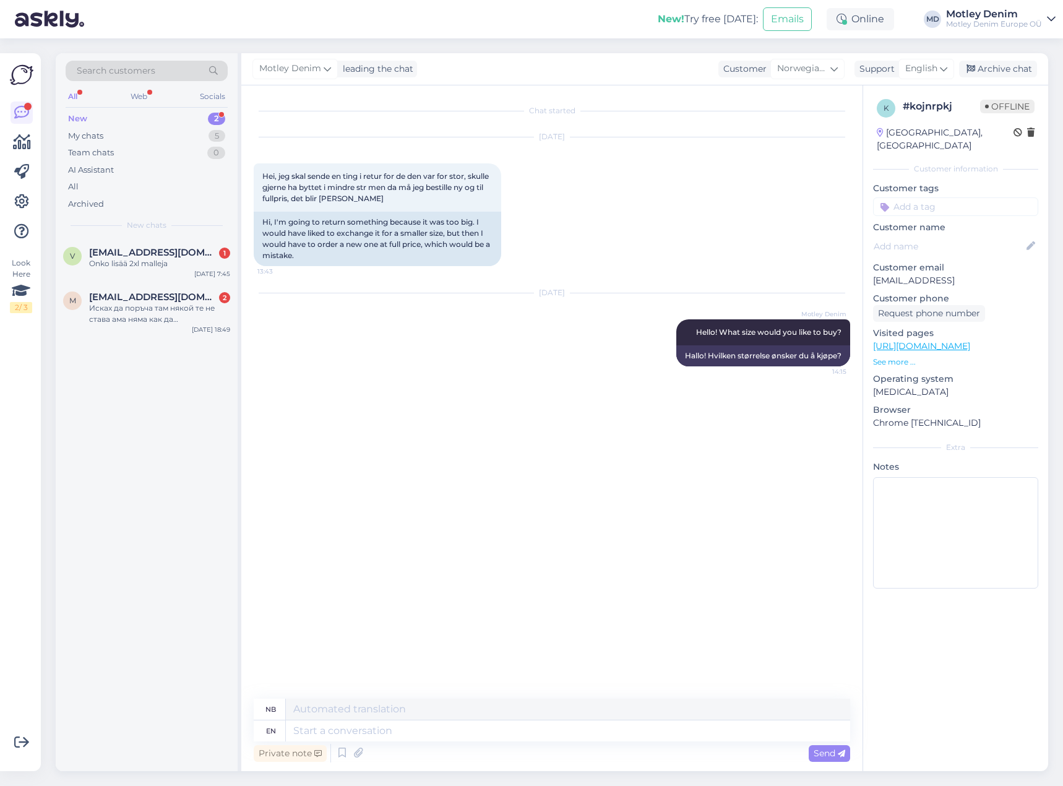
click at [599, 400] on div "Chat started [DATE] Hei, jeg skal sende en ting i retur for de den var for stor…" at bounding box center [558, 393] width 608 height 590
click at [1014, 69] on div "Archive chat" at bounding box center [998, 69] width 78 height 17
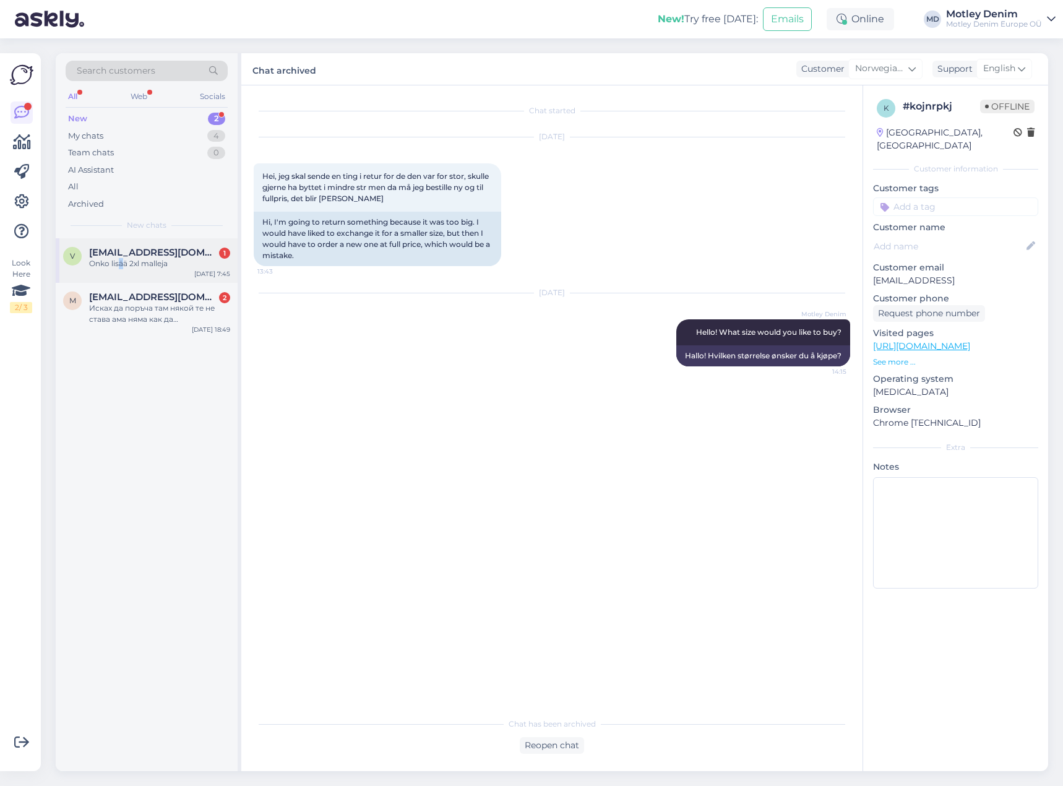
click at [124, 272] on div "V [EMAIL_ADDRESS][DOMAIN_NAME] 1 Onko lisää 2xl malleja [DATE] 7:45" at bounding box center [147, 260] width 182 height 45
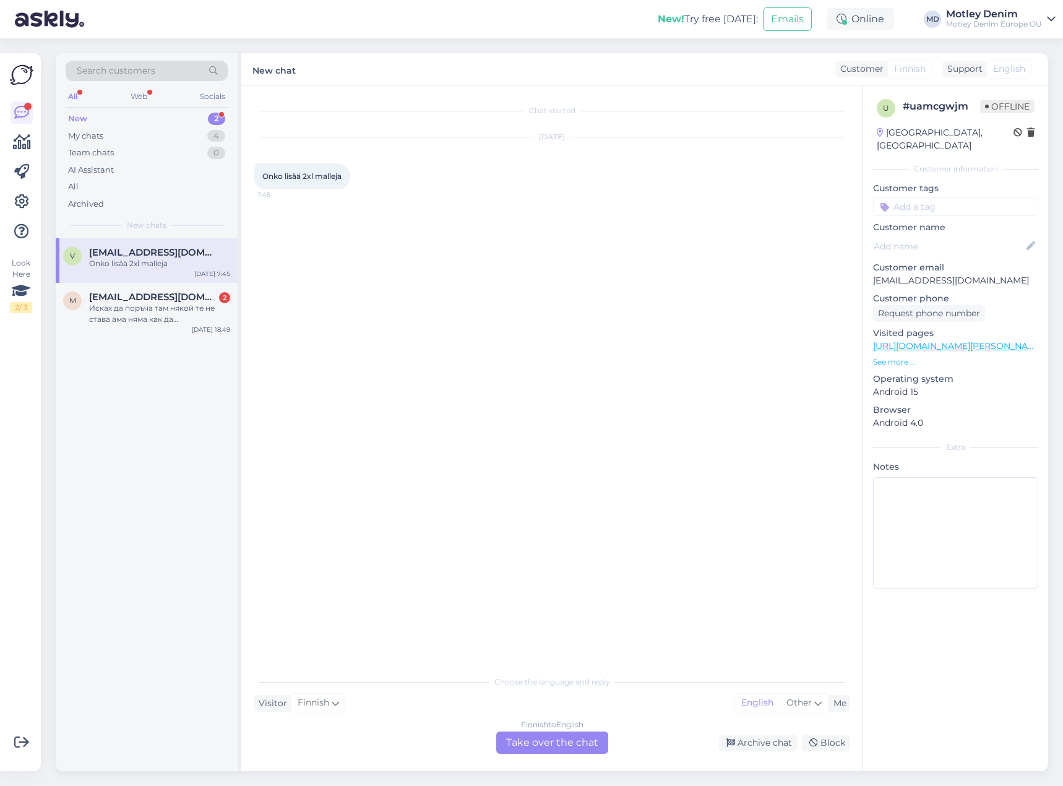
click at [562, 748] on div "Finnish to English Take over the chat" at bounding box center [552, 742] width 112 height 22
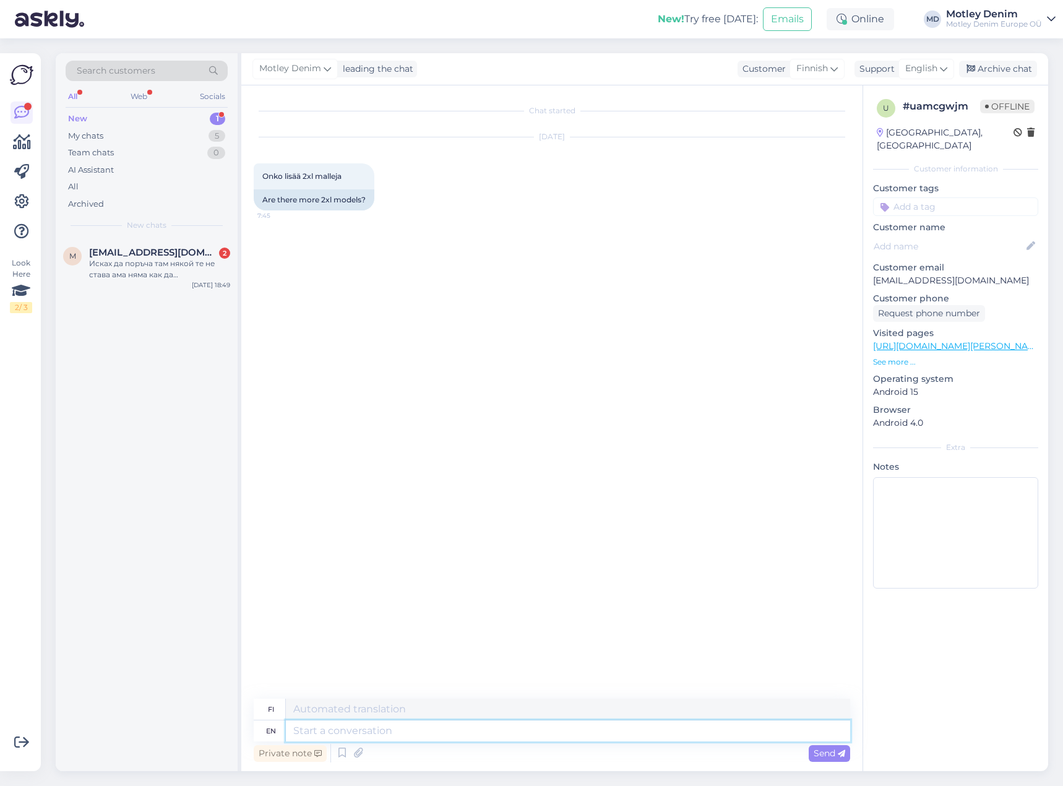
click at [542, 741] on textarea at bounding box center [568, 730] width 564 height 21
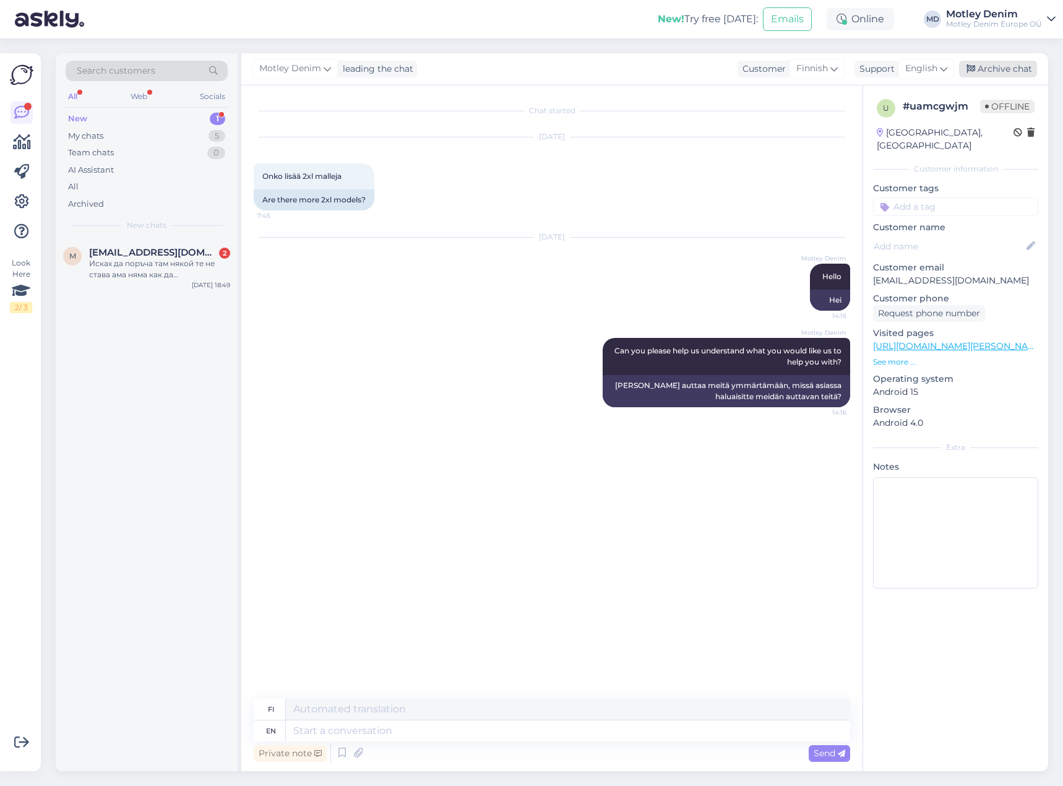
click at [998, 66] on div "Archive chat" at bounding box center [998, 69] width 78 height 17
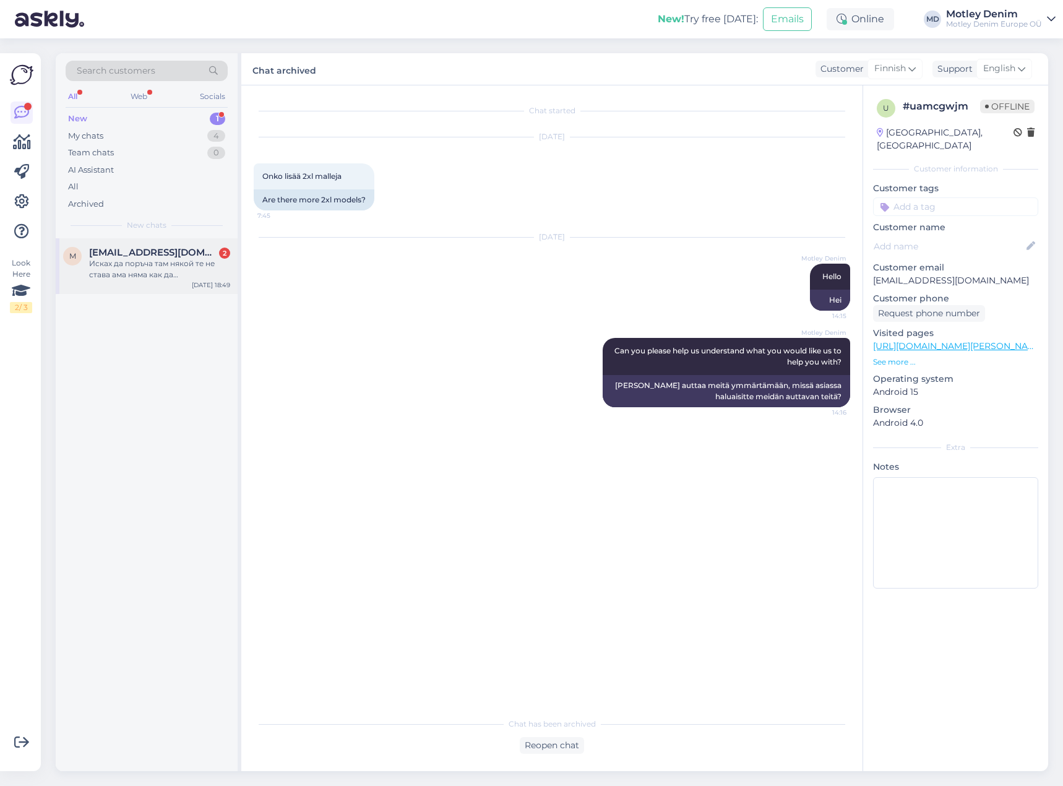
click at [161, 262] on div "Исках да поръча там някой те не става ама няма как да [PERSON_NAME] не мога да …" at bounding box center [159, 269] width 141 height 22
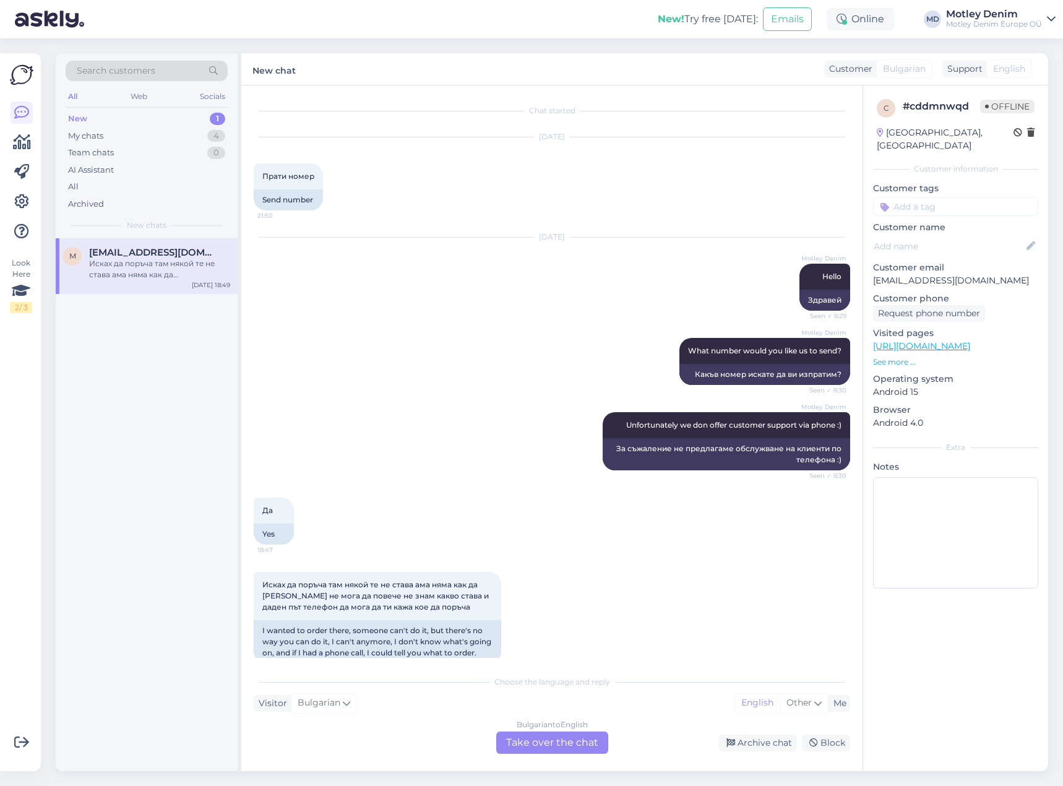
scroll to position [19, 0]
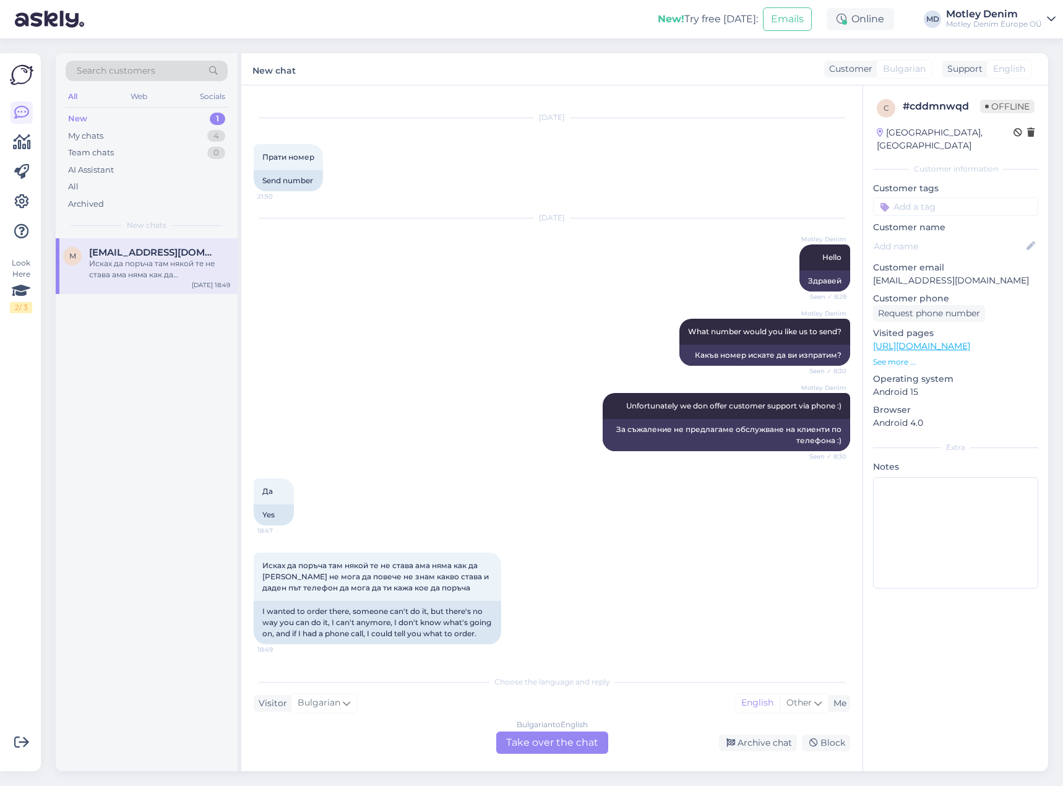
click at [559, 749] on div "Bulgarian to English Take over the chat" at bounding box center [552, 742] width 112 height 22
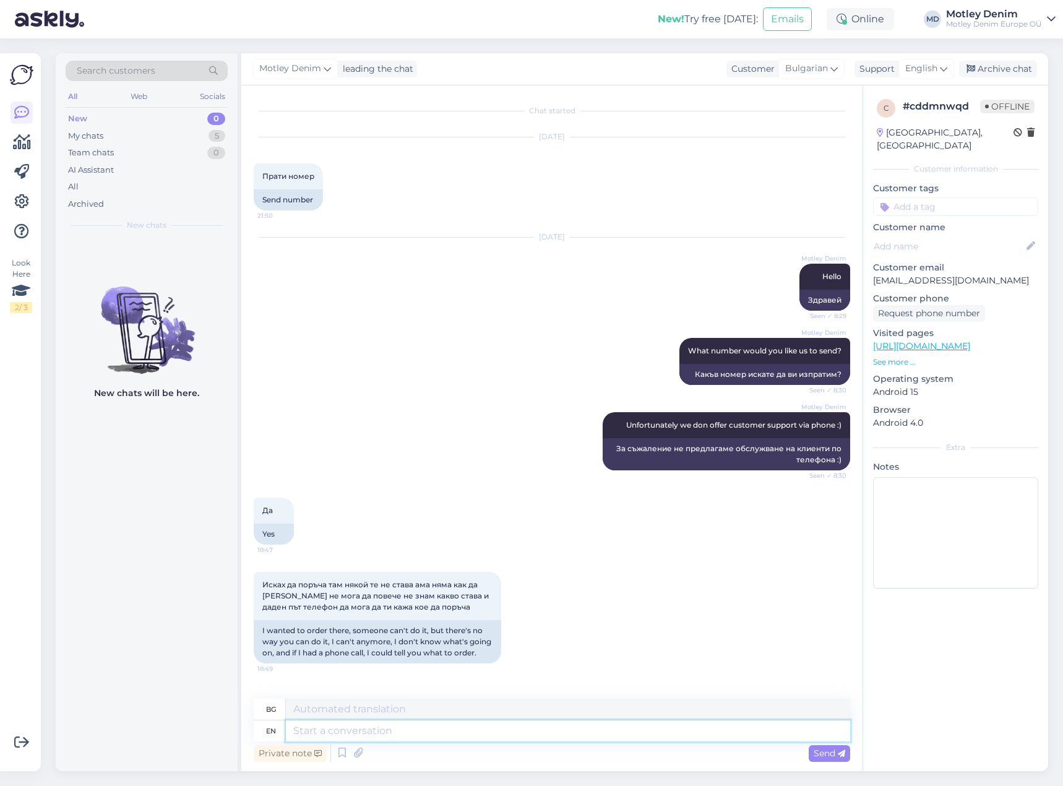
click at [416, 734] on textarea at bounding box center [568, 730] width 564 height 21
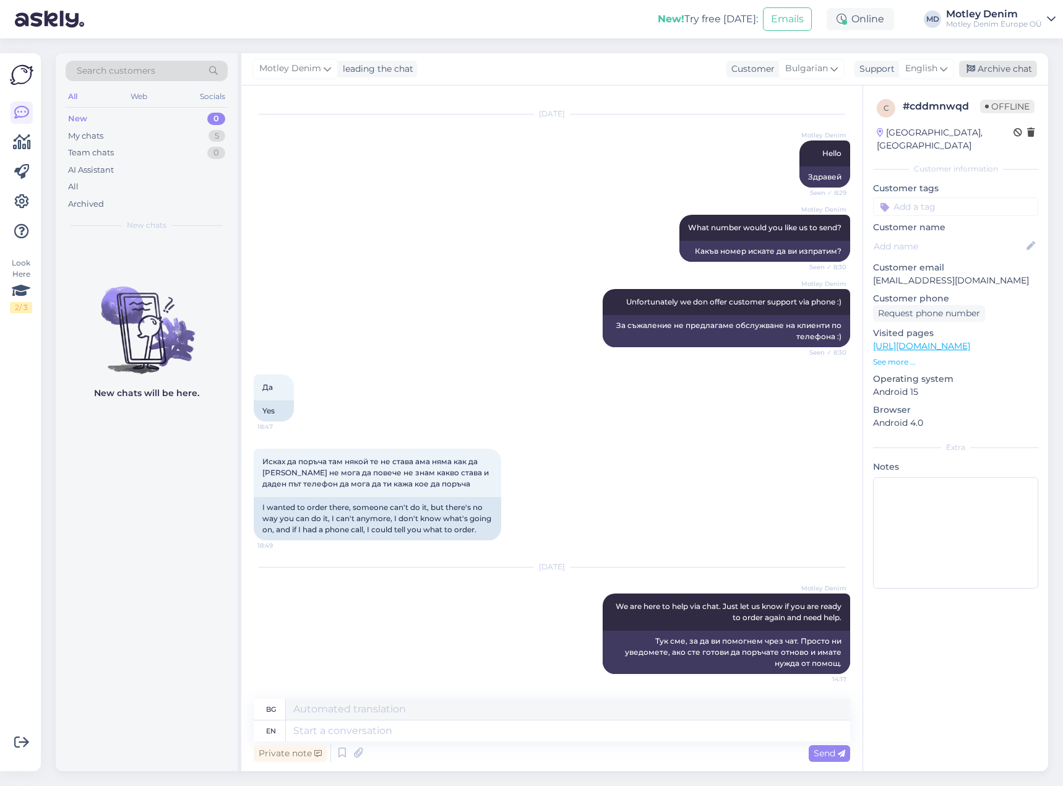
click at [999, 74] on div "Archive chat" at bounding box center [998, 69] width 78 height 17
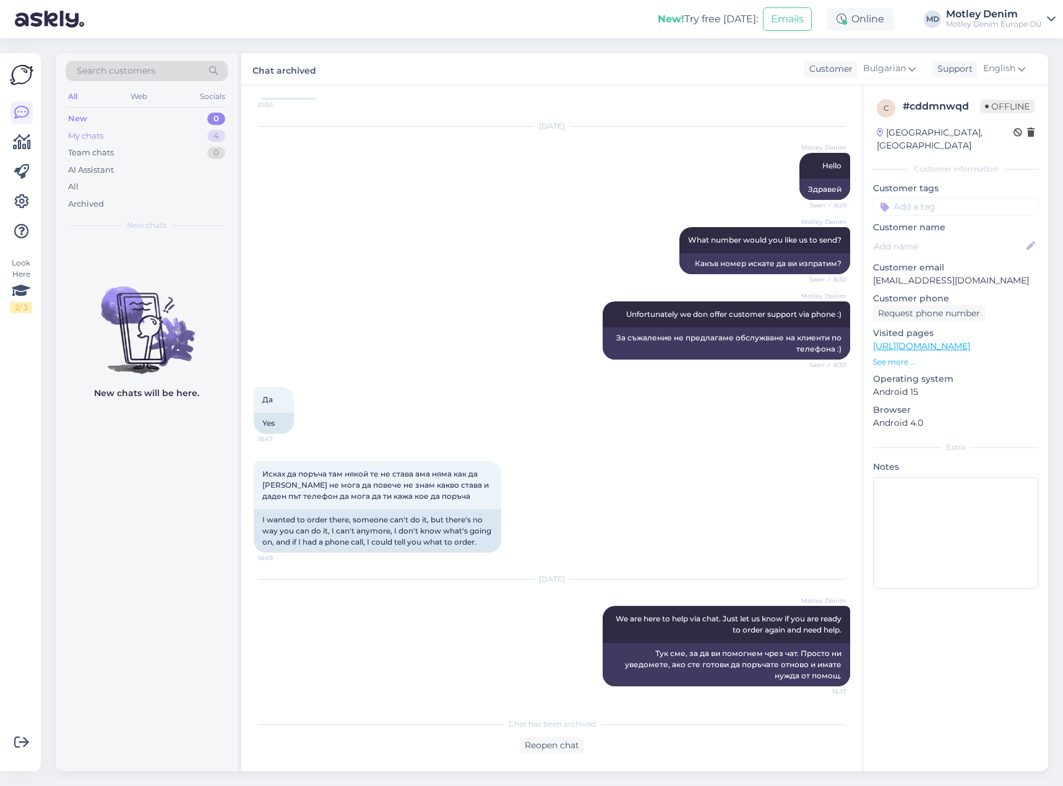
click at [194, 134] on div "My chats 4" at bounding box center [147, 135] width 162 height 17
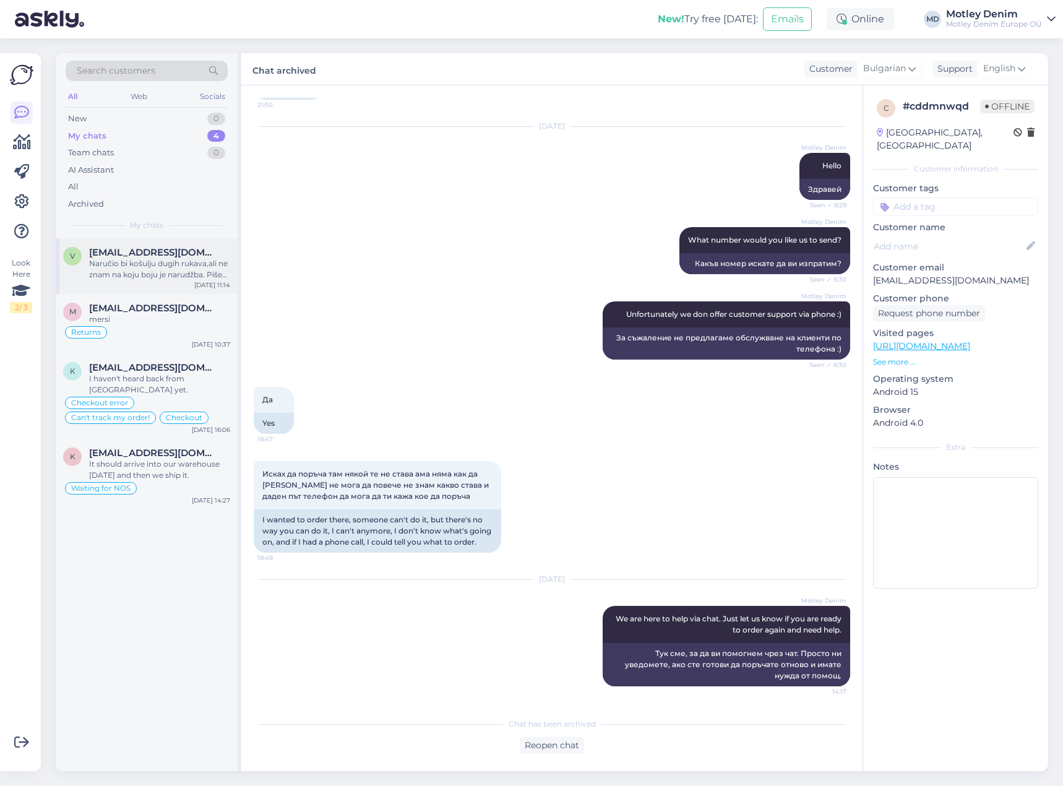
click at [157, 286] on div "v [EMAIL_ADDRESS][DOMAIN_NAME] Naručio bi košulju dugih rukava,ali ne znam na k…" at bounding box center [147, 266] width 182 height 56
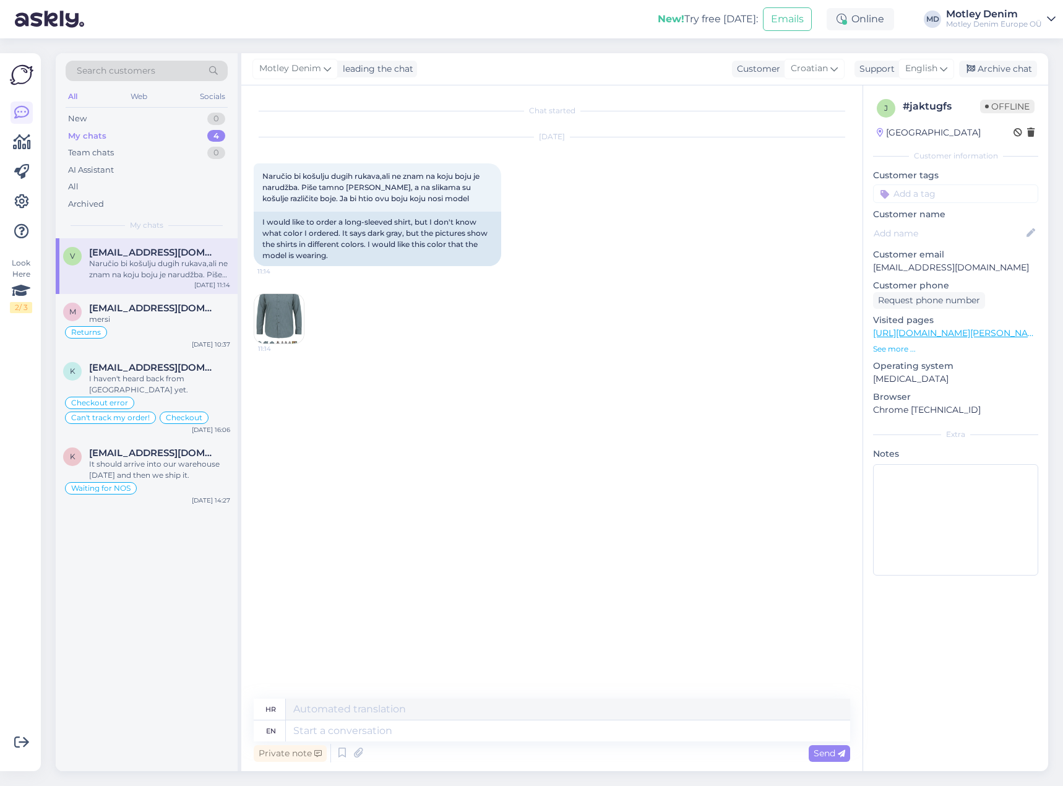
click at [444, 323] on div "[DATE] Naručio bi košulju dugih rukava,ali ne znam na koju boju je narudžba. Pi…" at bounding box center [552, 241] width 596 height 234
click at [445, 281] on div "[DATE] Naručio bi košulju dugih rukava,ali ne znam na koju boju je narudžba. Pi…" at bounding box center [552, 241] width 596 height 234
click at [408, 288] on div "[DATE] Naručio bi košulju dugih rukava,ali ne znam na koju boju je narudžba. Pi…" at bounding box center [552, 241] width 596 height 234
